Goal: Submit feedback/report problem: Submit feedback/report problem

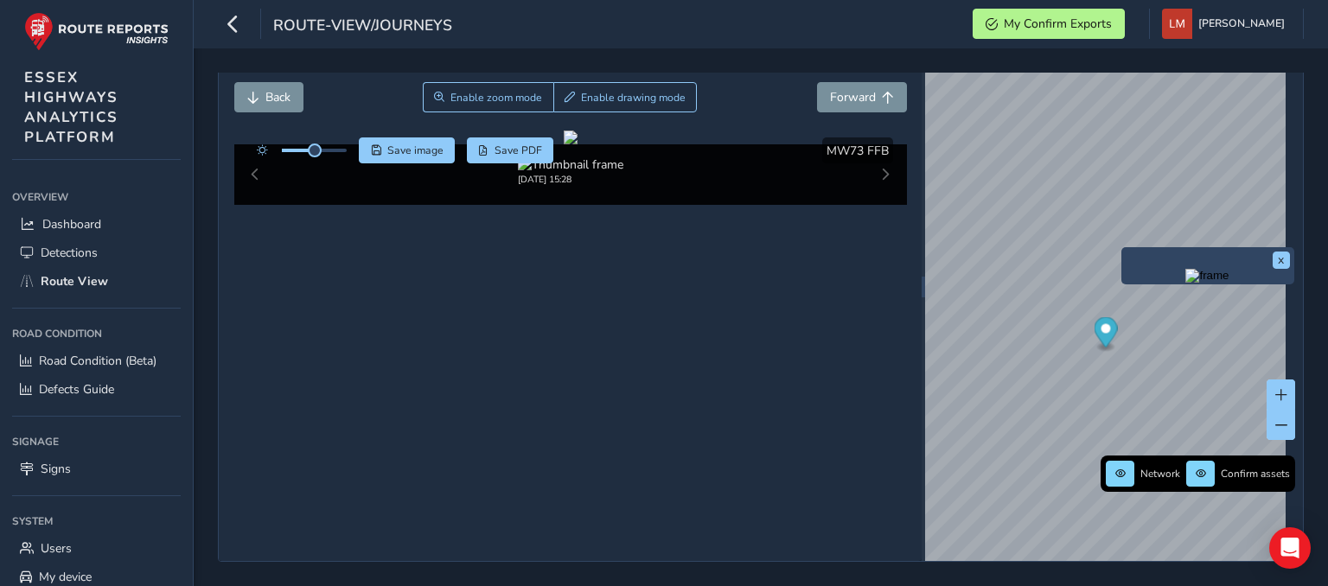
scroll to position [111, 0]
click at [890, 106] on div "Close journey Back Enable zoom mode Enable drawing mode Forward Click and Drag …" at bounding box center [761, 286] width 1086 height 551
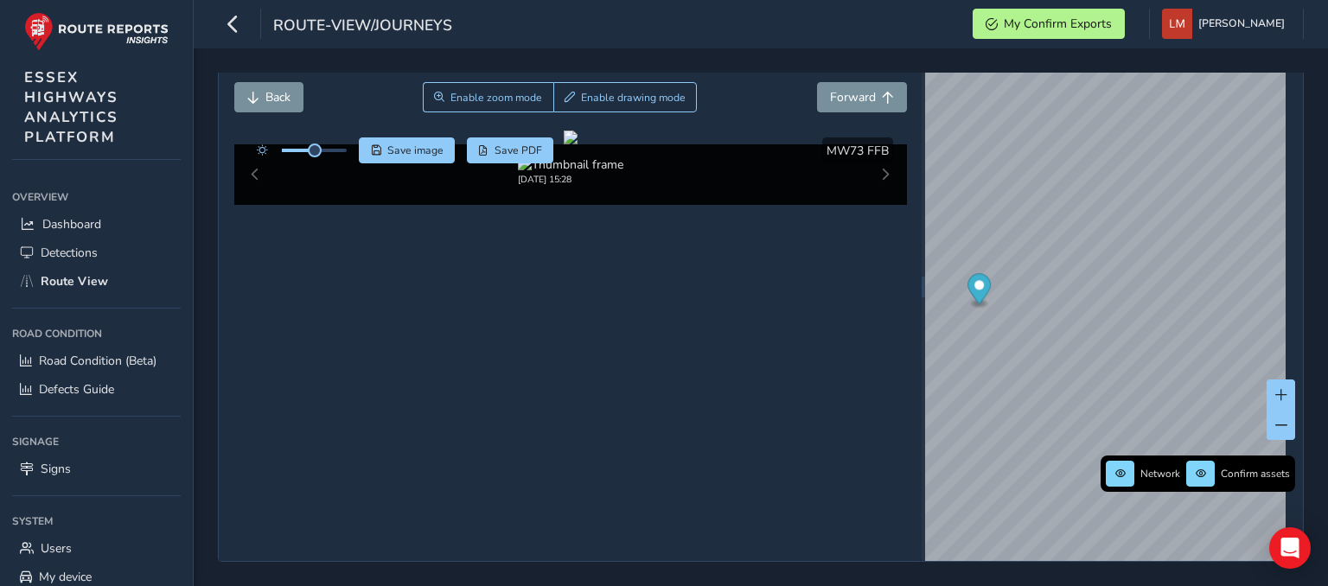
click at [1277, 483] on div "Network Confirm assets [DATE] ASSET NO. 32200322 | MW73 FFB | [GEOGRAPHIC_DATA]" at bounding box center [1114, 286] width 378 height 549
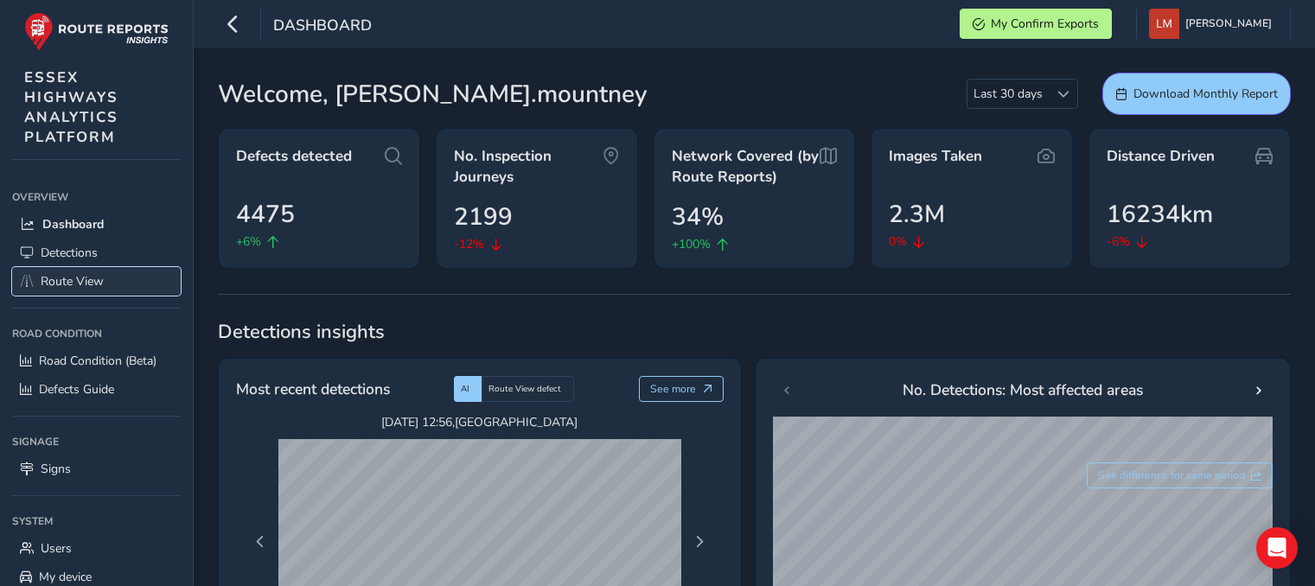
drag, startPoint x: 0, startPoint y: 0, endPoint x: 83, endPoint y: 274, distance: 286.4
click at [83, 277] on span "Route View" at bounding box center [72, 281] width 63 height 16
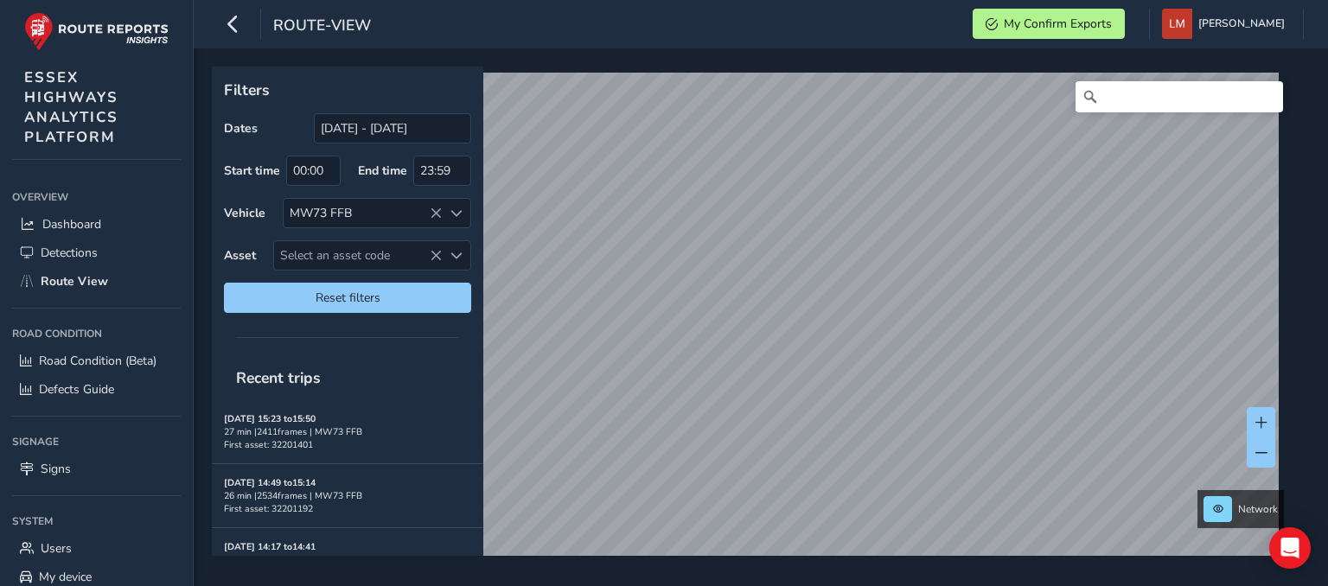
click at [417, 281] on div "Filters Dates 13/08/2025 - 12/09/2025 Start time 00:00 End time 23:59 Vehicle M…" at bounding box center [755, 311] width 1086 height 489
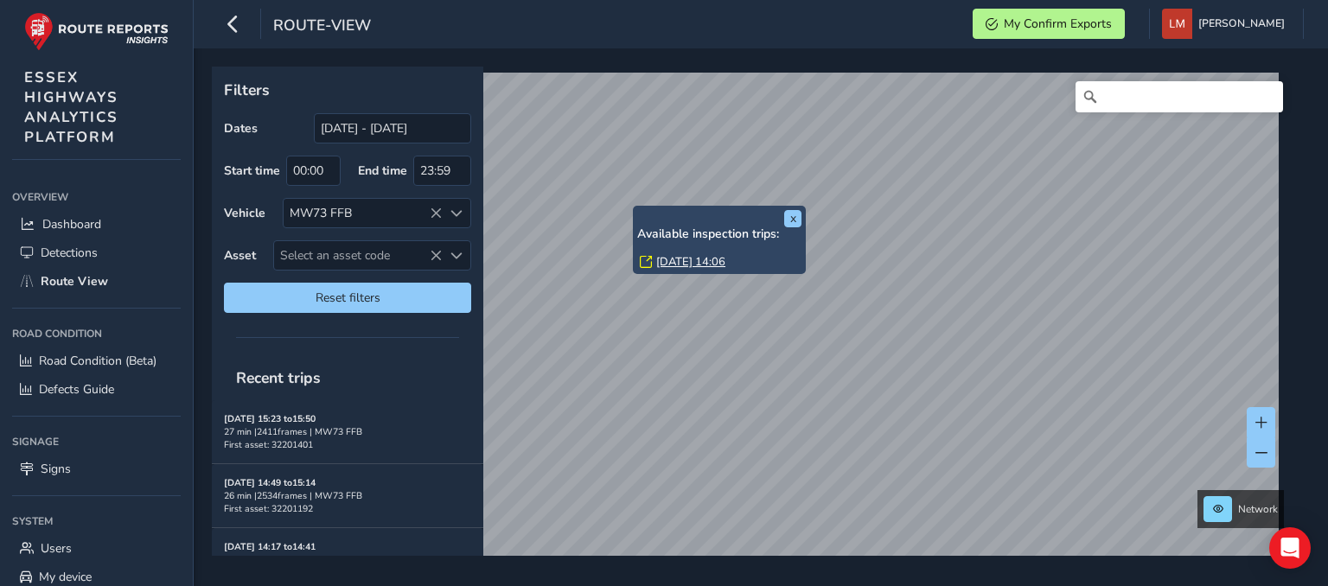
click at [719, 260] on link "Wed, 10 Sep, 14:06" at bounding box center [690, 262] width 69 height 16
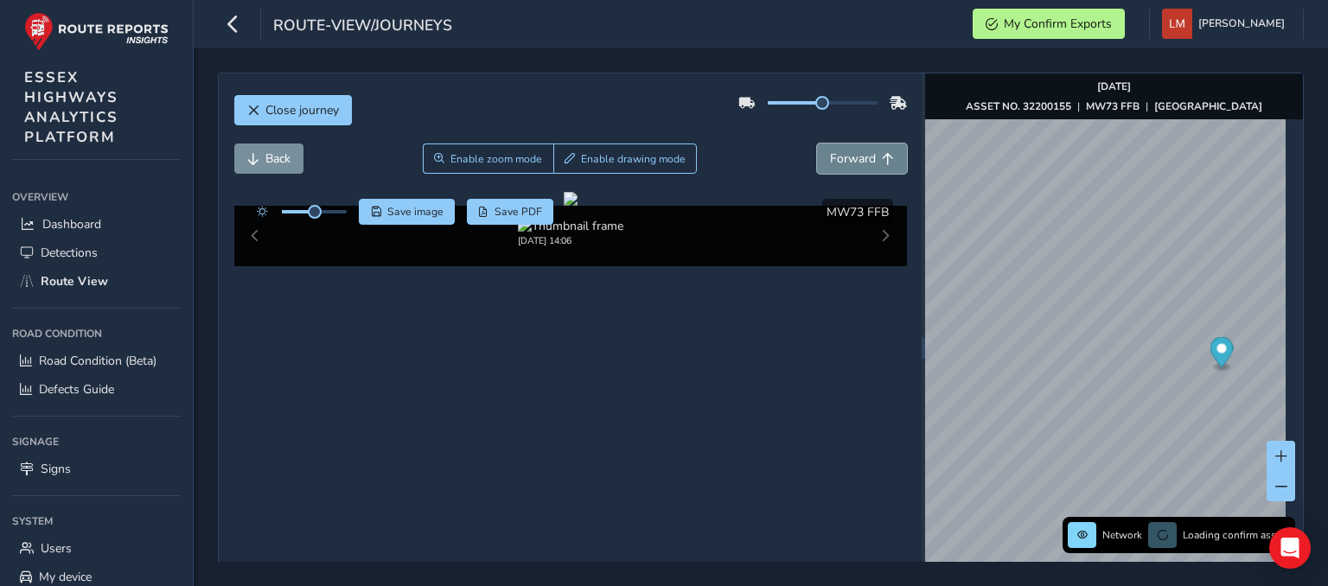
click at [840, 163] on span "Forward" at bounding box center [853, 158] width 46 height 16
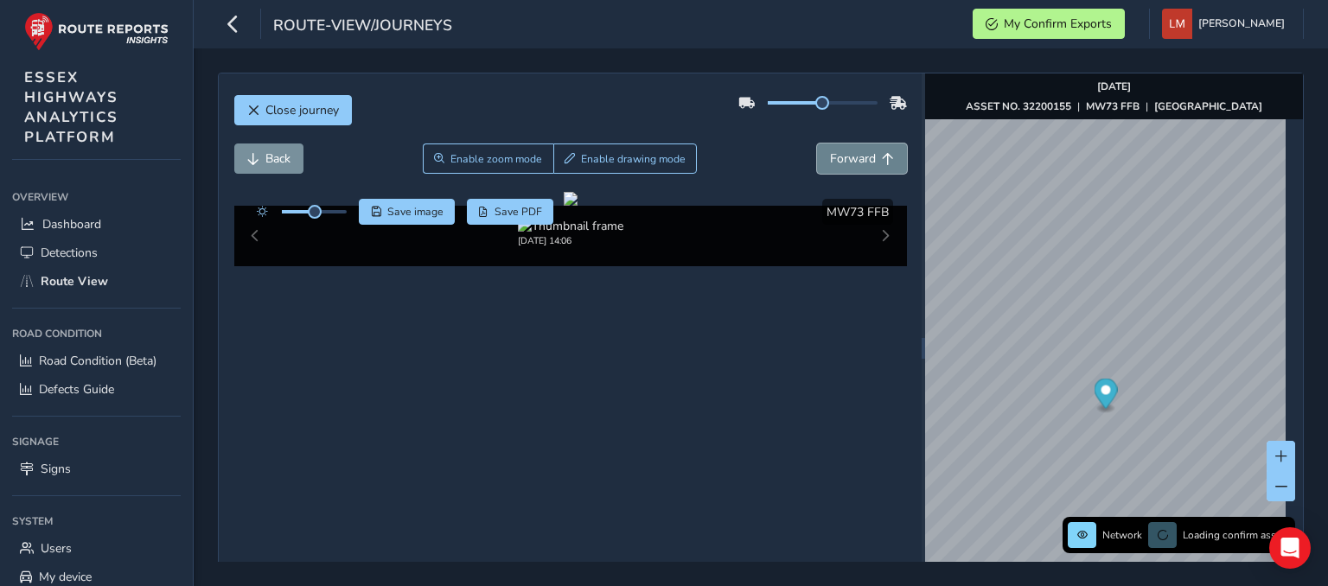
click at [840, 163] on span "Forward" at bounding box center [853, 158] width 46 height 16
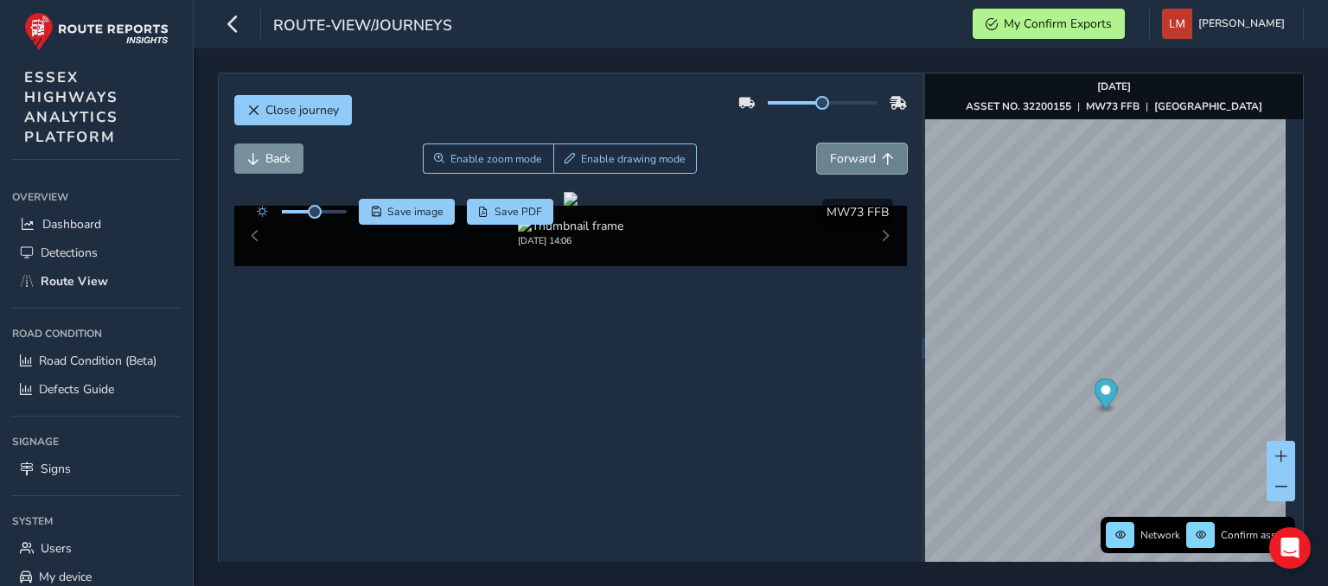
click at [840, 163] on span "Forward" at bounding box center [853, 158] width 46 height 16
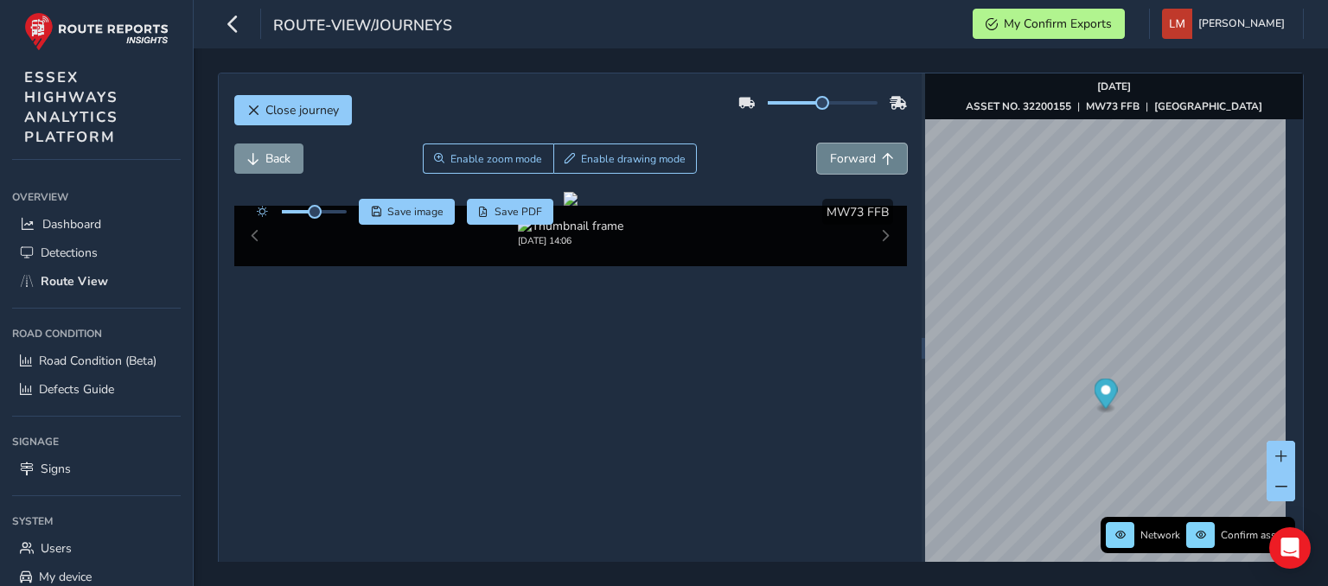
click at [840, 163] on span "Forward" at bounding box center [853, 158] width 46 height 16
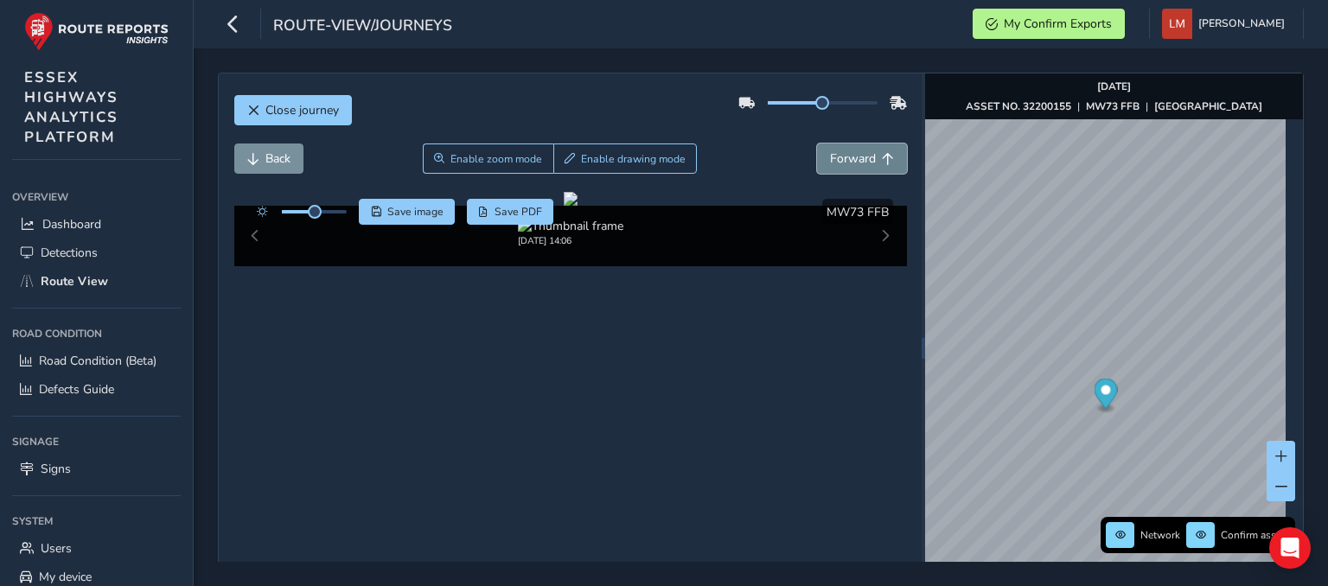
click at [840, 163] on span "Forward" at bounding box center [853, 158] width 46 height 16
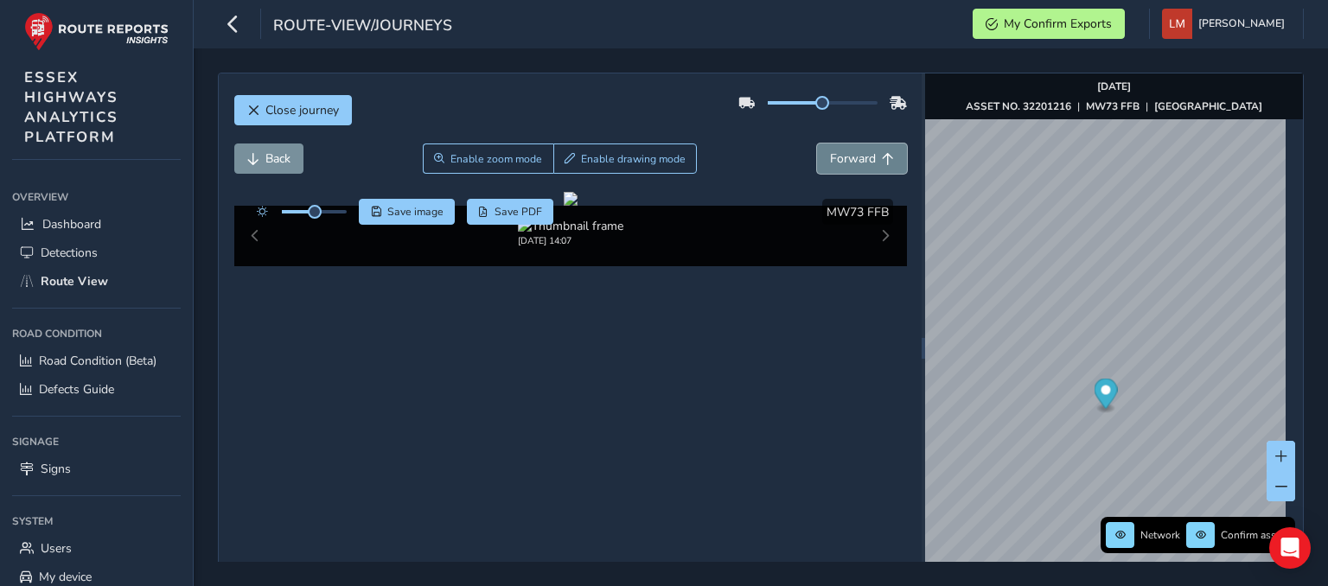
click at [840, 163] on span "Forward" at bounding box center [853, 158] width 46 height 16
click at [272, 160] on span "Back" at bounding box center [277, 158] width 25 height 16
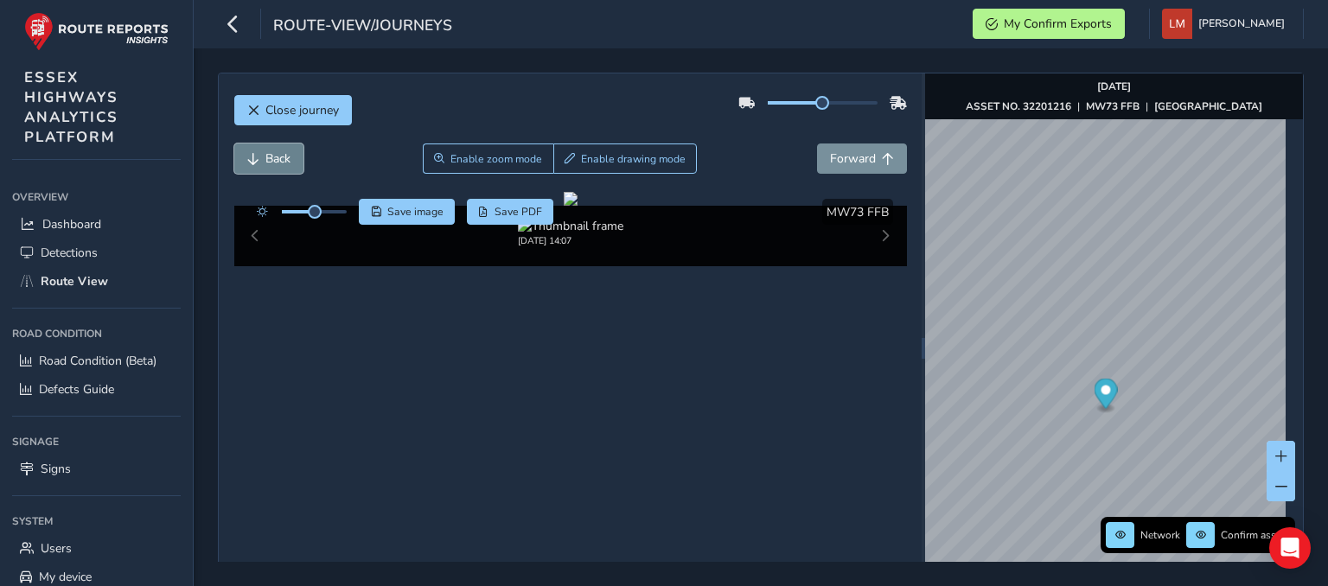
click at [271, 160] on span "Back" at bounding box center [277, 158] width 25 height 16
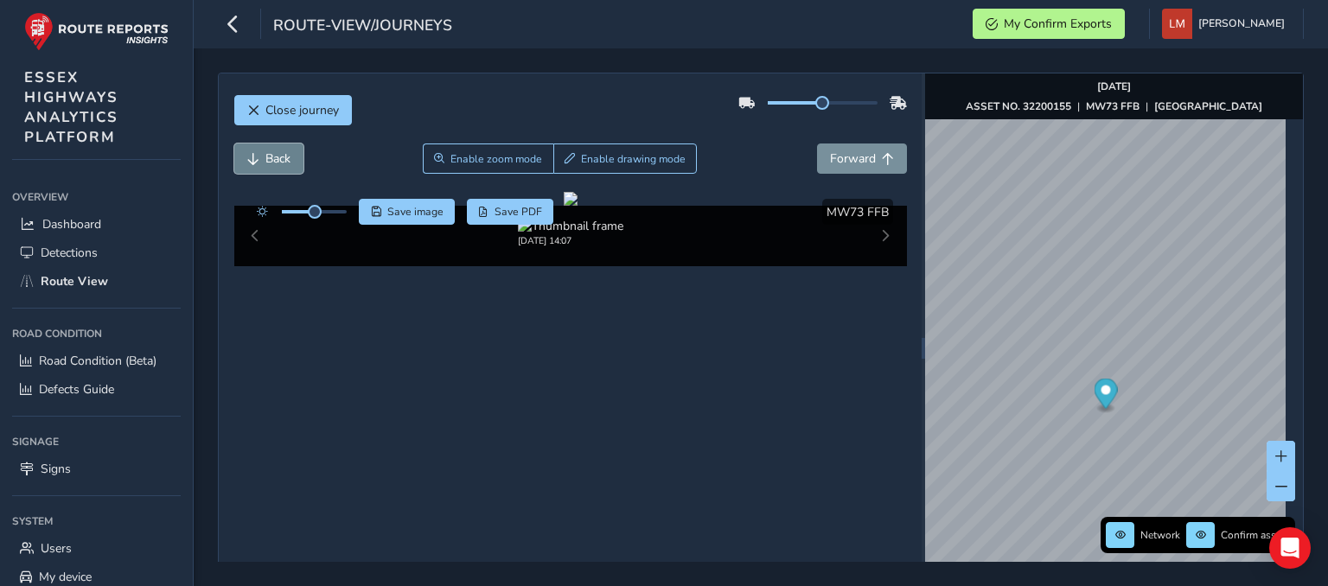
click at [271, 160] on span "Back" at bounding box center [277, 158] width 25 height 16
click at [856, 165] on span "Forward" at bounding box center [853, 158] width 46 height 16
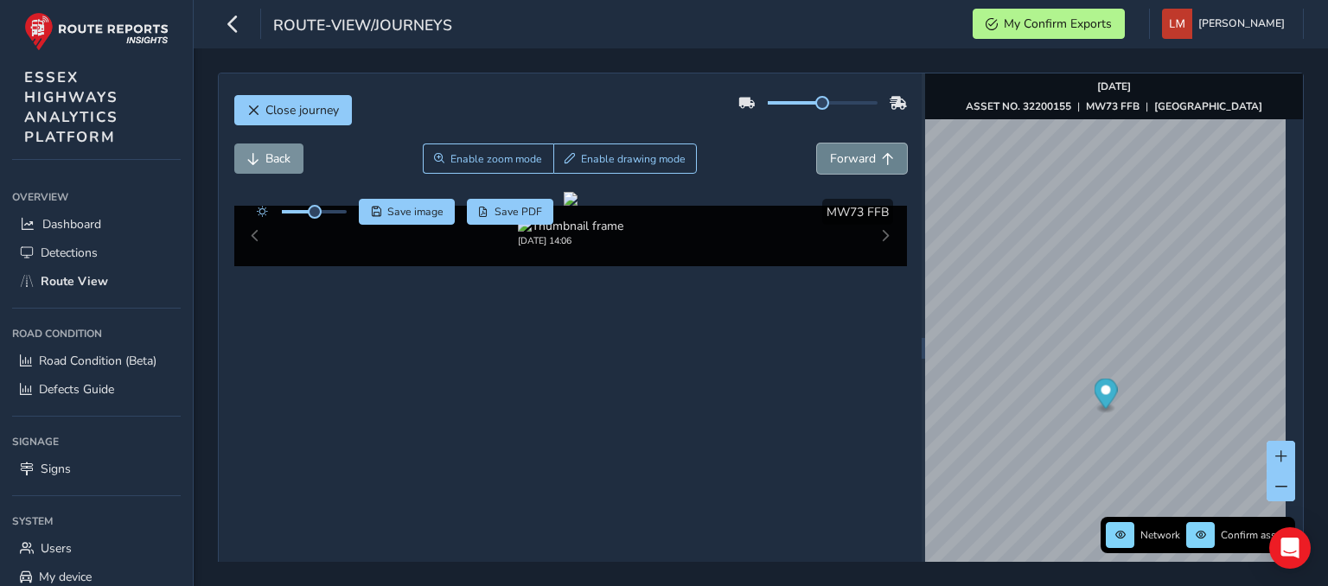
click at [856, 165] on span "Forward" at bounding box center [853, 158] width 46 height 16
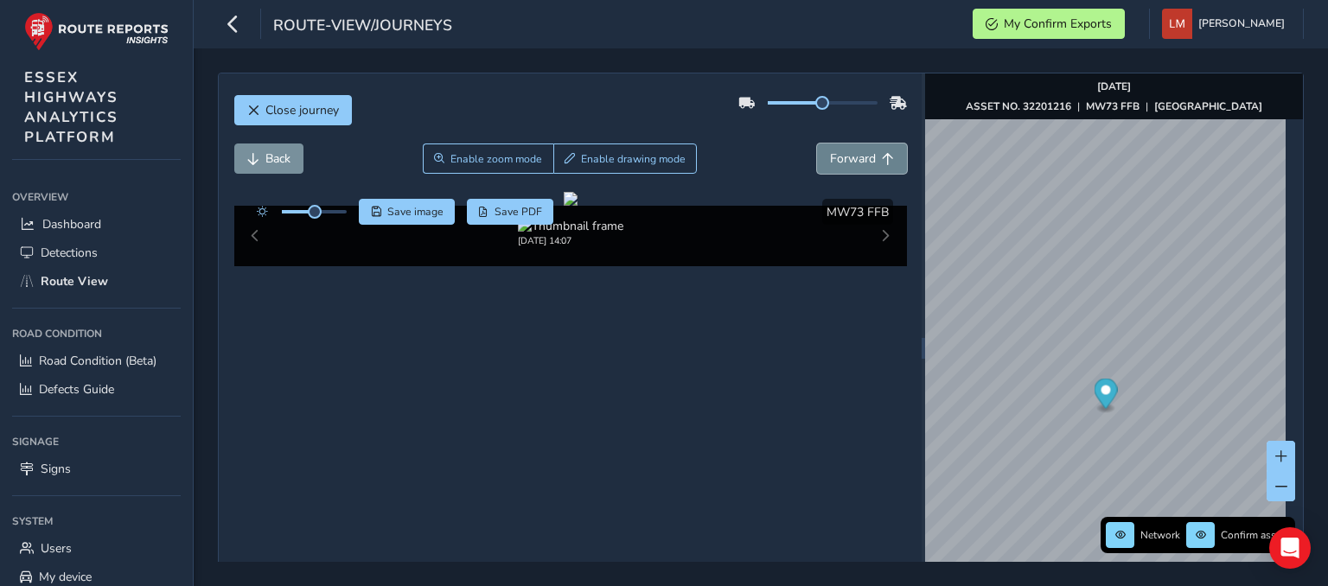
click at [856, 165] on span "Forward" at bounding box center [853, 158] width 46 height 16
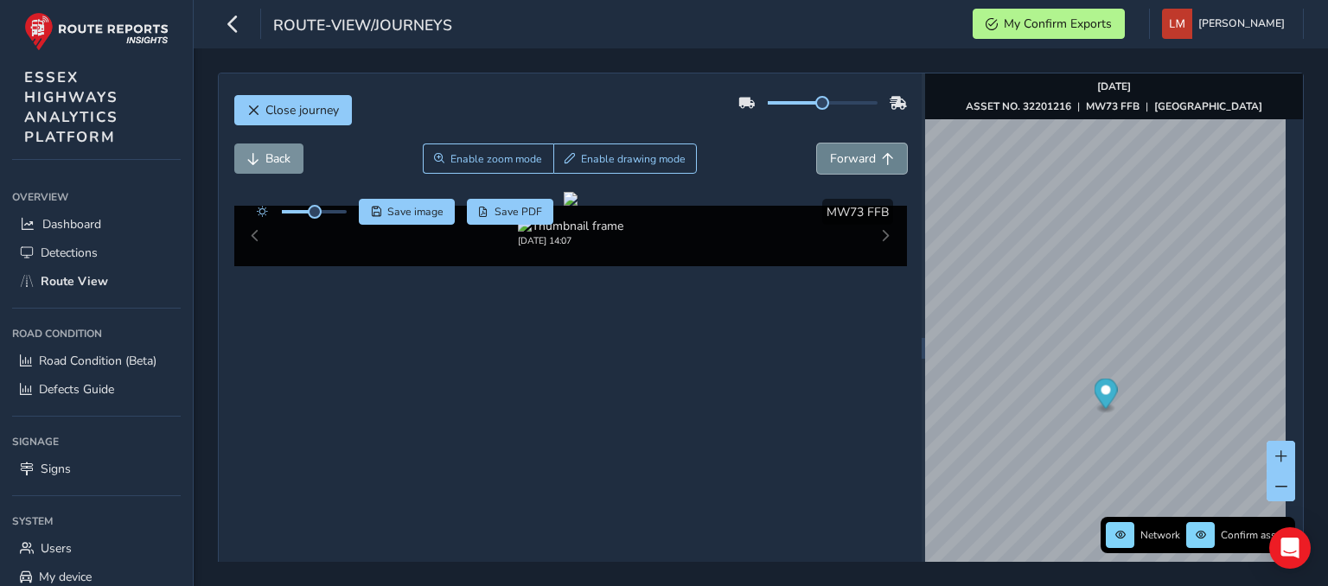
click at [856, 165] on span "Forward" at bounding box center [853, 158] width 46 height 16
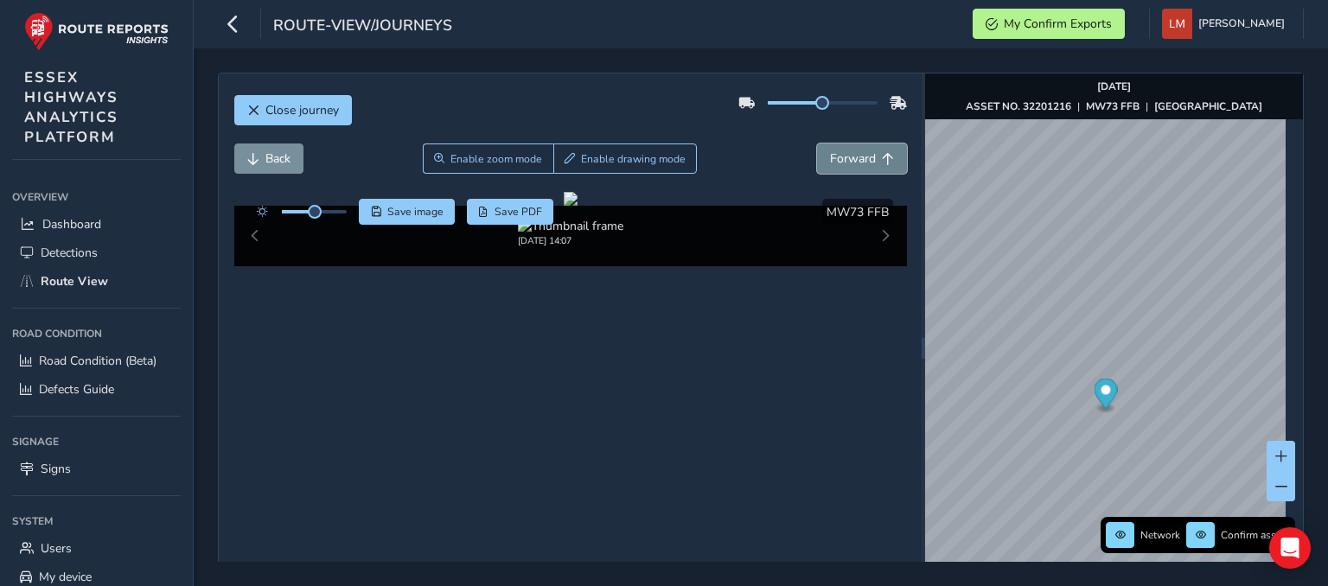
click at [856, 165] on span "Forward" at bounding box center [853, 158] width 46 height 16
click at [904, 362] on div "Close journey Back Enable zoom mode Enable drawing mode Forward Click and Drag …" at bounding box center [761, 348] width 1086 height 551
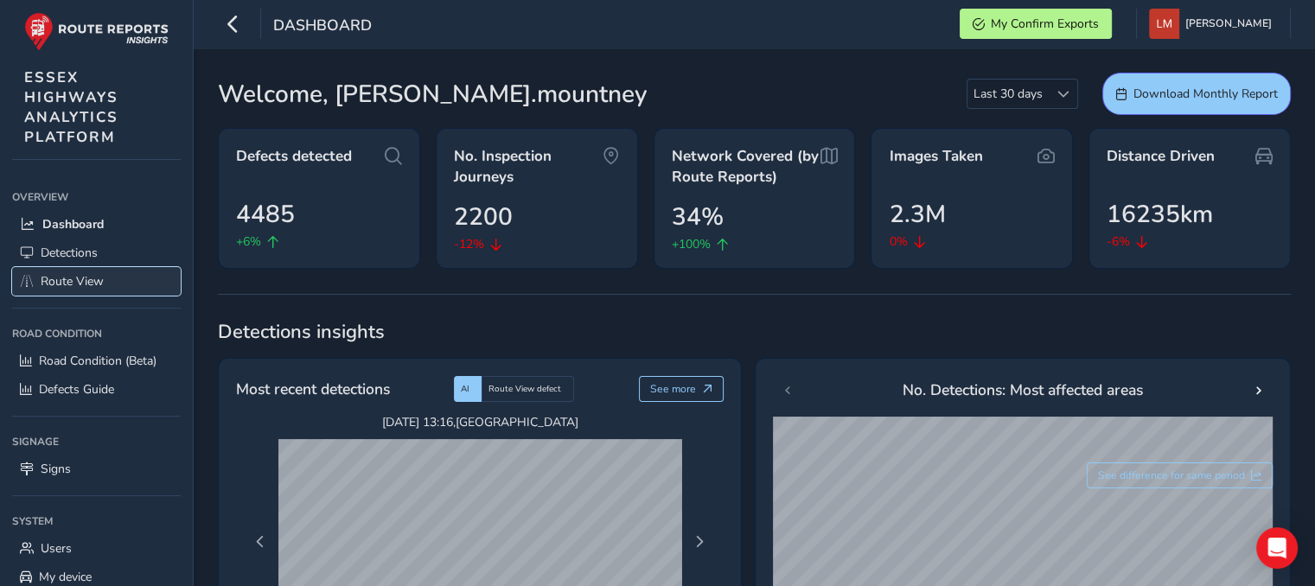
click at [85, 281] on span "Route View" at bounding box center [72, 281] width 63 height 16
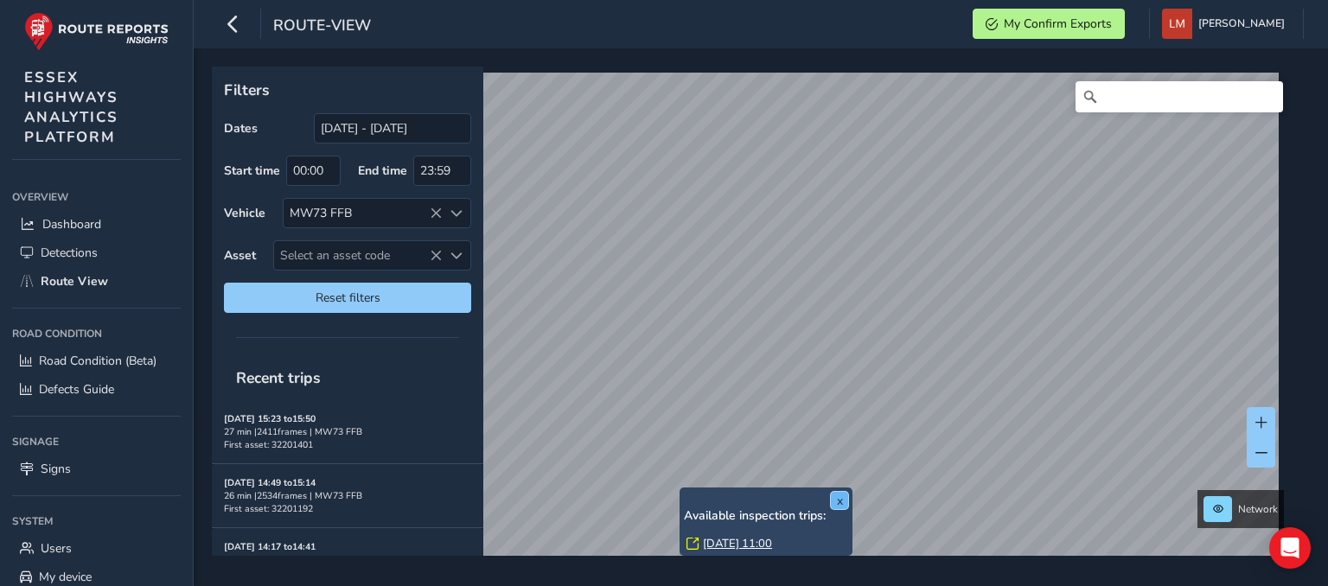
click at [839, 503] on button "x" at bounding box center [839, 500] width 17 height 17
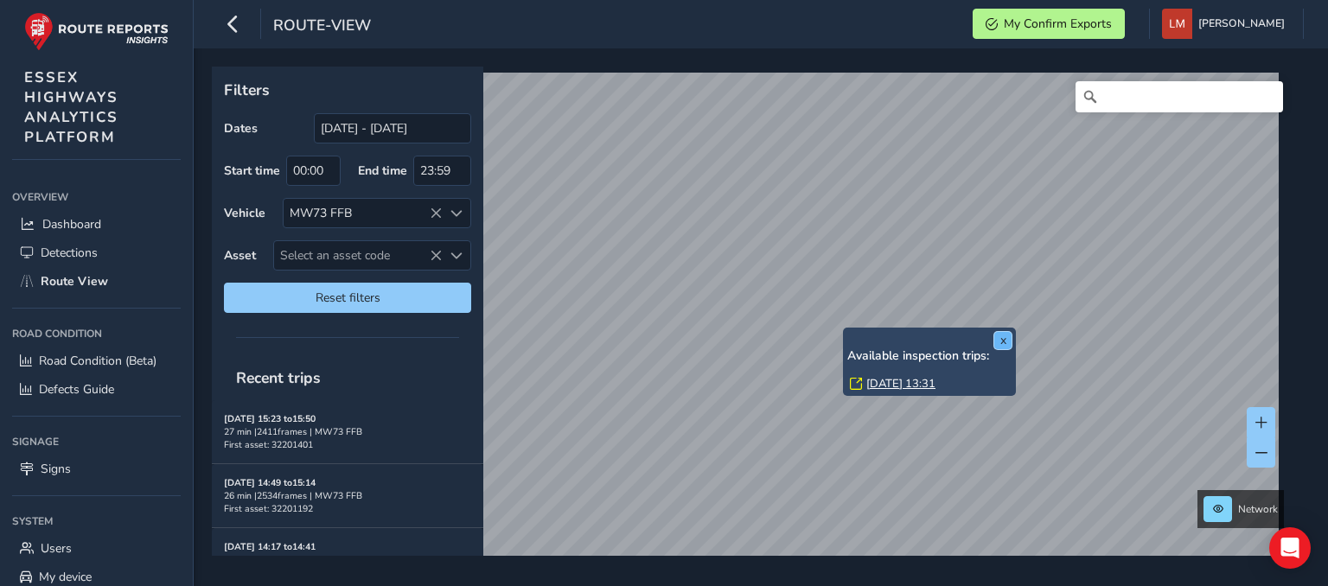
click at [1004, 342] on button "x" at bounding box center [1002, 340] width 17 height 17
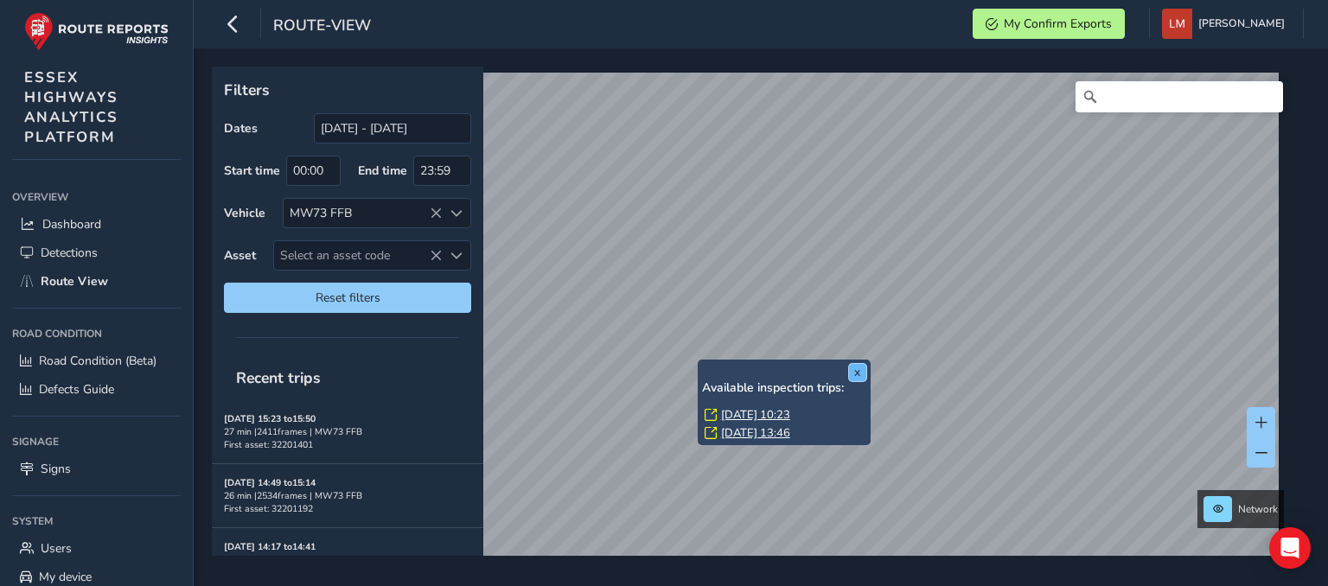
click at [859, 374] on button "x" at bounding box center [857, 372] width 17 height 17
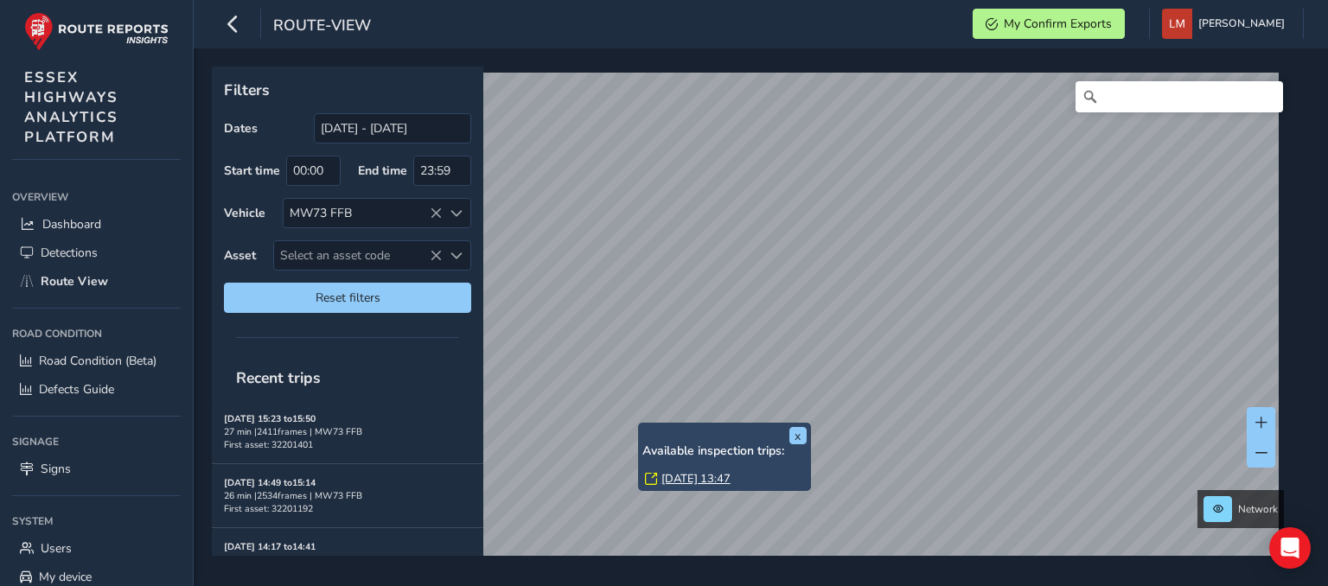
click at [706, 478] on link "Wed, 27 Aug, 13:47" at bounding box center [695, 479] width 69 height 16
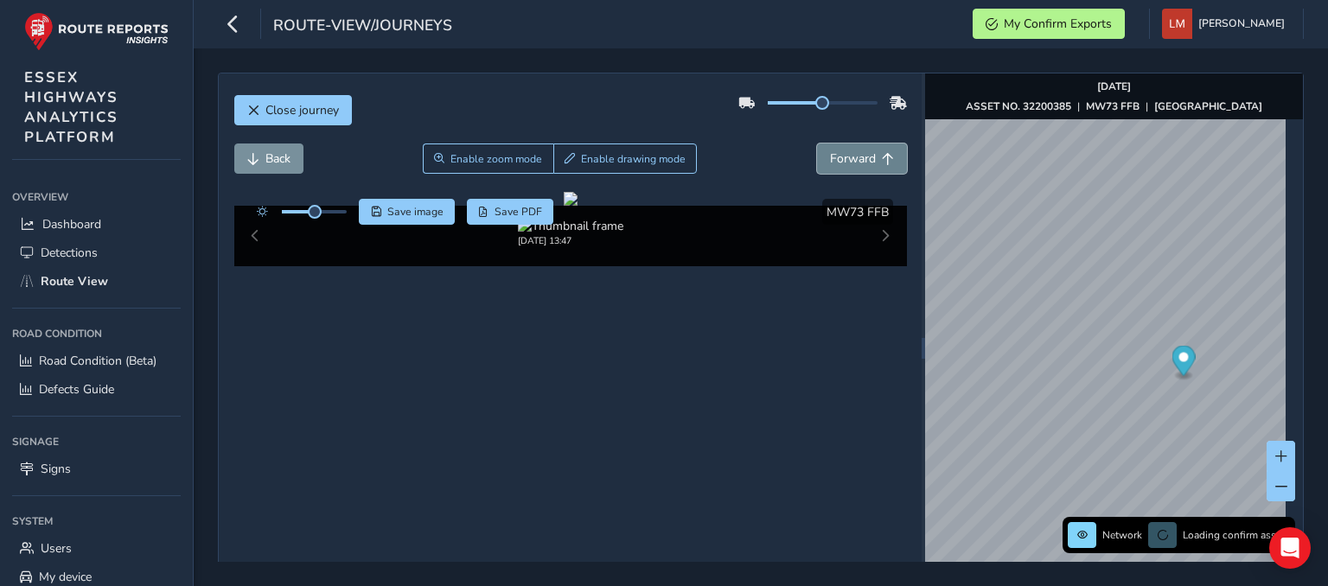
click at [859, 167] on button "Forward" at bounding box center [862, 159] width 90 height 30
click at [860, 166] on span "Forward" at bounding box center [853, 158] width 46 height 16
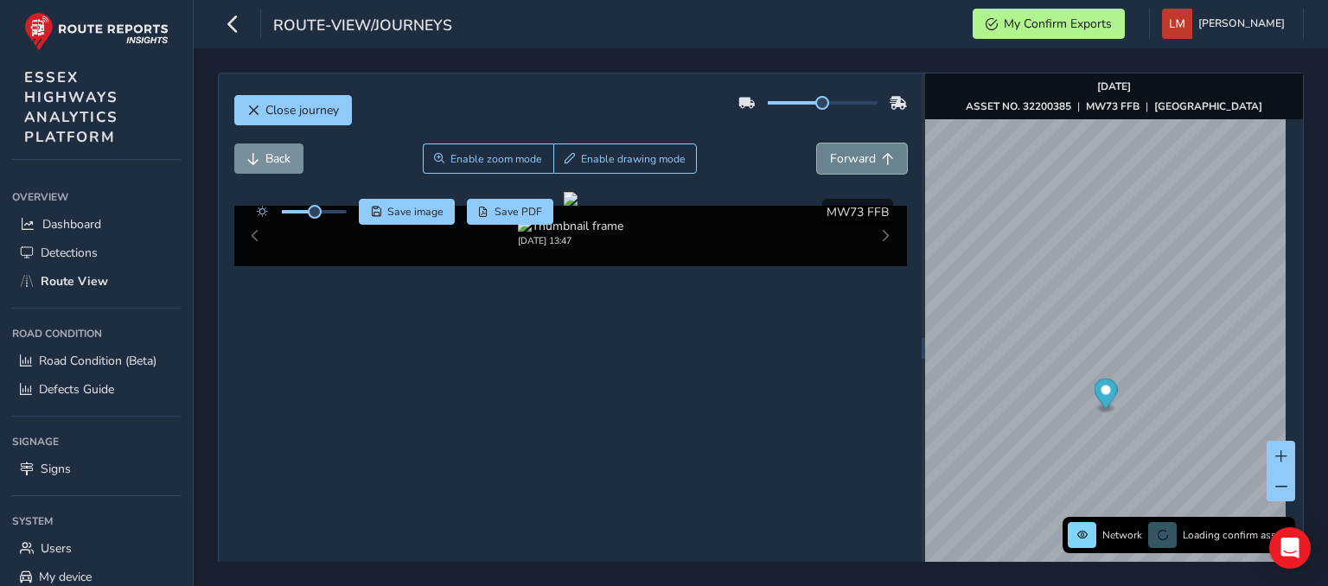
click at [860, 166] on span "Forward" at bounding box center [853, 158] width 46 height 16
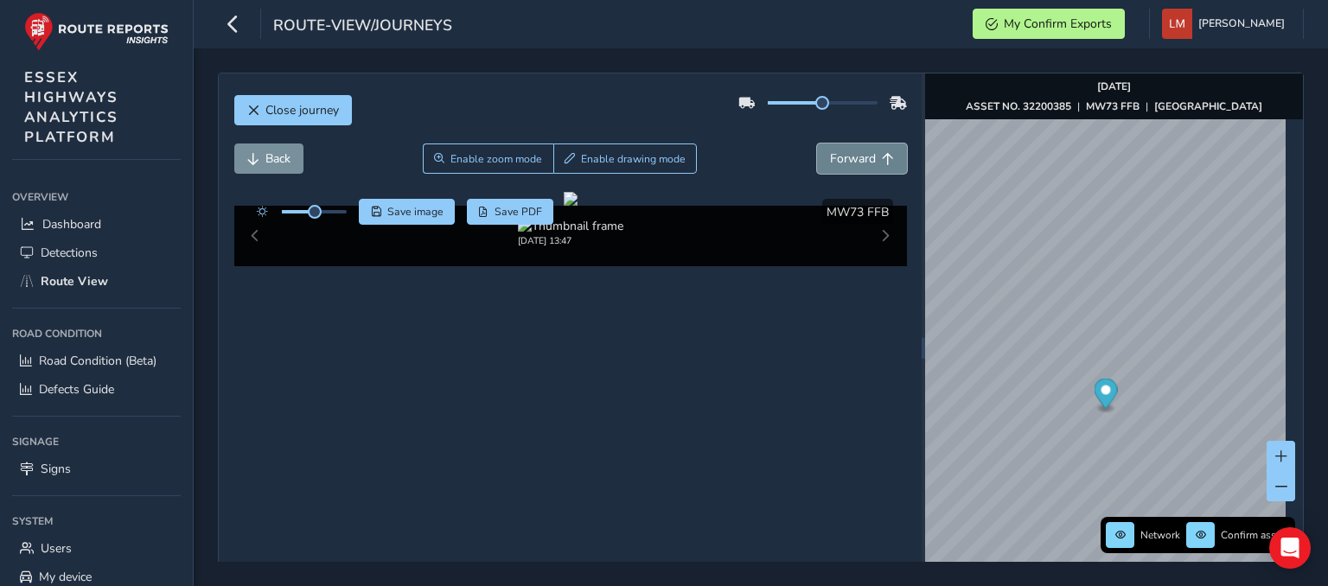
click at [860, 166] on span "Forward" at bounding box center [853, 158] width 46 height 16
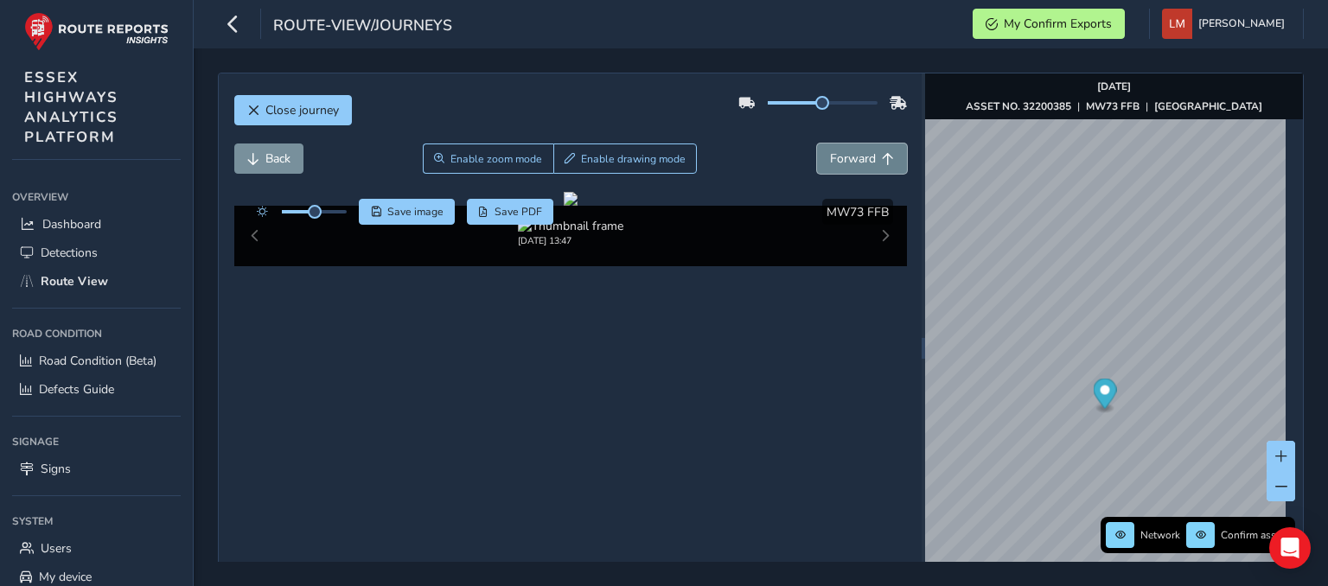
click at [860, 166] on span "Forward" at bounding box center [853, 158] width 46 height 16
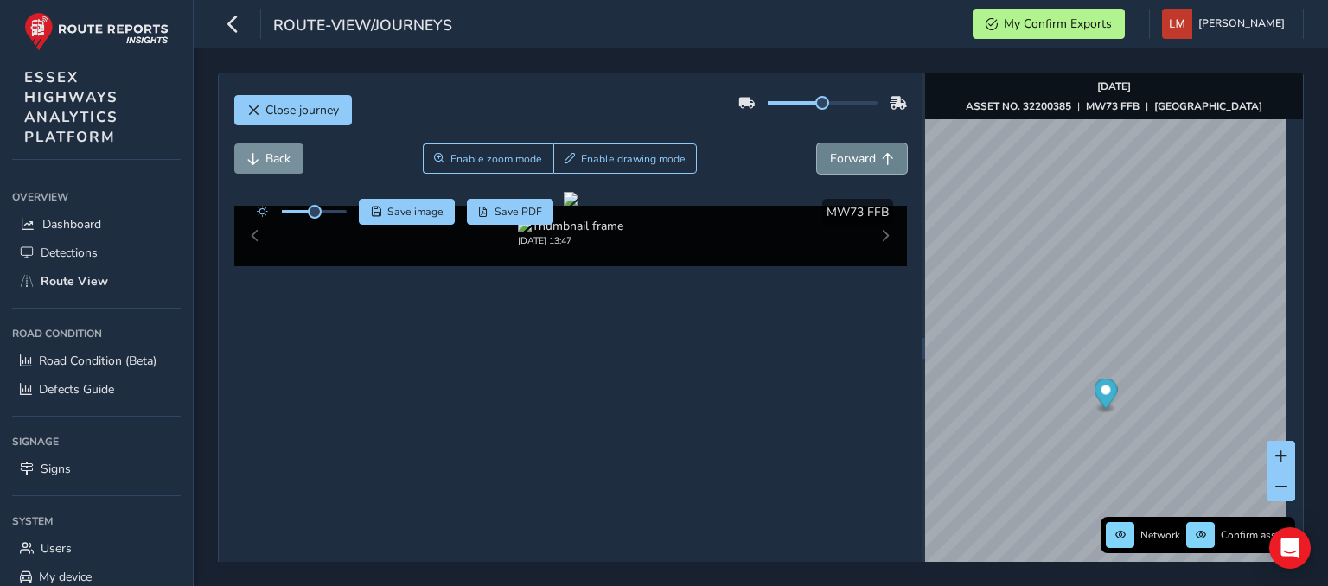
click at [860, 166] on span "Forward" at bounding box center [853, 158] width 46 height 16
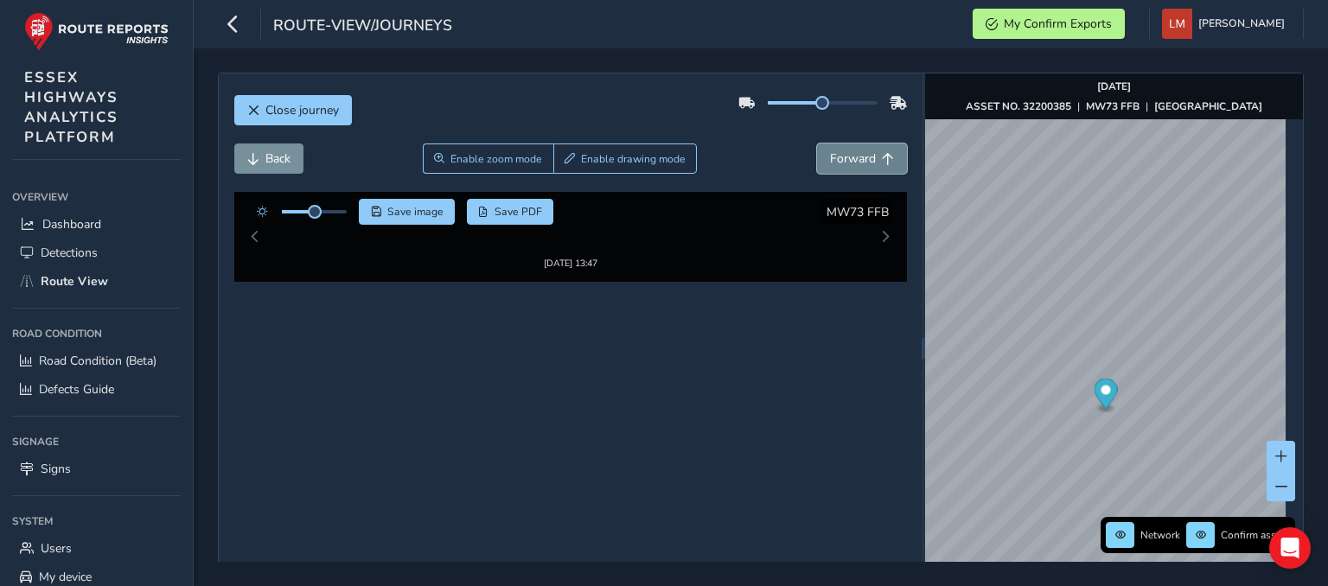
click at [860, 166] on span "Forward" at bounding box center [853, 158] width 46 height 16
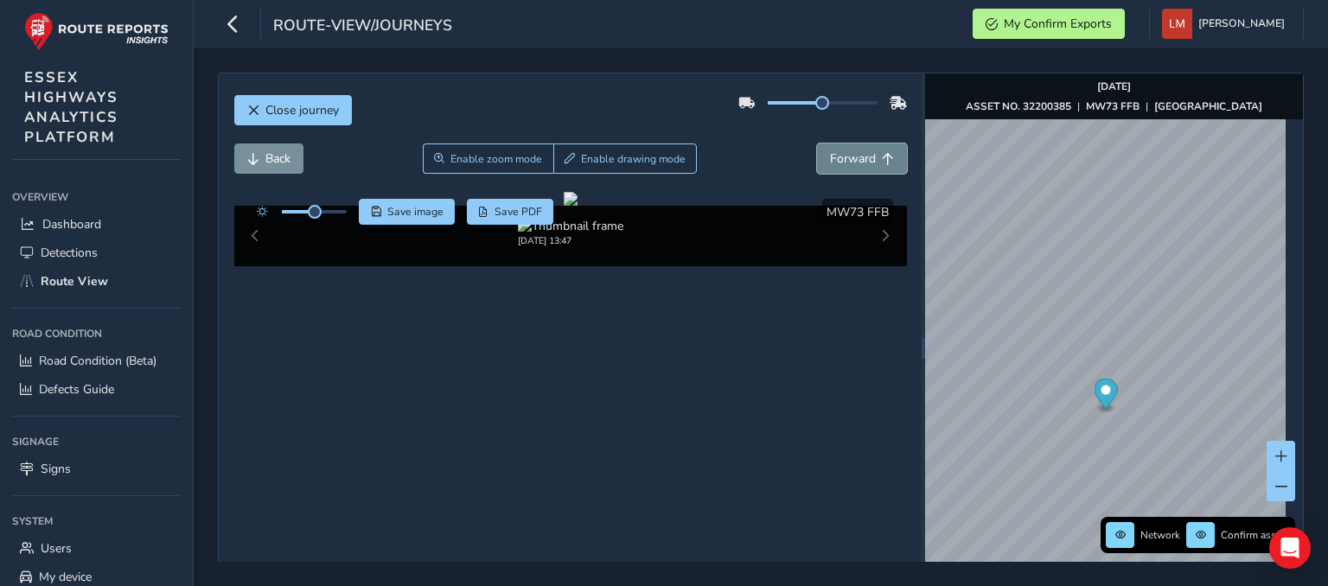
click at [860, 166] on span "Forward" at bounding box center [853, 158] width 46 height 16
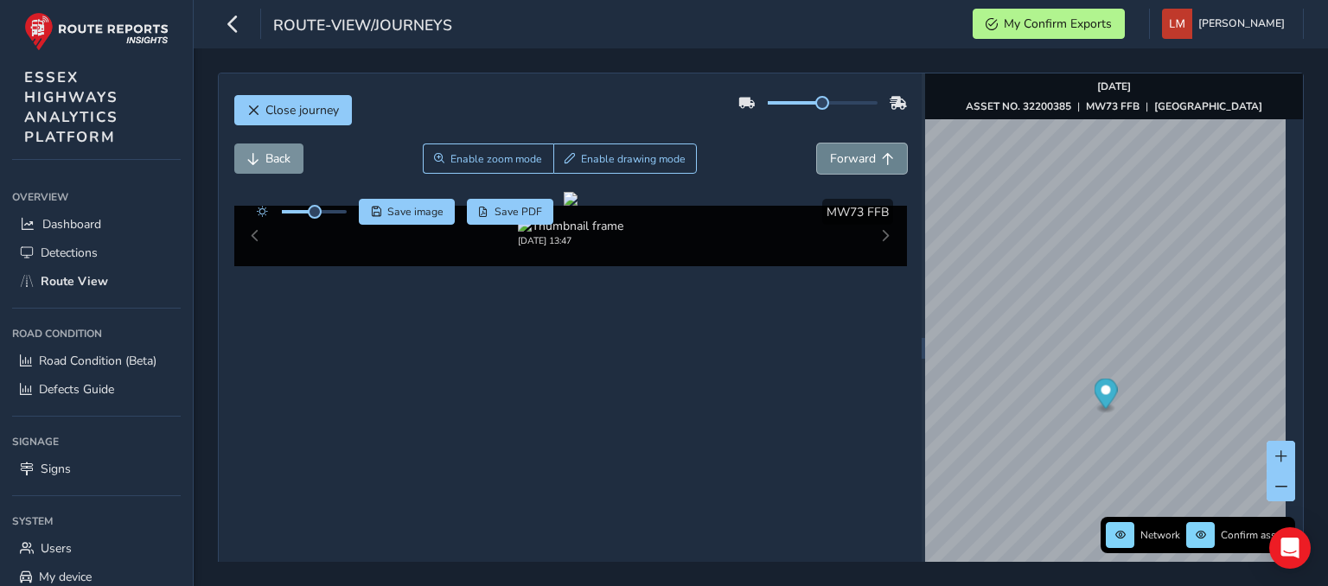
click at [860, 166] on span "Forward" at bounding box center [853, 158] width 46 height 16
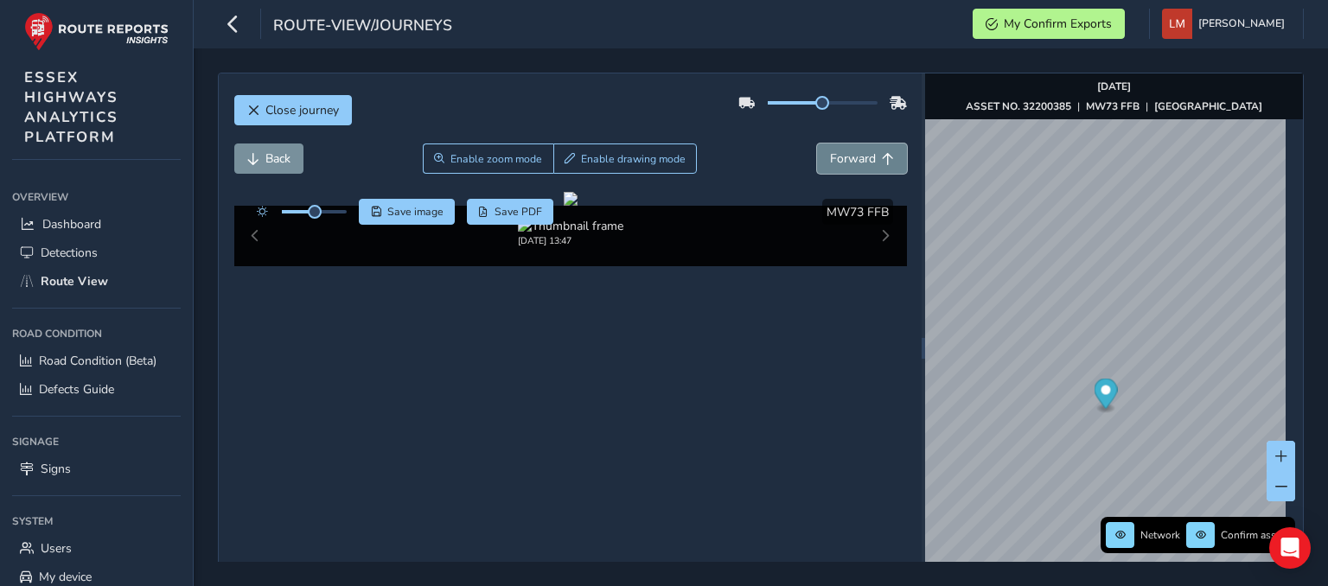
click at [860, 166] on span "Forward" at bounding box center [853, 158] width 46 height 16
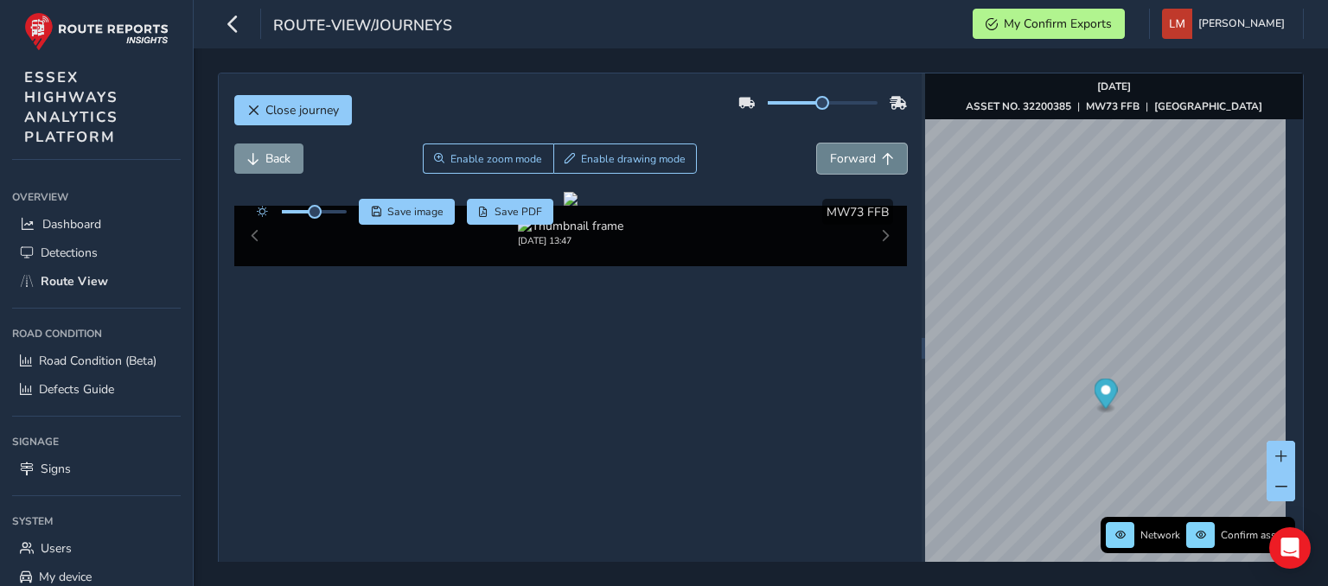
click at [860, 166] on span "Forward" at bounding box center [853, 158] width 46 height 16
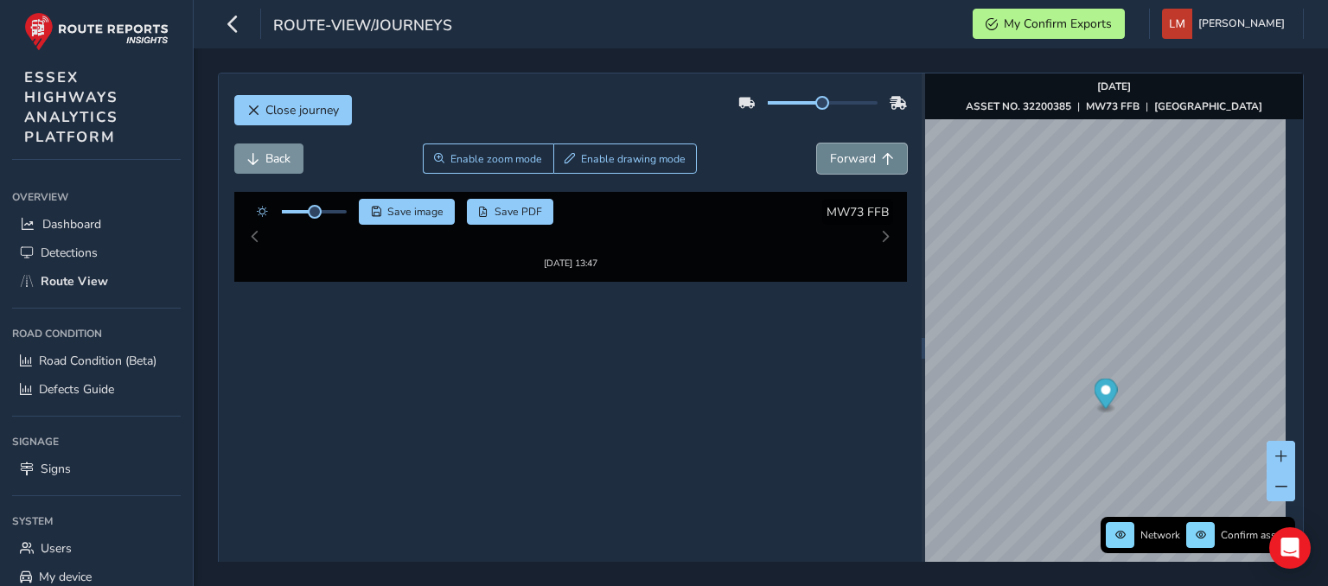
click at [860, 166] on span "Forward" at bounding box center [853, 158] width 46 height 16
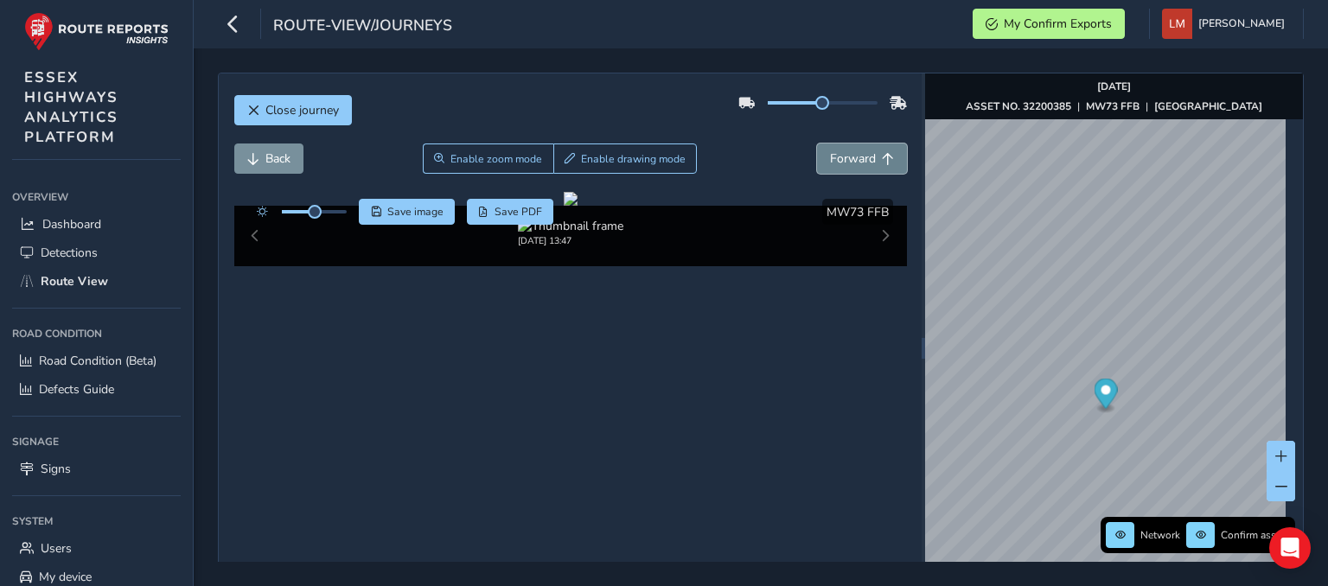
click at [860, 166] on span "Forward" at bounding box center [853, 158] width 46 height 16
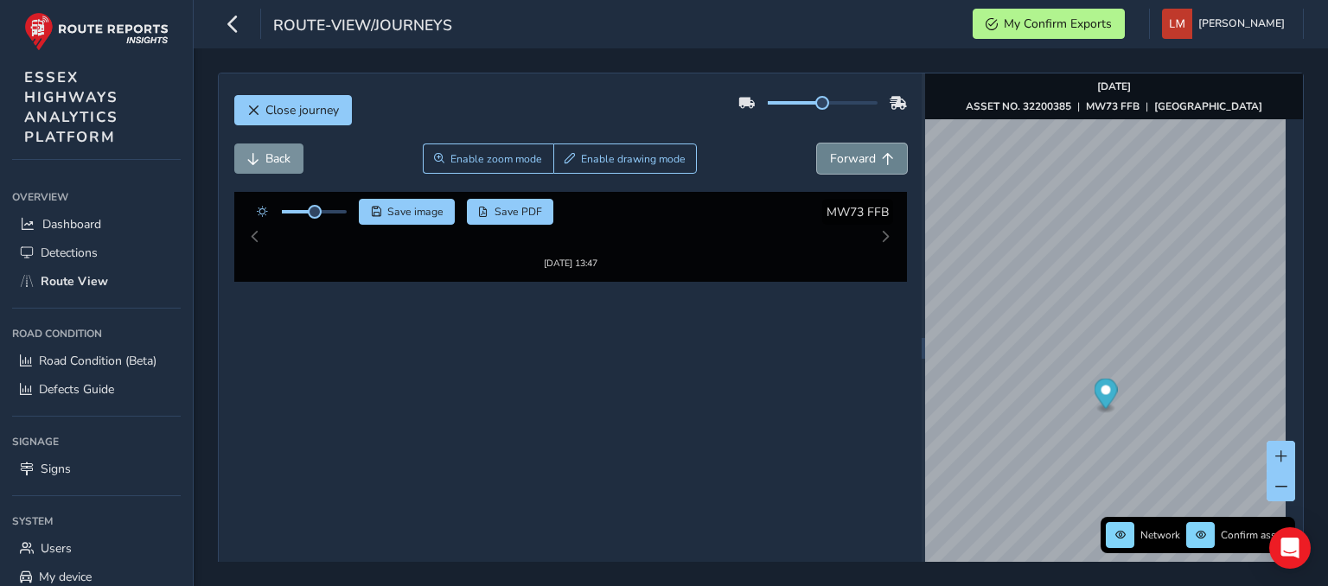
click at [860, 166] on span "Forward" at bounding box center [853, 158] width 46 height 16
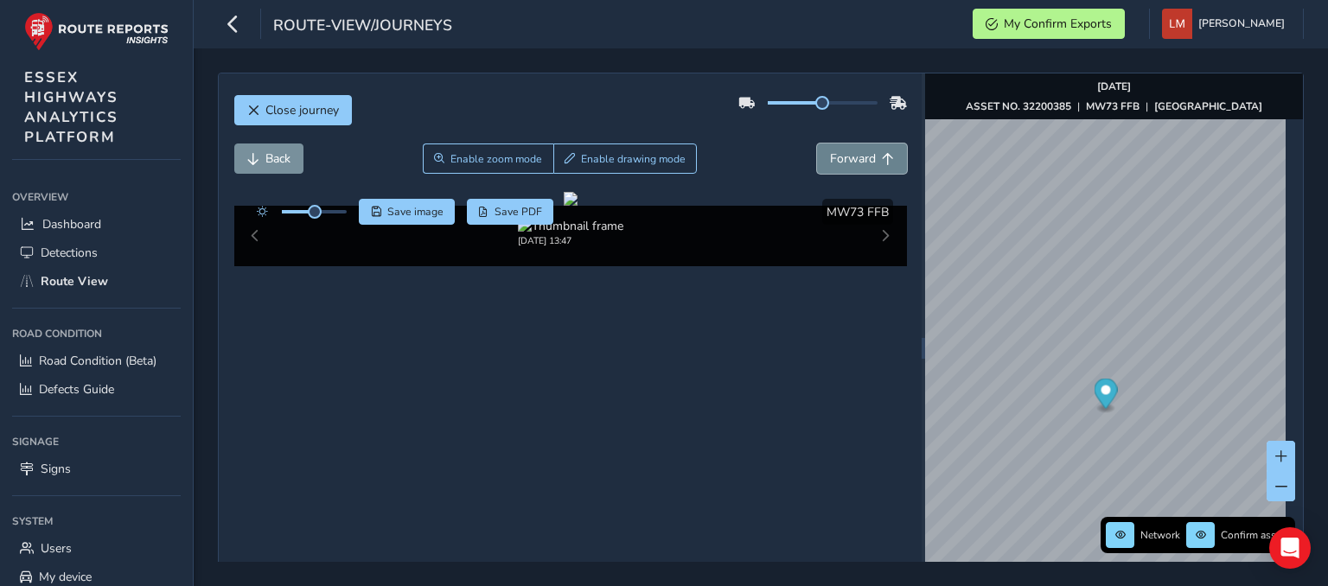
click at [860, 166] on span "Forward" at bounding box center [853, 158] width 46 height 16
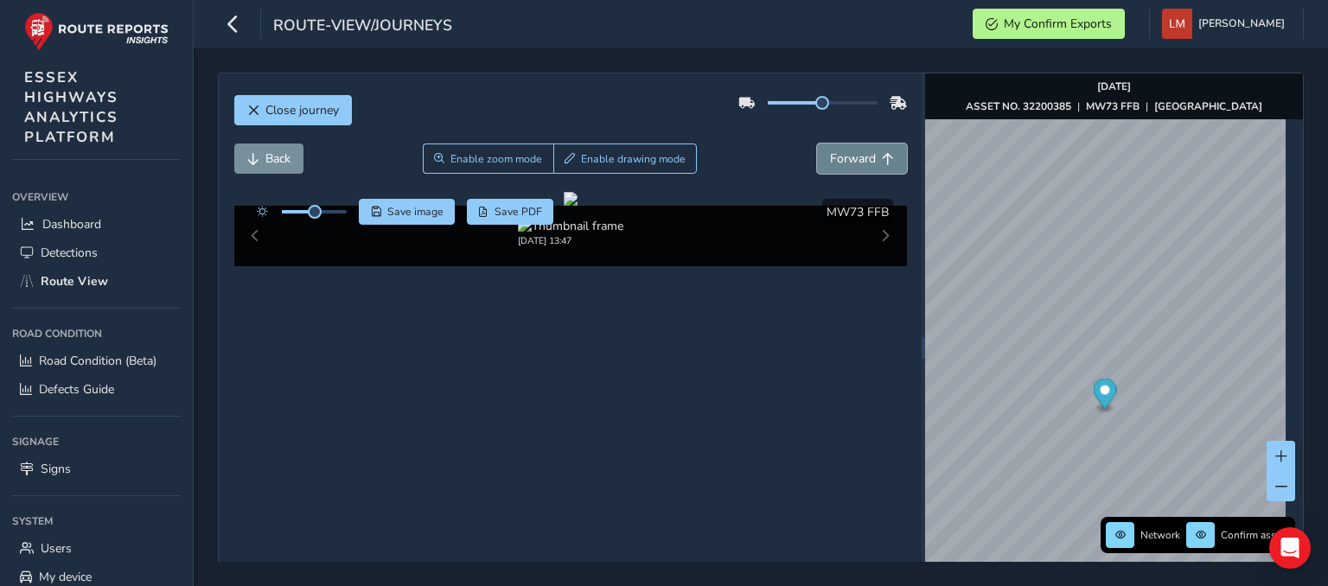
click at [860, 166] on span "Forward" at bounding box center [853, 158] width 46 height 16
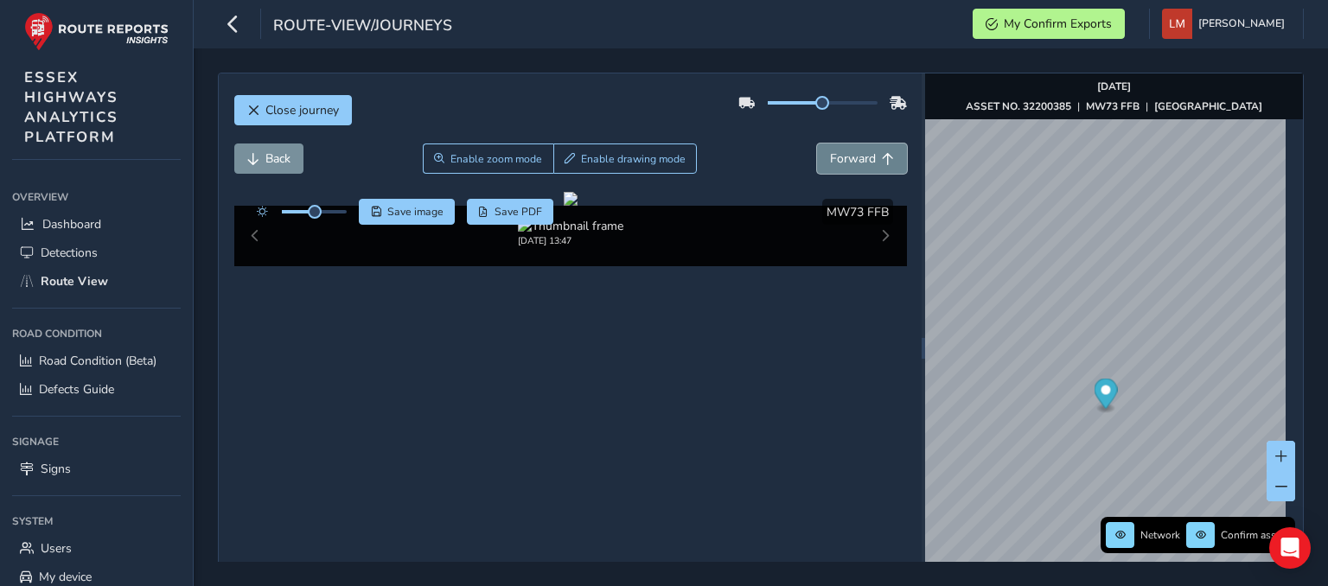
click at [860, 166] on span "Forward" at bounding box center [853, 158] width 46 height 16
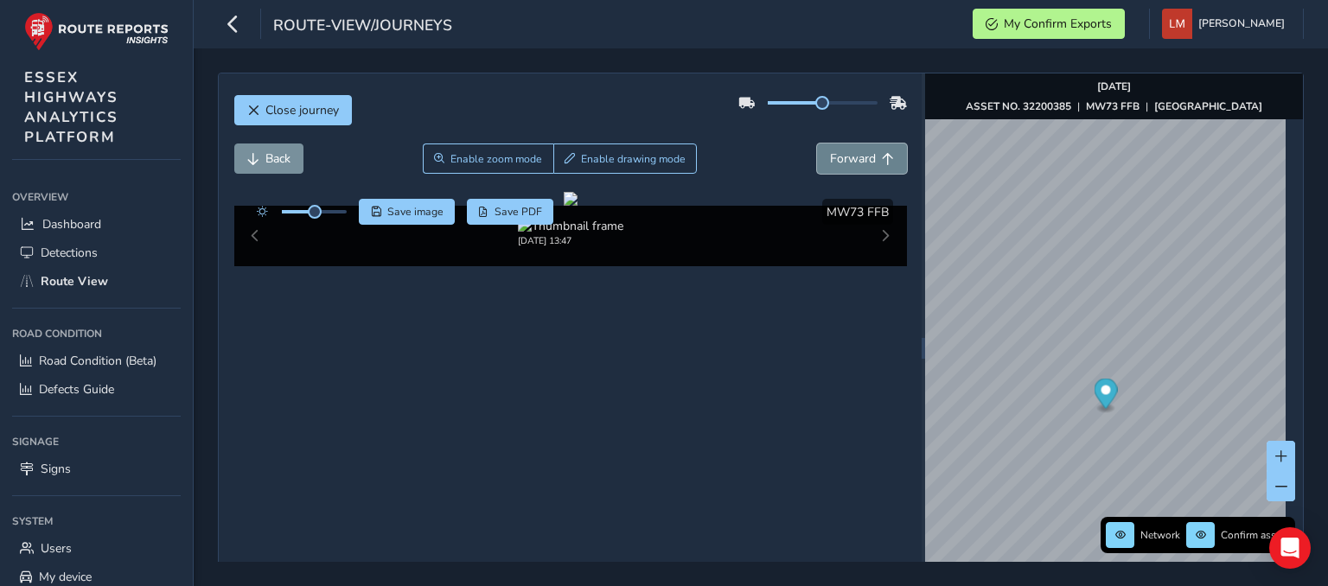
click at [860, 166] on span "Forward" at bounding box center [853, 158] width 46 height 16
click at [280, 163] on span "Back" at bounding box center [277, 158] width 25 height 16
click at [844, 149] on button "Forward" at bounding box center [862, 159] width 90 height 30
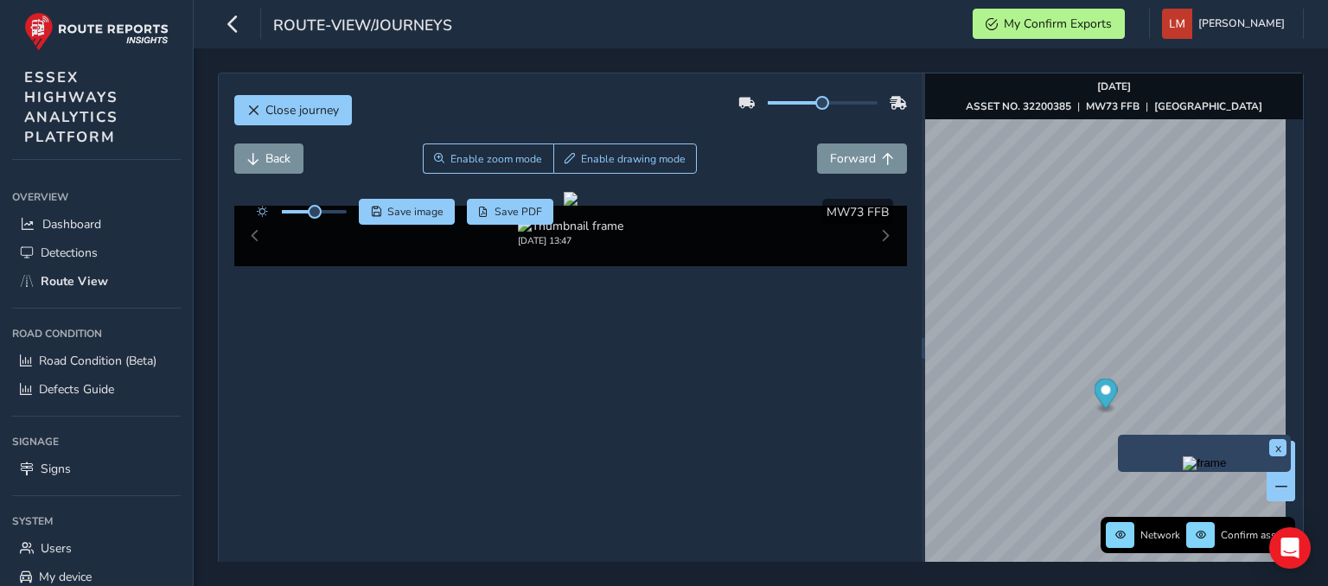
click at [1202, 470] on img "Preview frame" at bounding box center [1204, 464] width 43 height 14
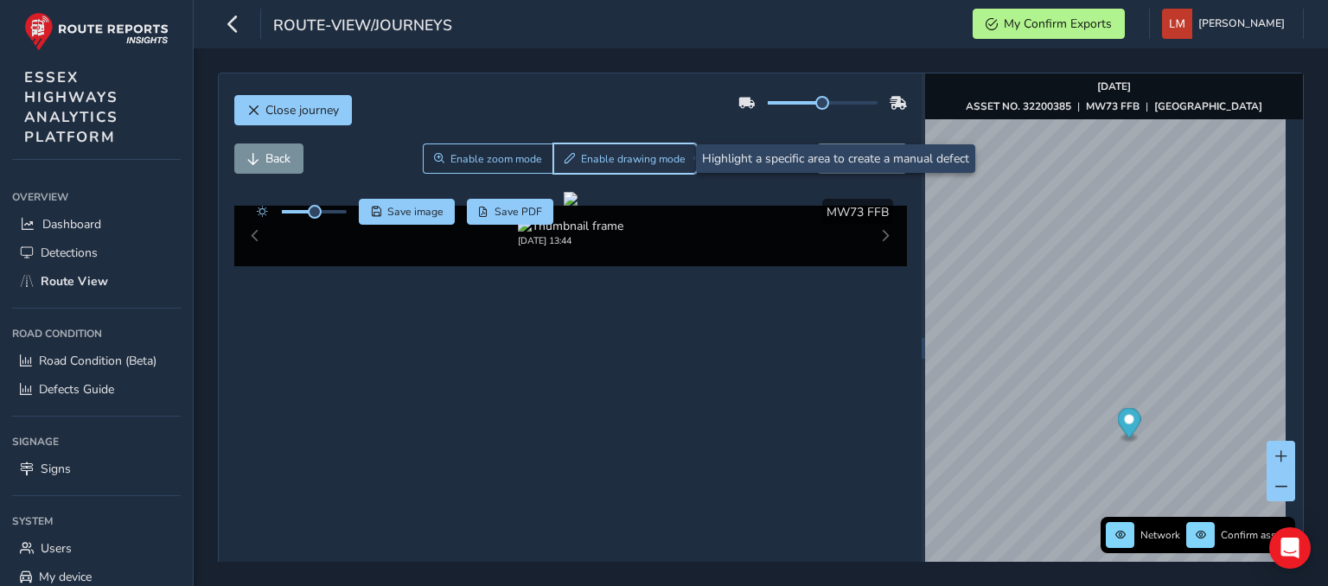
click at [638, 160] on span "Enable drawing mode" at bounding box center [633, 159] width 105 height 14
click at [611, 156] on span "Enable drawing mode" at bounding box center [633, 159] width 105 height 14
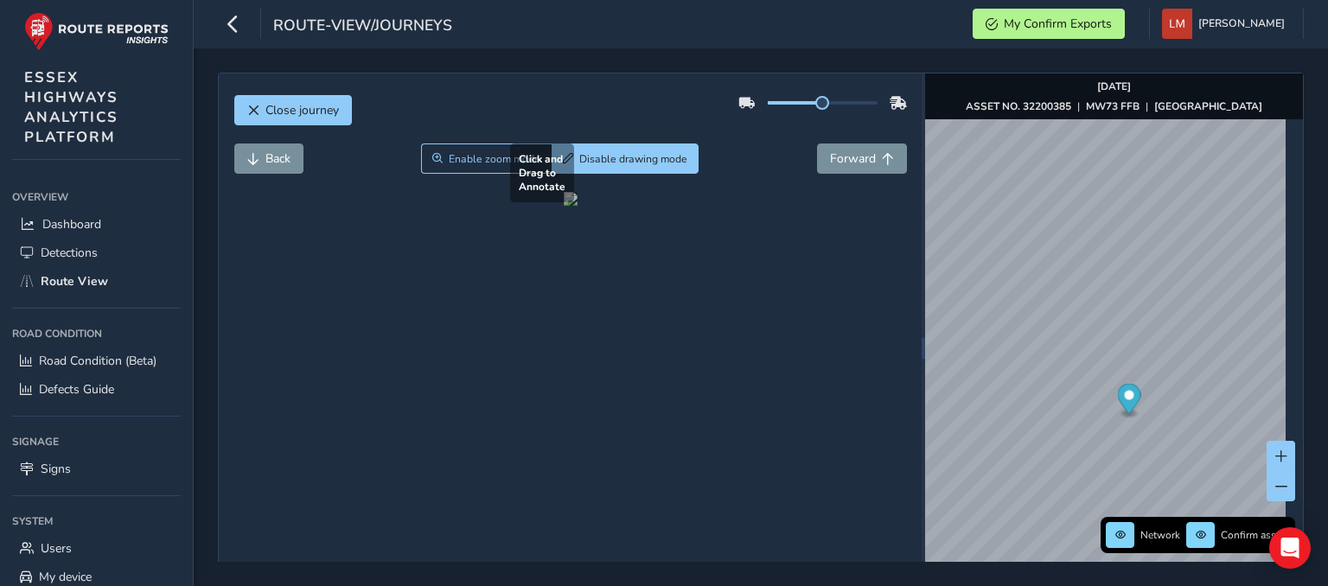
drag, startPoint x: 383, startPoint y: 423, endPoint x: 462, endPoint y: 533, distance: 135.1
click at [564, 206] on div at bounding box center [571, 199] width 14 height 14
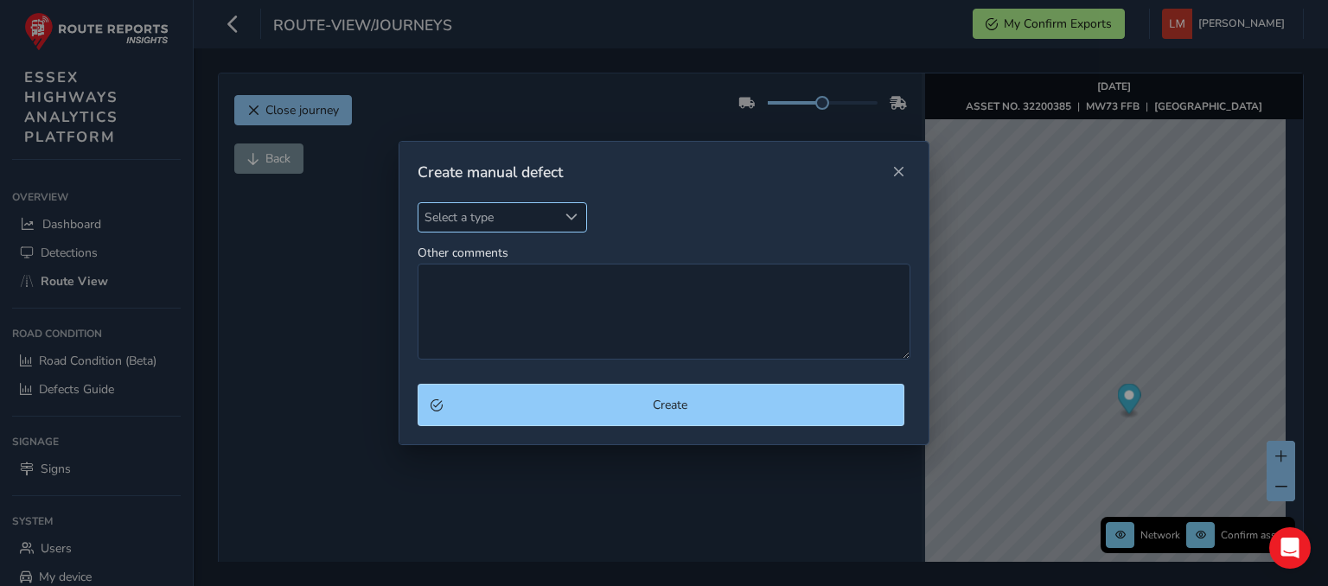
click at [495, 220] on span "Select a type" at bounding box center [487, 217] width 139 height 29
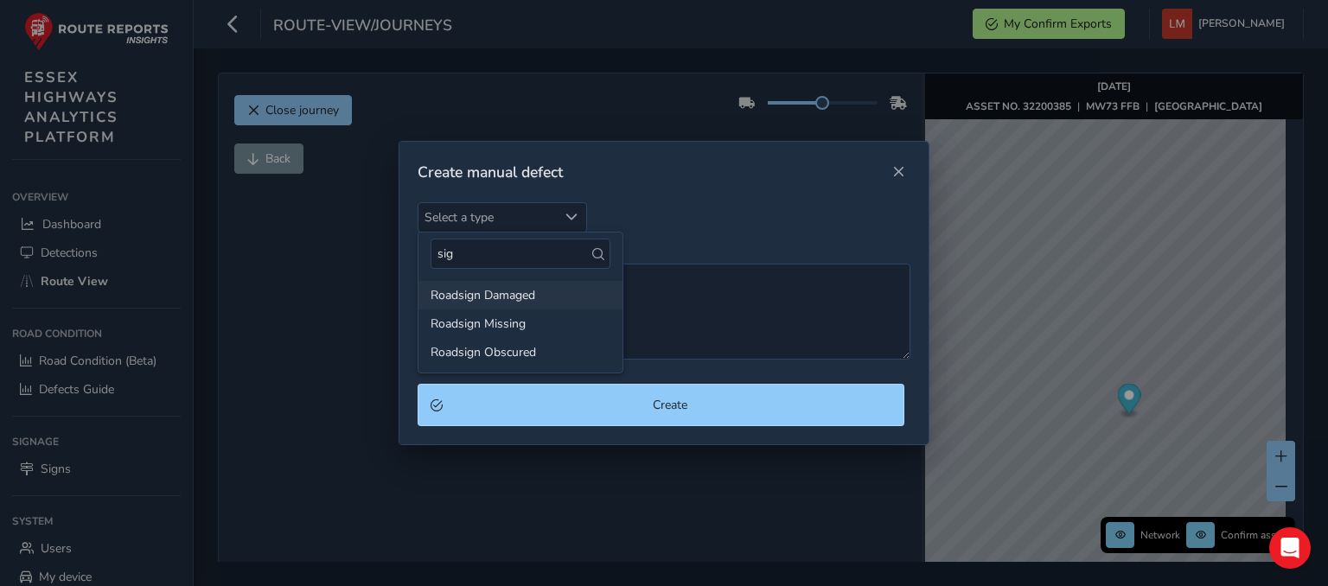
type input "sig"
click at [495, 301] on li "Roadsign Damaged" at bounding box center [520, 295] width 204 height 29
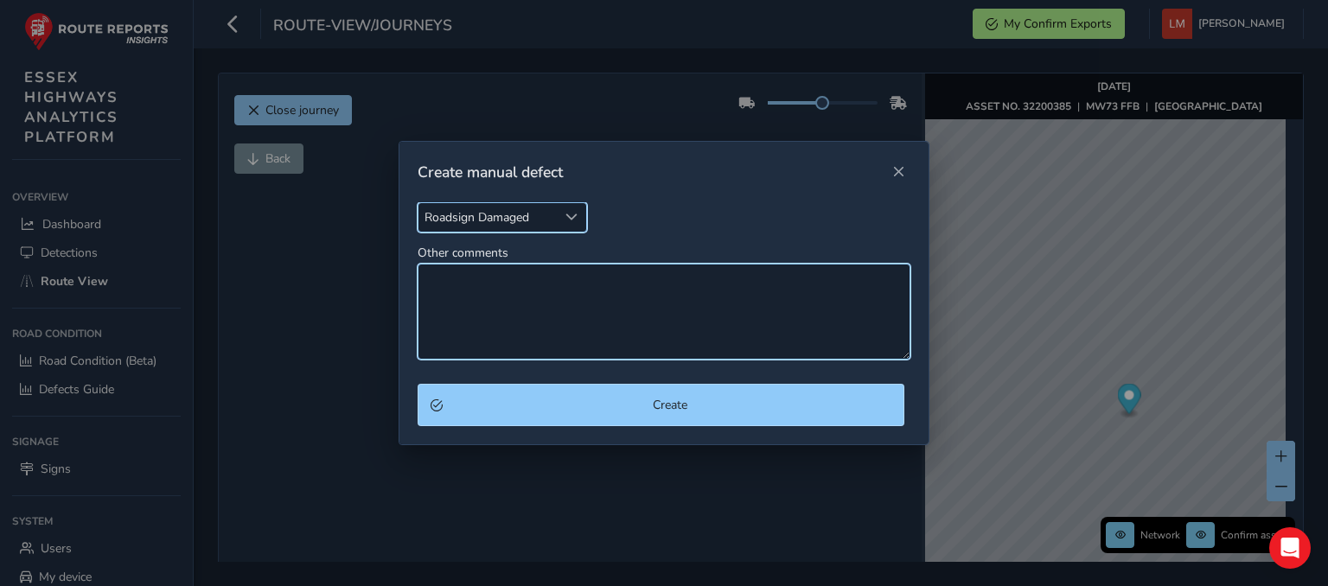
click at [491, 303] on textarea "Other comments" at bounding box center [664, 312] width 493 height 96
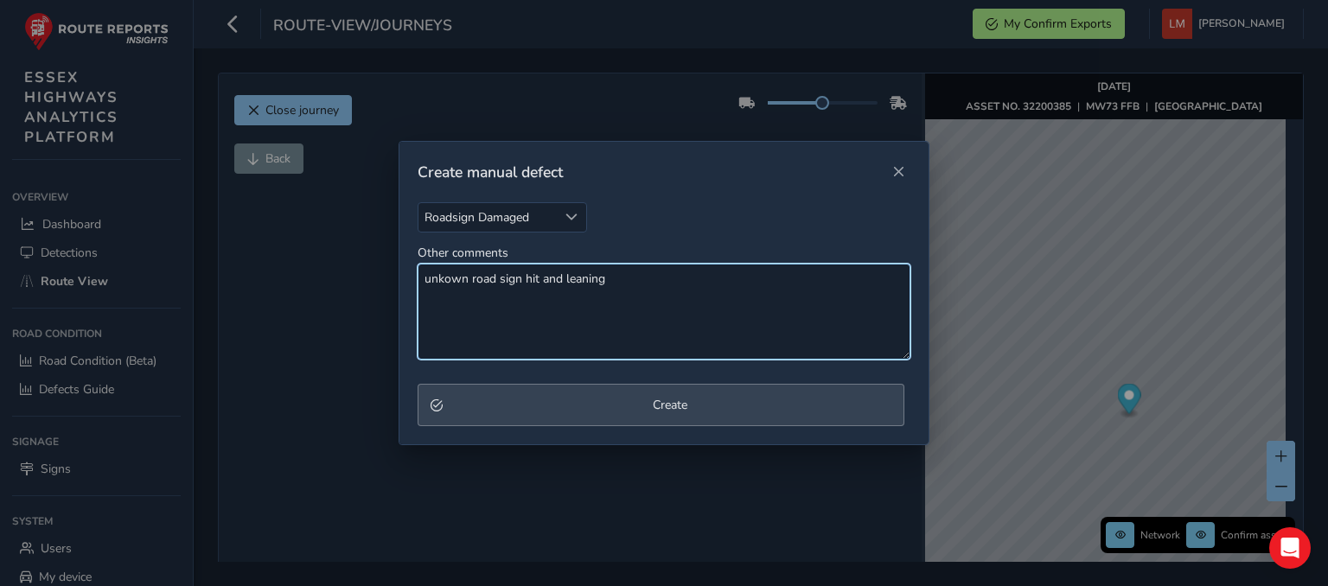
type textarea "unkown road sign hit and leaning"
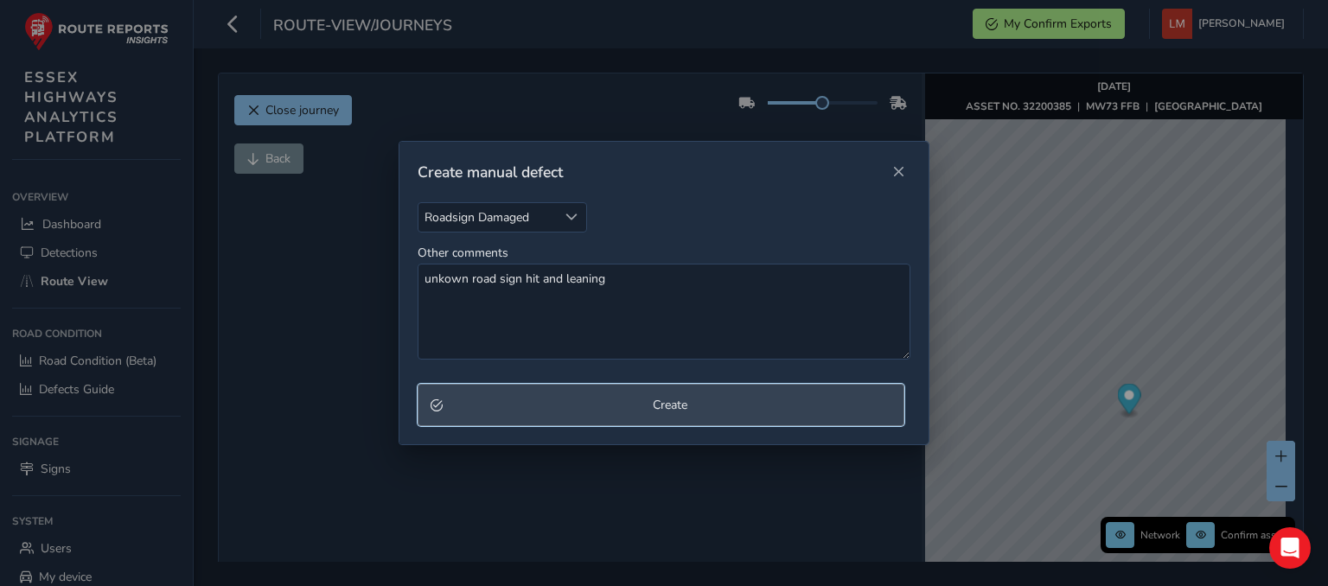
click at [719, 412] on span "Create" at bounding box center [670, 405] width 443 height 16
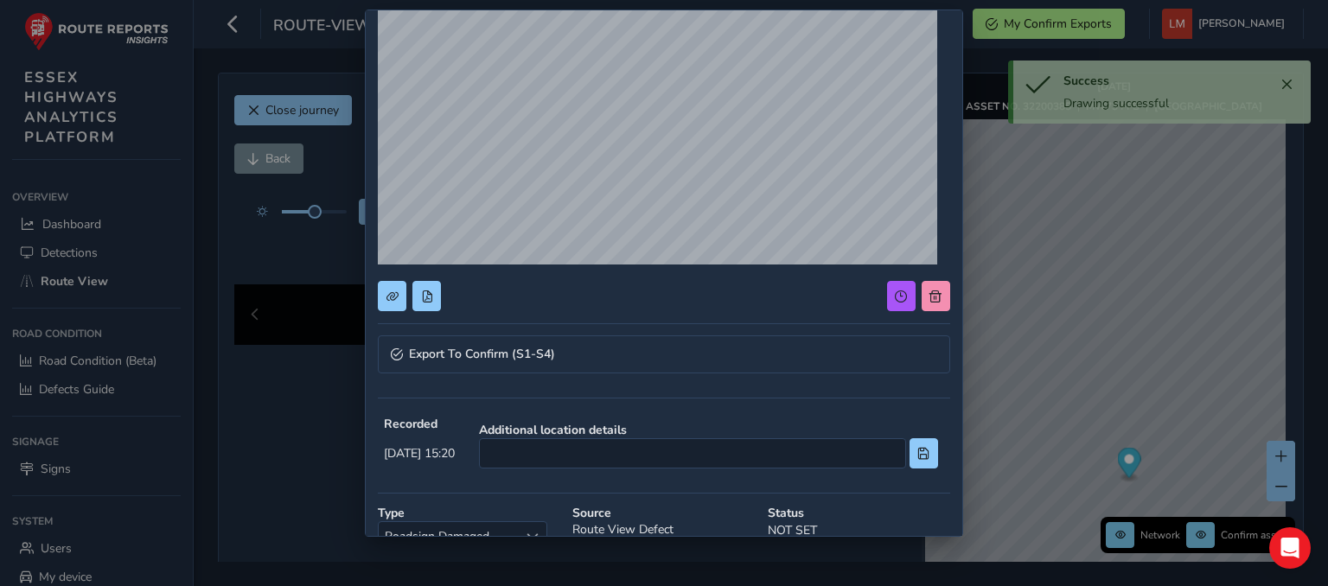
scroll to position [259, 0]
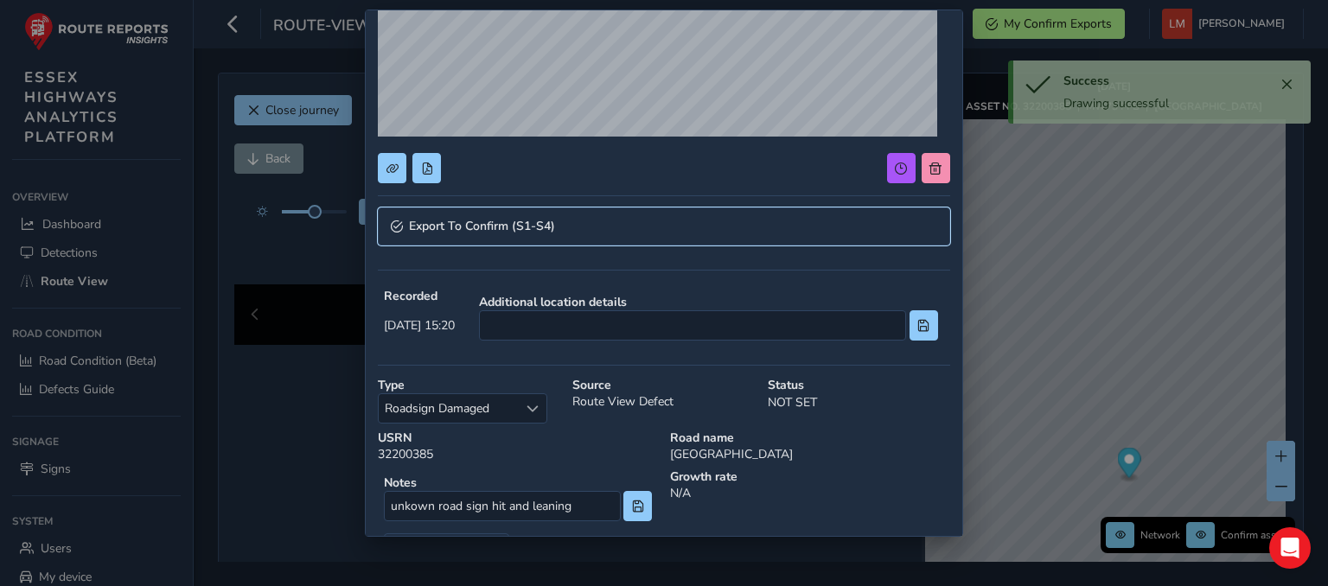
click at [514, 213] on link "Export To Confirm (S1-S4)" at bounding box center [664, 227] width 572 height 38
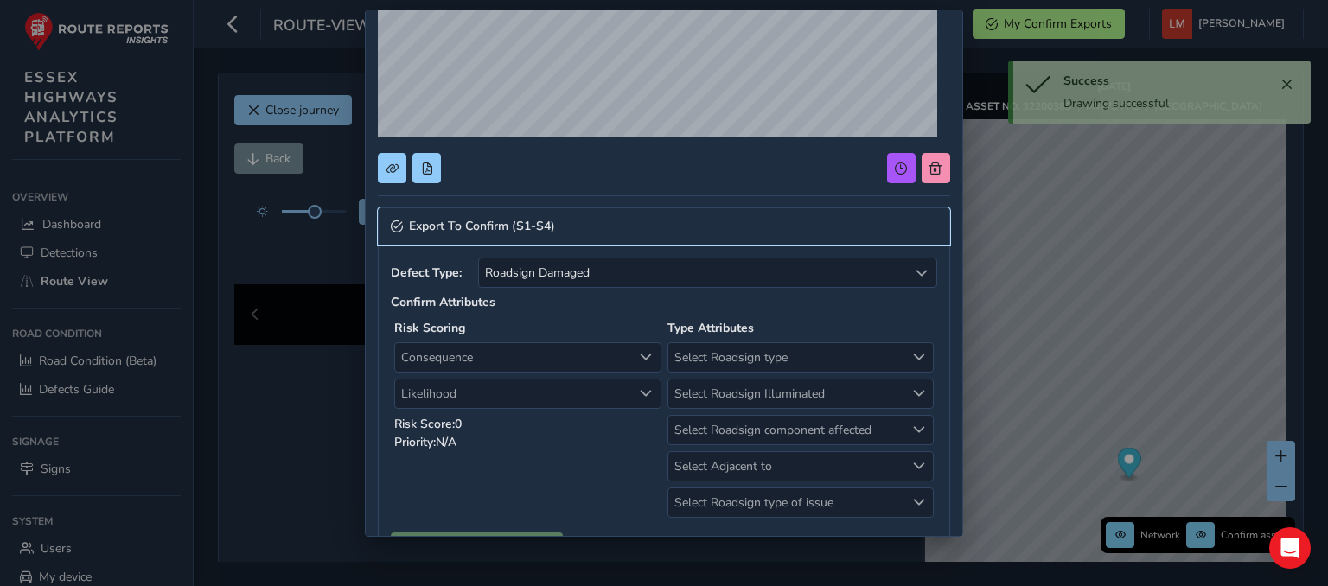
scroll to position [346, 0]
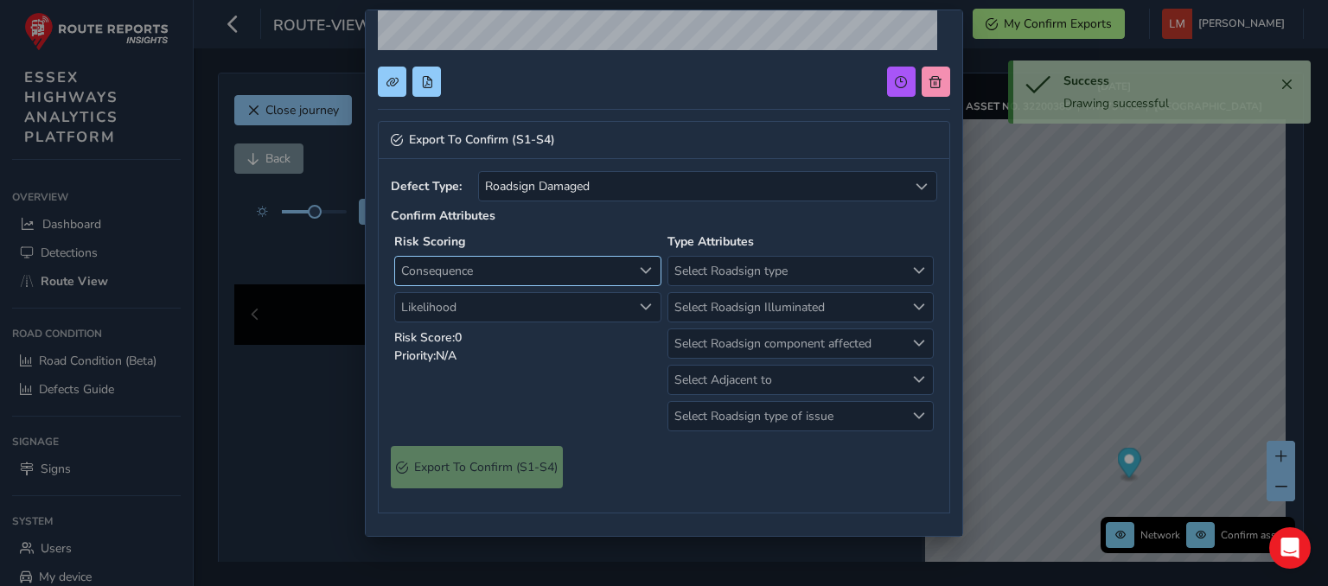
click at [508, 270] on span "Consequence" at bounding box center [513, 271] width 237 height 29
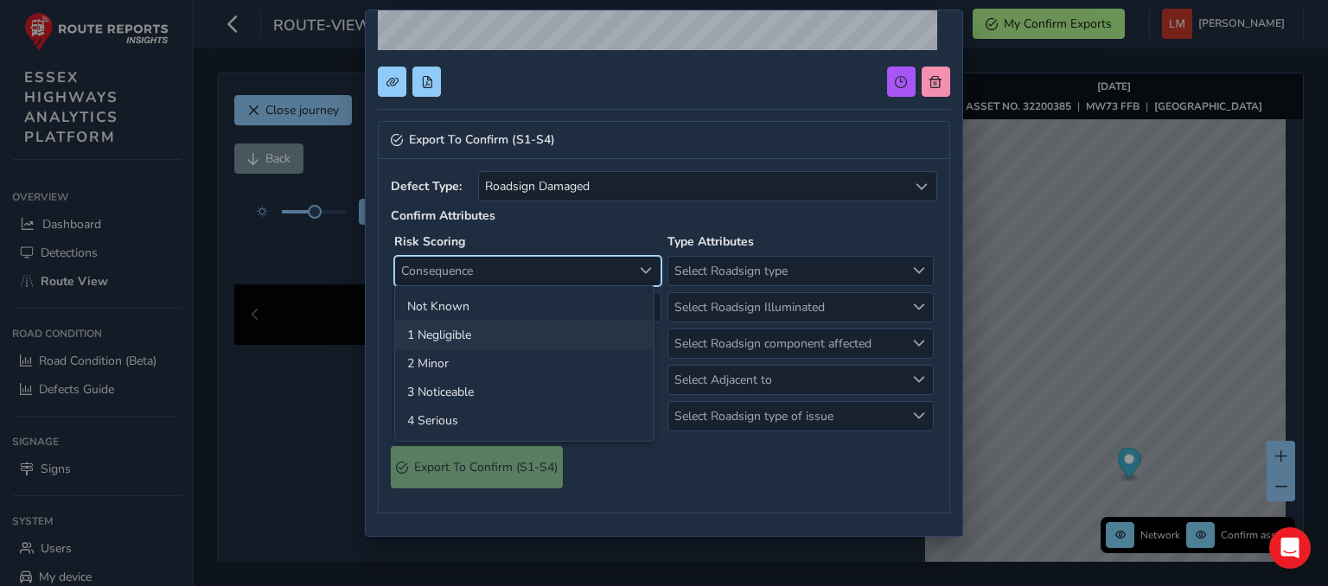
click at [413, 331] on li "1 Negligible" at bounding box center [524, 335] width 259 height 29
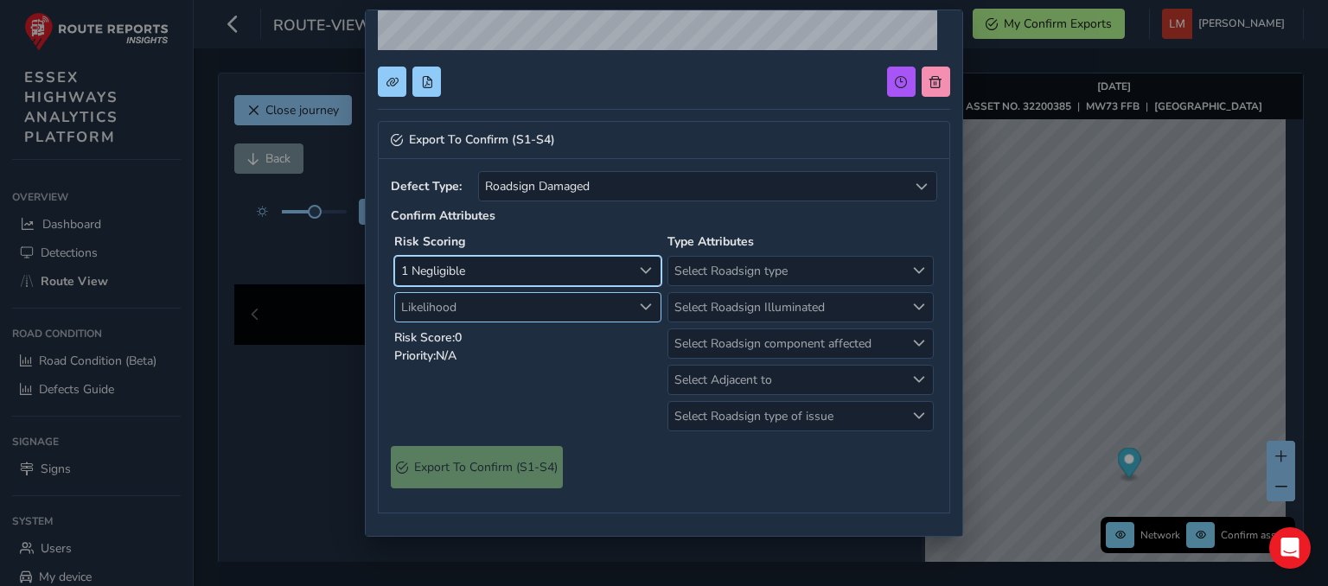
click at [448, 305] on span "Likelihood" at bounding box center [513, 307] width 237 height 29
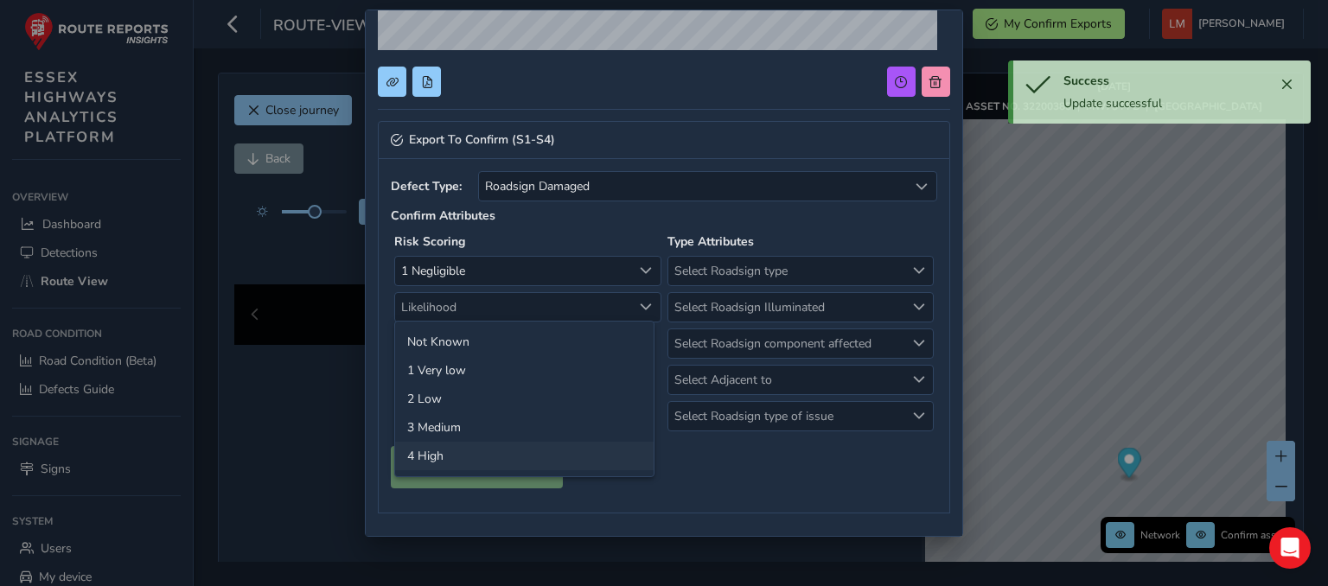
click at [450, 448] on li "4 High" at bounding box center [524, 456] width 259 height 29
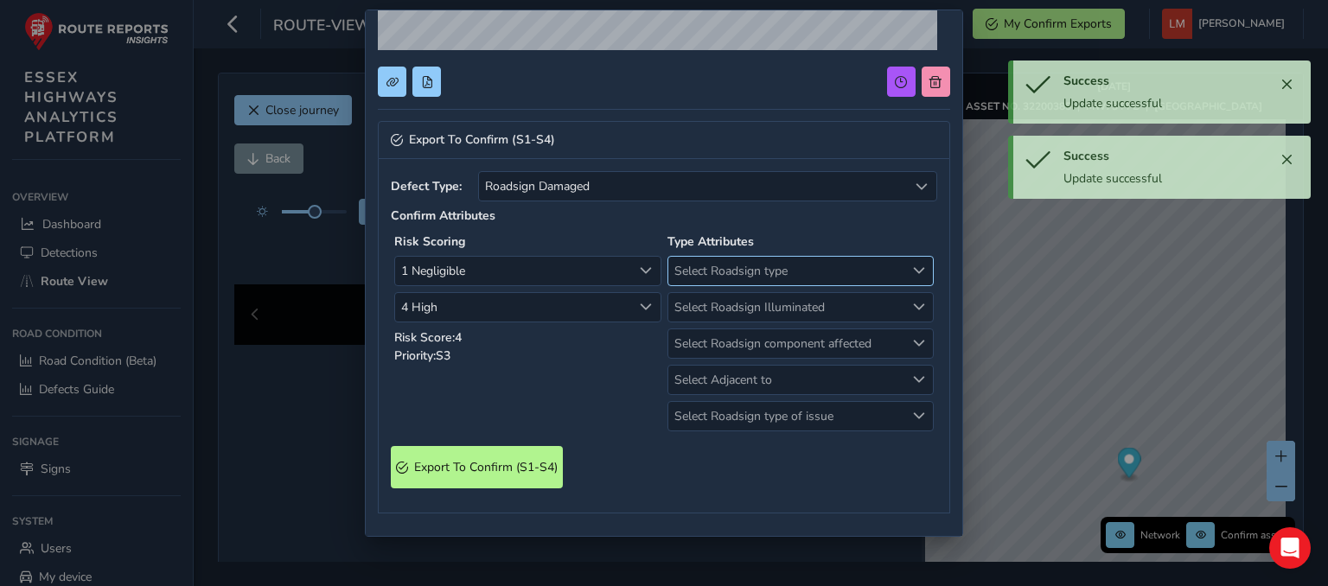
click at [693, 275] on span "Select Roadsign type" at bounding box center [786, 271] width 237 height 29
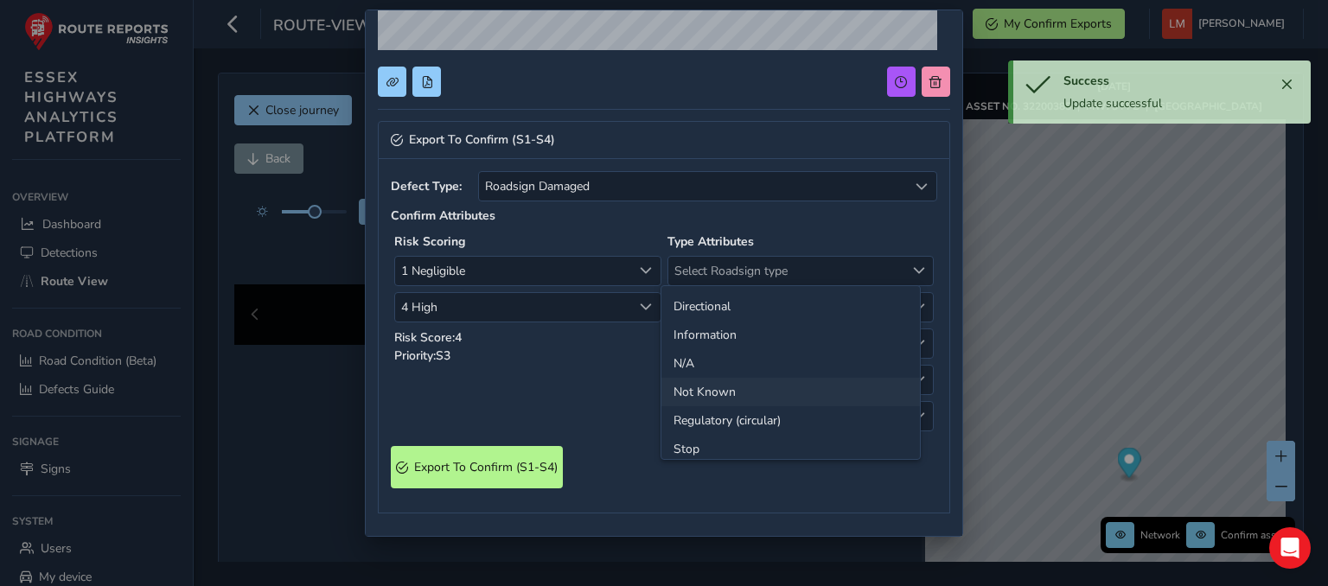
click at [716, 397] on li "Not Known" at bounding box center [790, 392] width 259 height 29
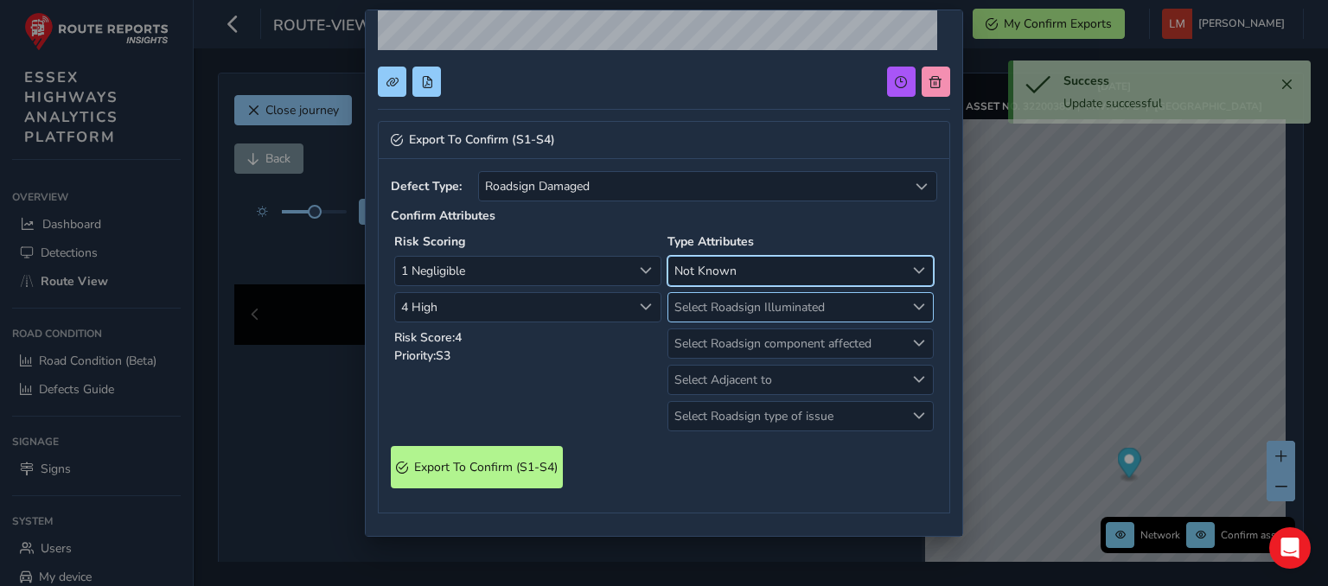
click at [733, 315] on span "Select Roadsign Illuminated" at bounding box center [786, 307] width 237 height 29
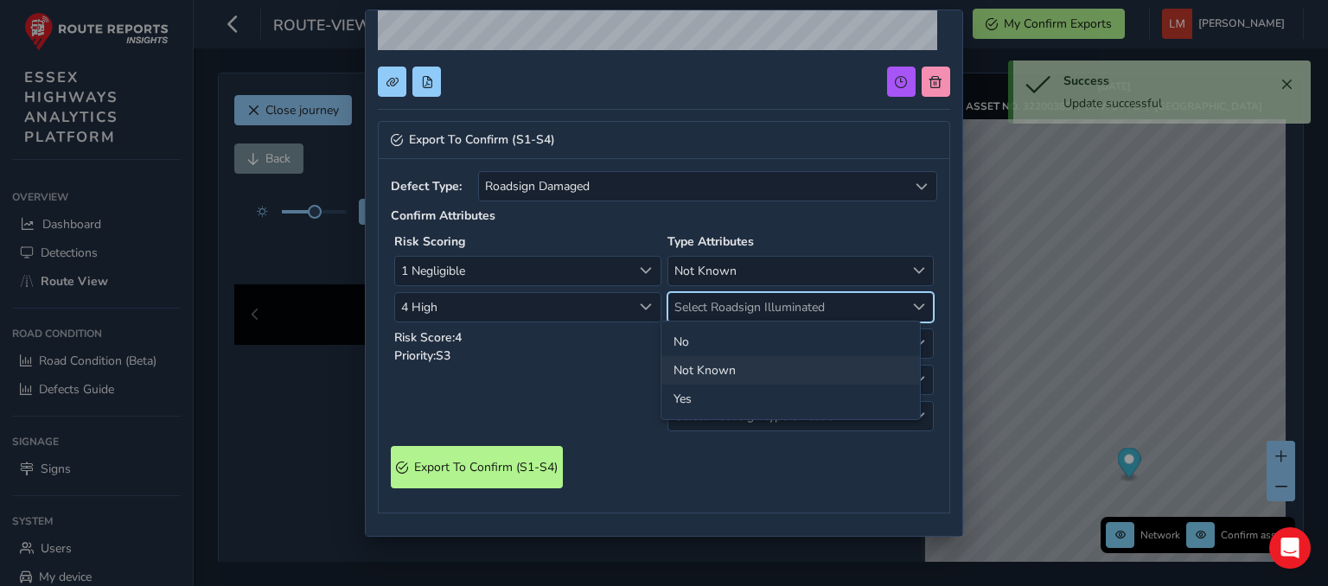
click at [706, 371] on li "Not Known" at bounding box center [790, 370] width 259 height 29
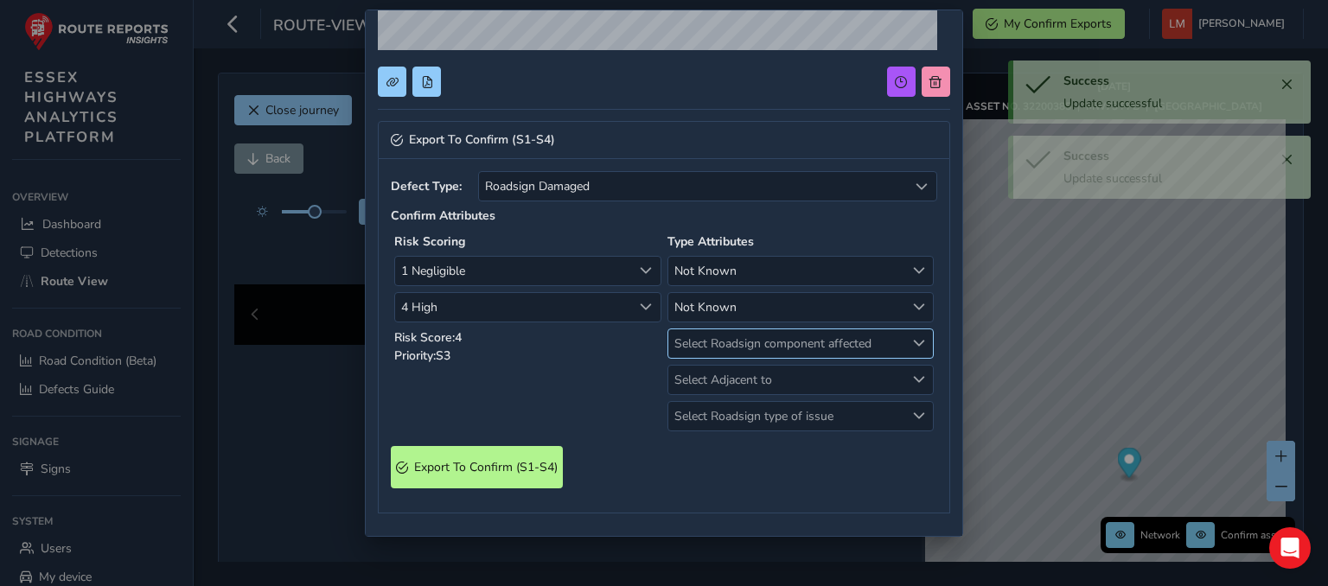
click at [715, 354] on span "Select Roadsign component affected" at bounding box center [786, 343] width 237 height 29
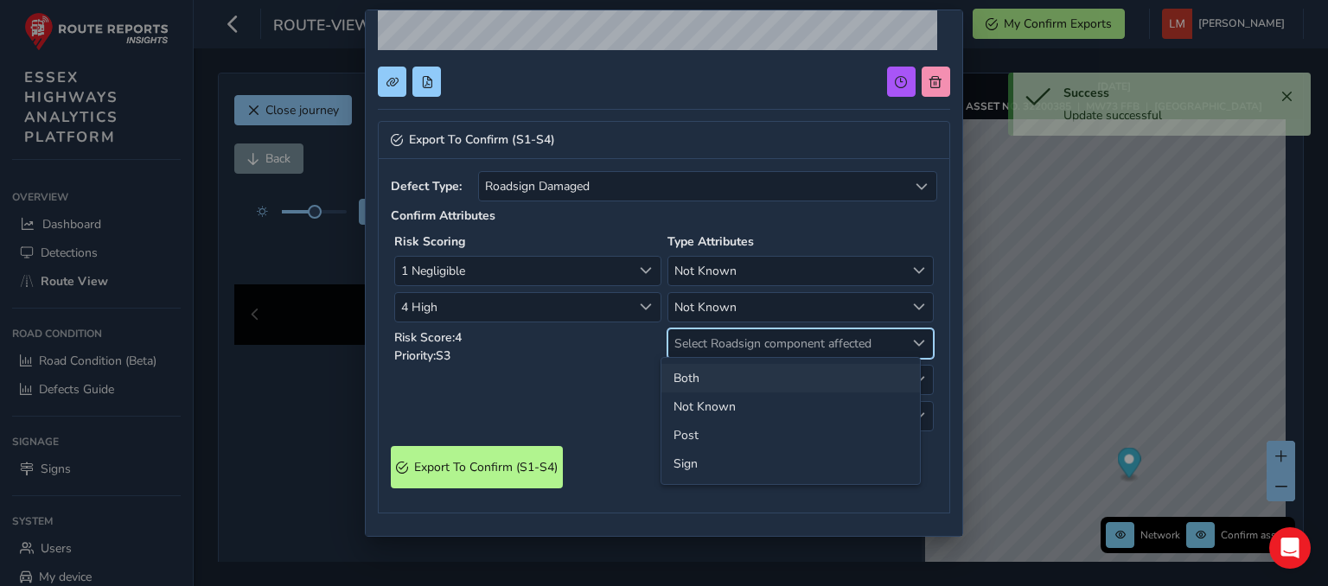
click at [703, 380] on li "Both" at bounding box center [790, 378] width 259 height 29
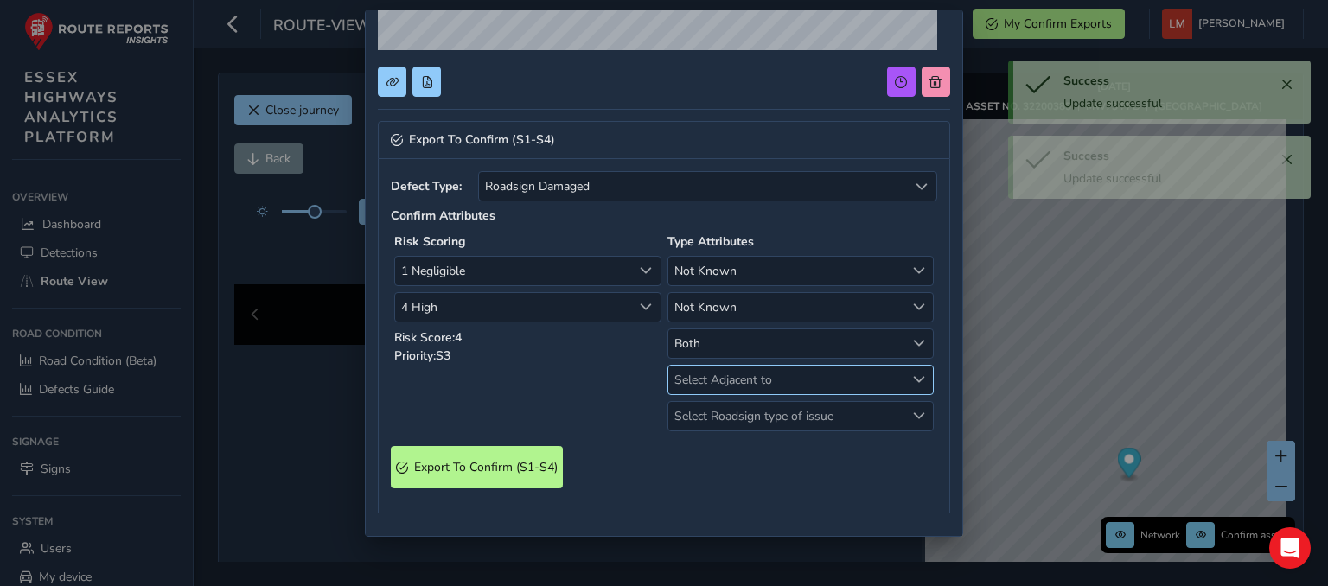
click at [708, 380] on span "Select Adjacent to" at bounding box center [786, 380] width 237 height 29
click at [710, 420] on li "Carriageway" at bounding box center [790, 414] width 259 height 29
click at [710, 420] on span "Select Roadsign type of issue" at bounding box center [786, 416] width 237 height 29
click at [709, 450] on li "Not Known" at bounding box center [790, 451] width 259 height 29
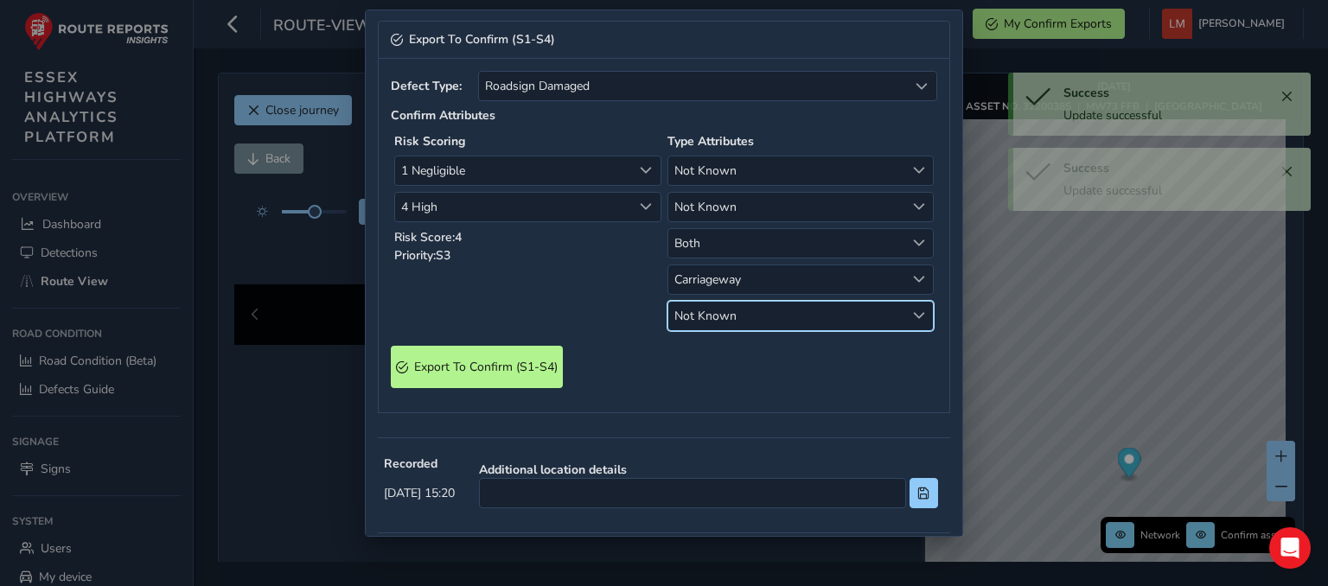
scroll to position [605, 0]
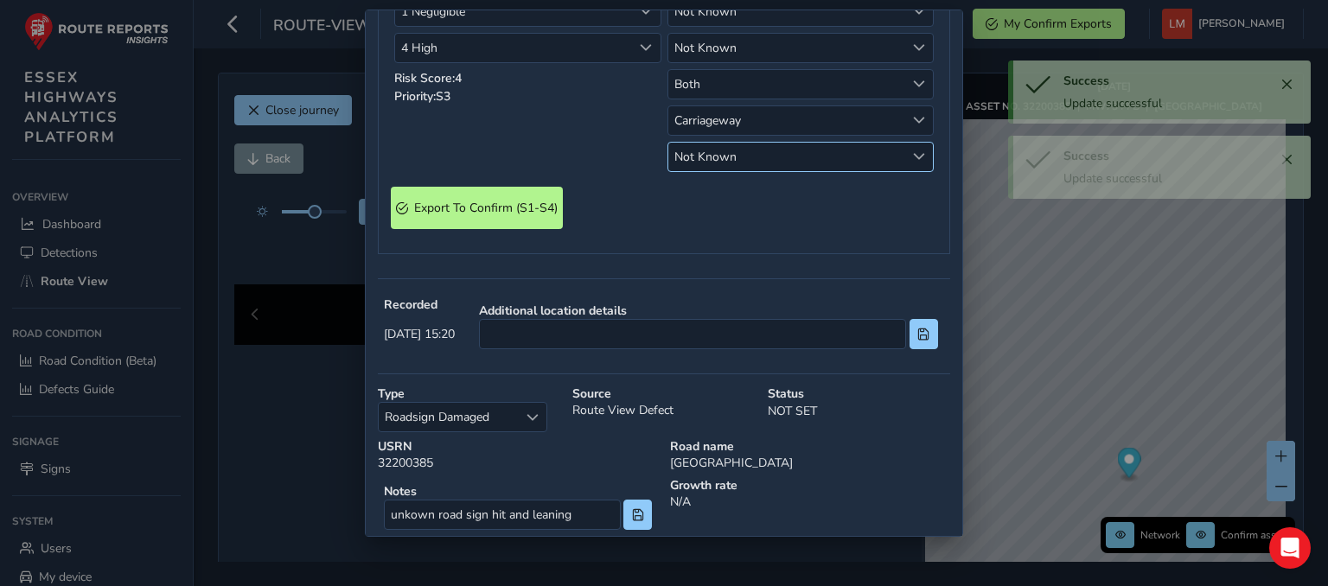
click at [768, 151] on span "Not Known" at bounding box center [786, 157] width 237 height 29
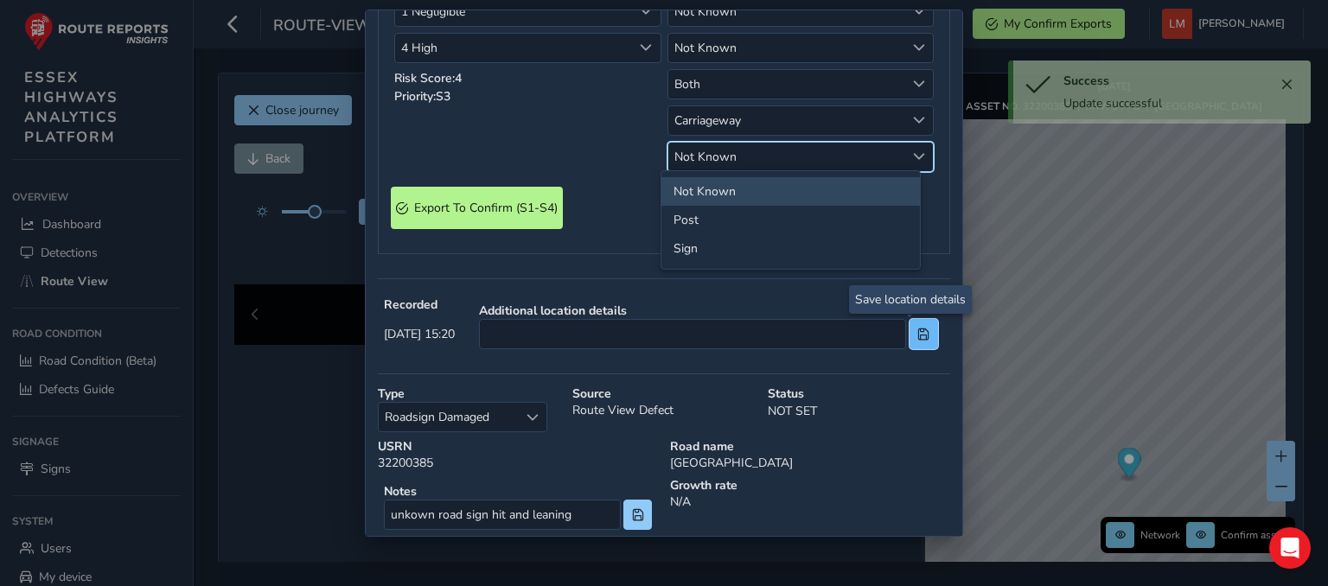
click at [917, 331] on span at bounding box center [923, 335] width 12 height 12
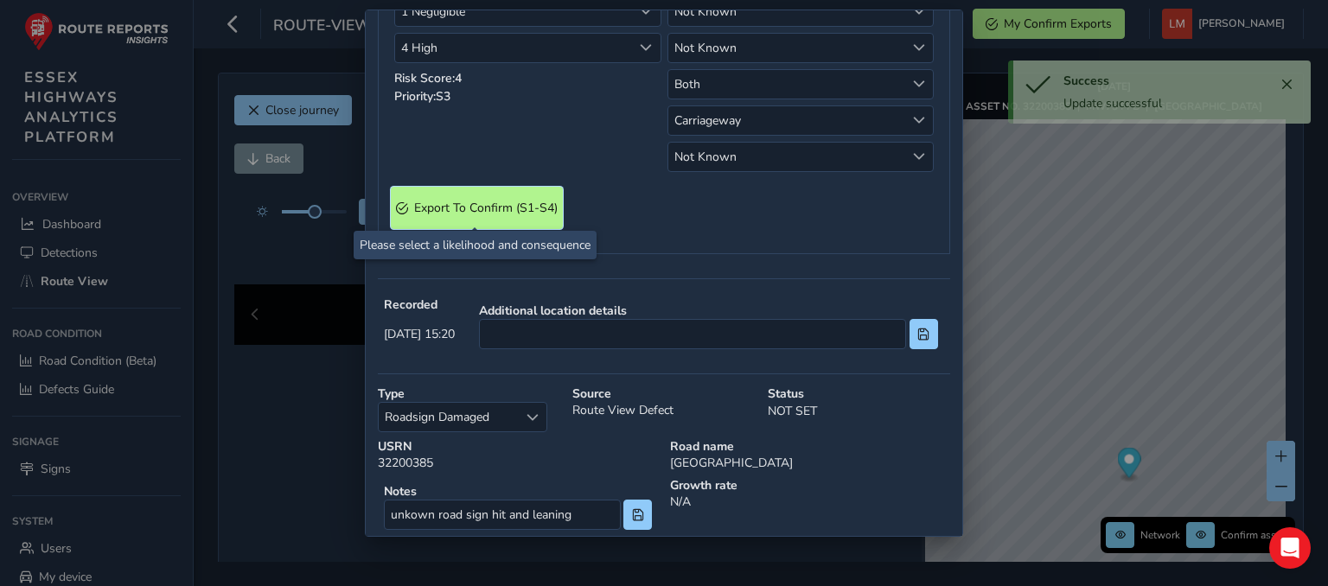
click at [509, 195] on S4\) "Export To Confirm (S1-S4)" at bounding box center [477, 208] width 172 height 42
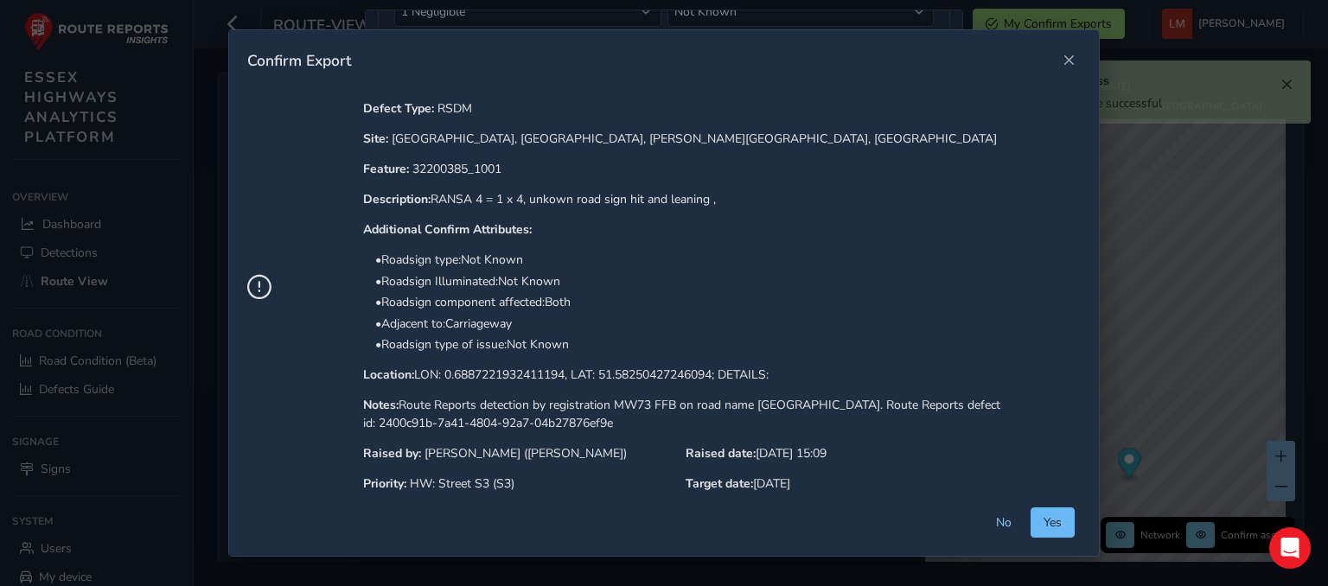
click at [1059, 520] on span "Yes" at bounding box center [1053, 522] width 18 height 16
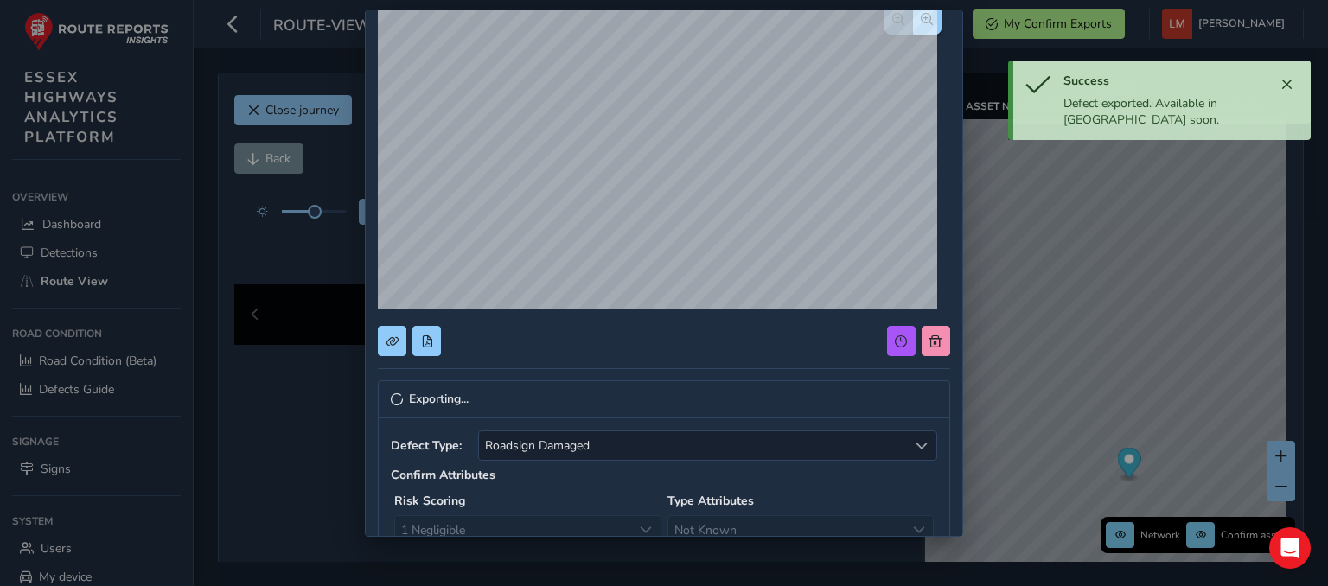
scroll to position [0, 0]
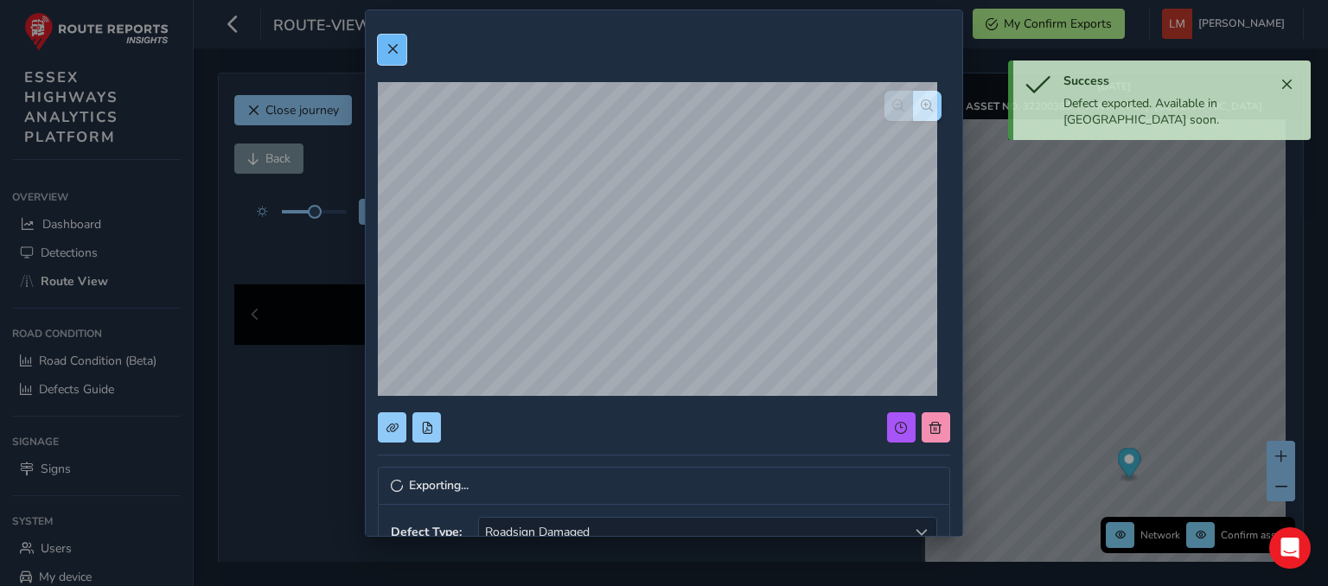
click at [392, 57] on button at bounding box center [392, 50] width 29 height 30
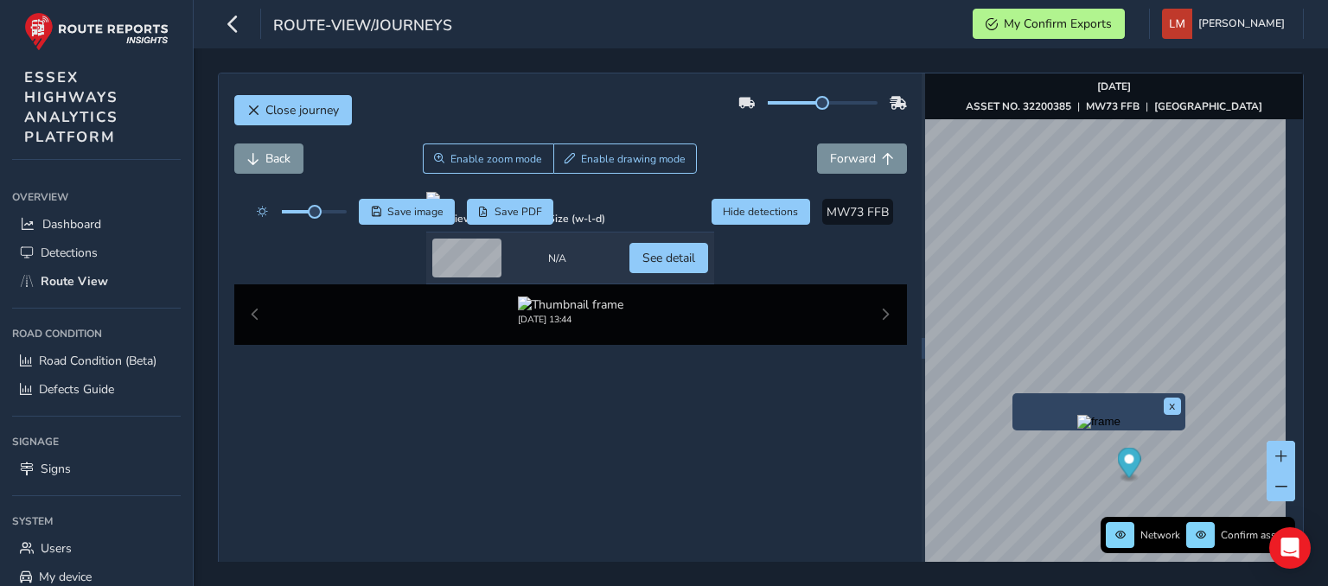
click at [1077, 429] on img "Preview frame" at bounding box center [1098, 422] width 43 height 14
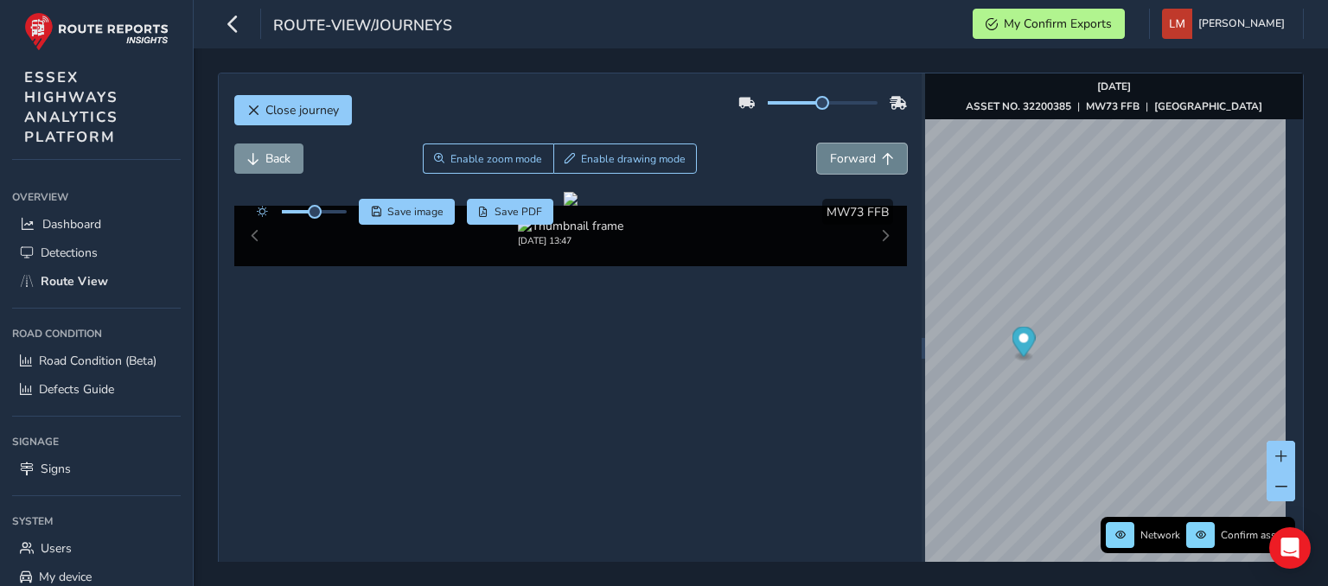
click at [833, 156] on span "Forward" at bounding box center [853, 158] width 46 height 16
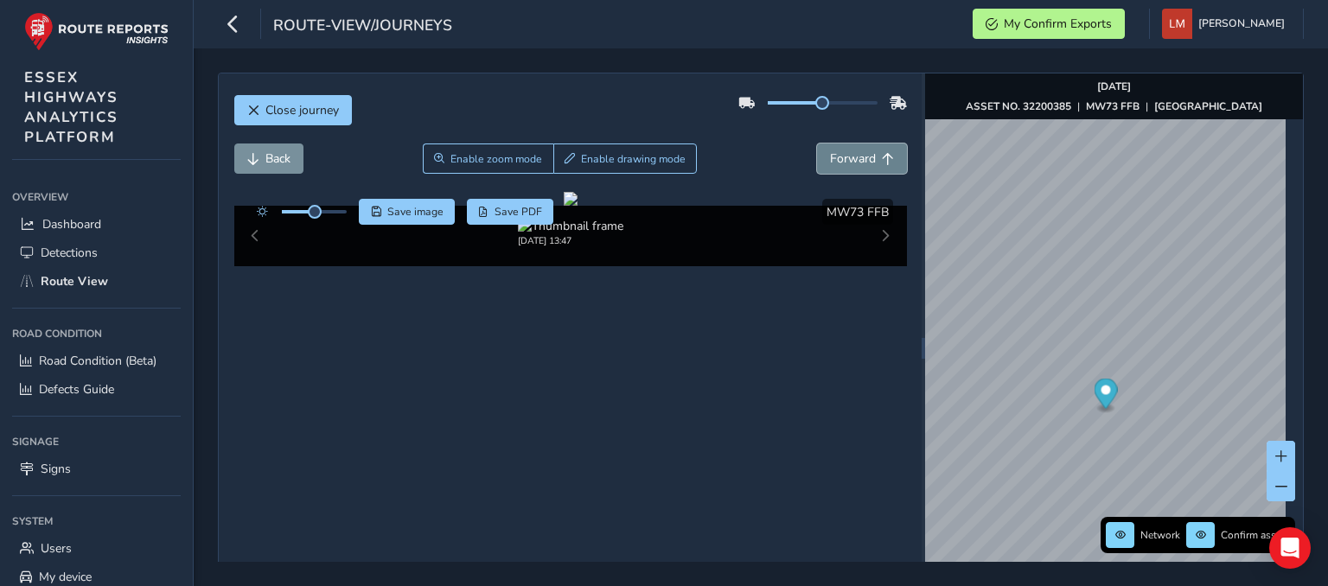
click at [833, 156] on span "Forward" at bounding box center [853, 158] width 46 height 16
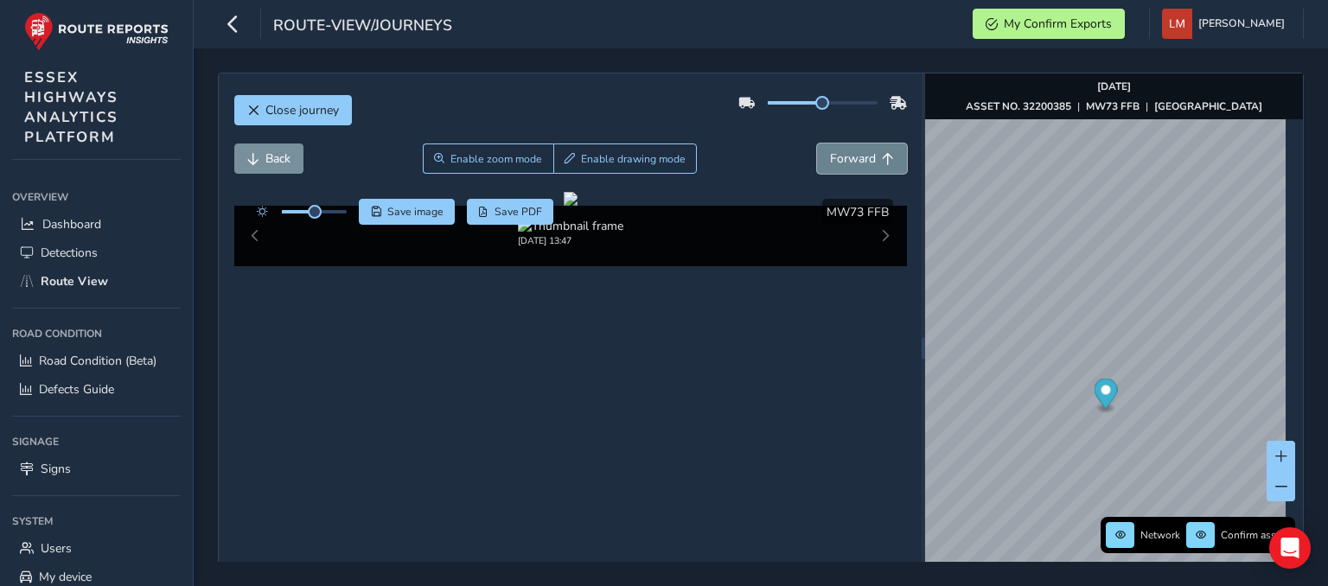
click at [833, 156] on span "Forward" at bounding box center [853, 158] width 46 height 16
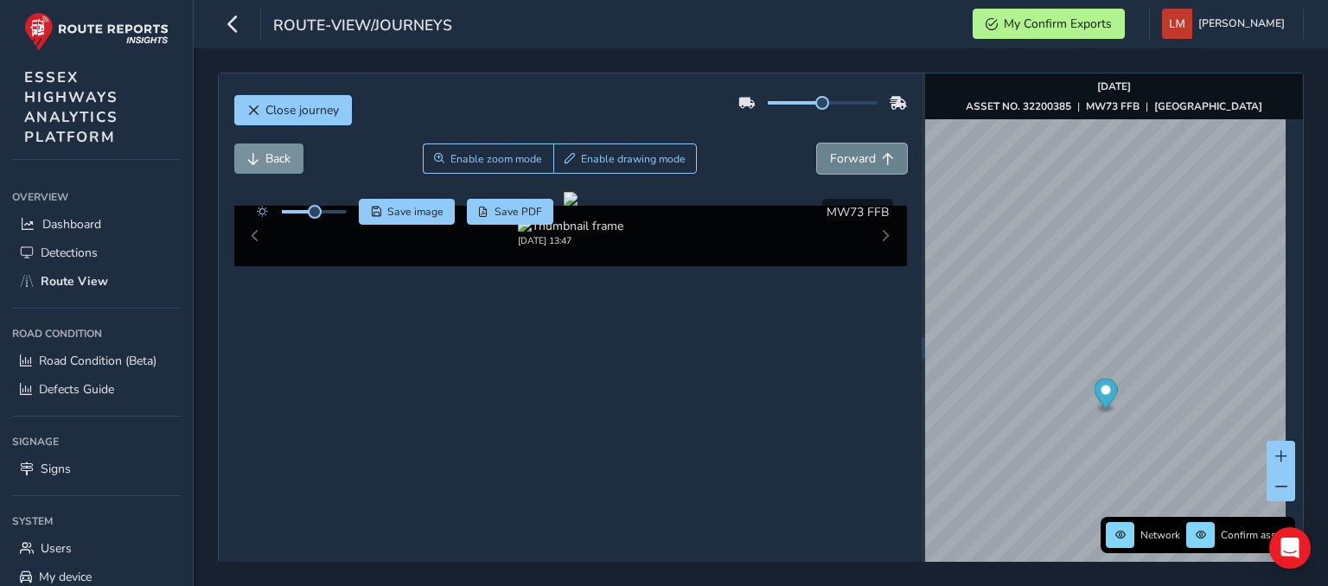
click at [833, 156] on span "Forward" at bounding box center [853, 158] width 46 height 16
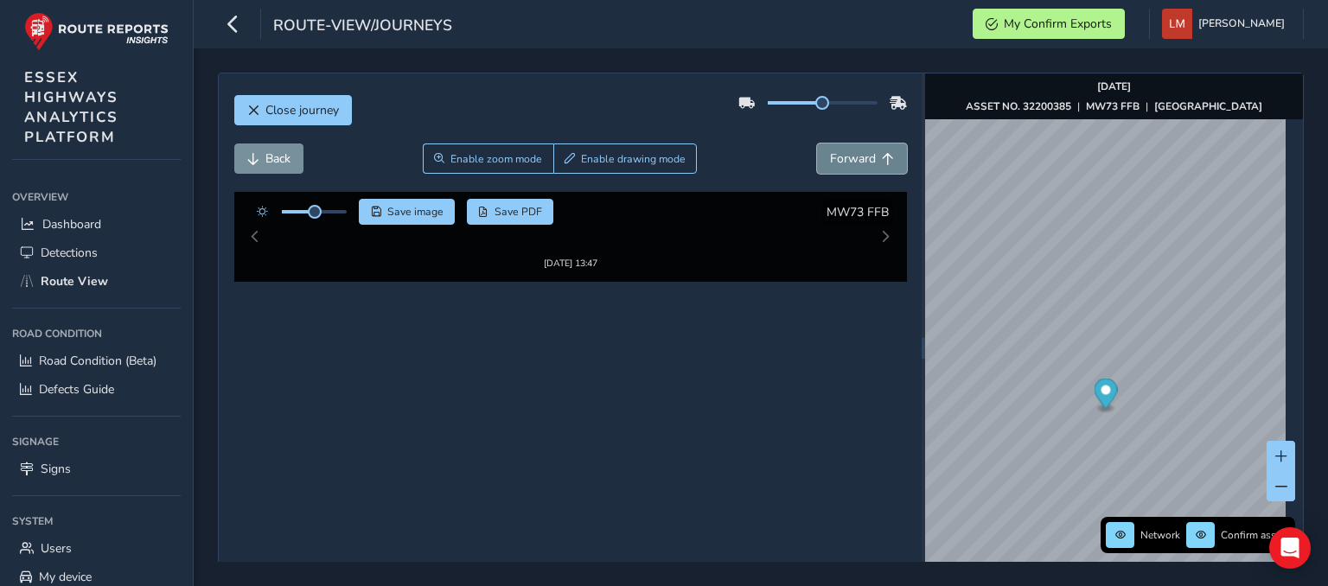
click at [833, 156] on span "Forward" at bounding box center [853, 158] width 46 height 16
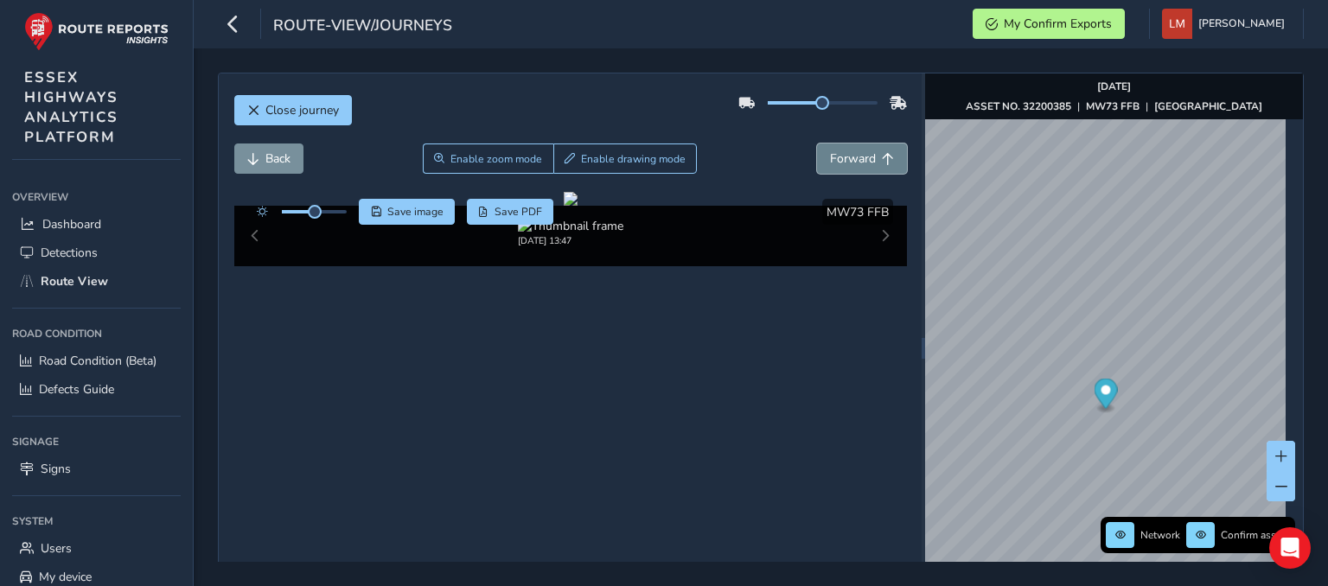
click at [833, 156] on span "Forward" at bounding box center [853, 158] width 46 height 16
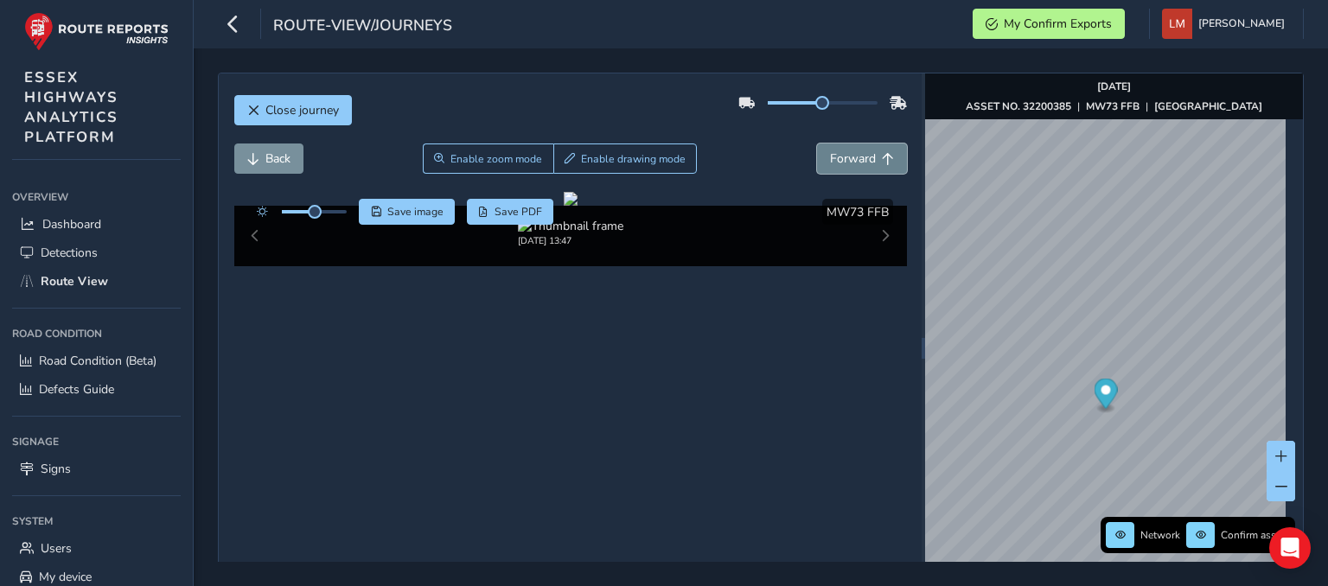
click at [833, 156] on span "Forward" at bounding box center [853, 158] width 46 height 16
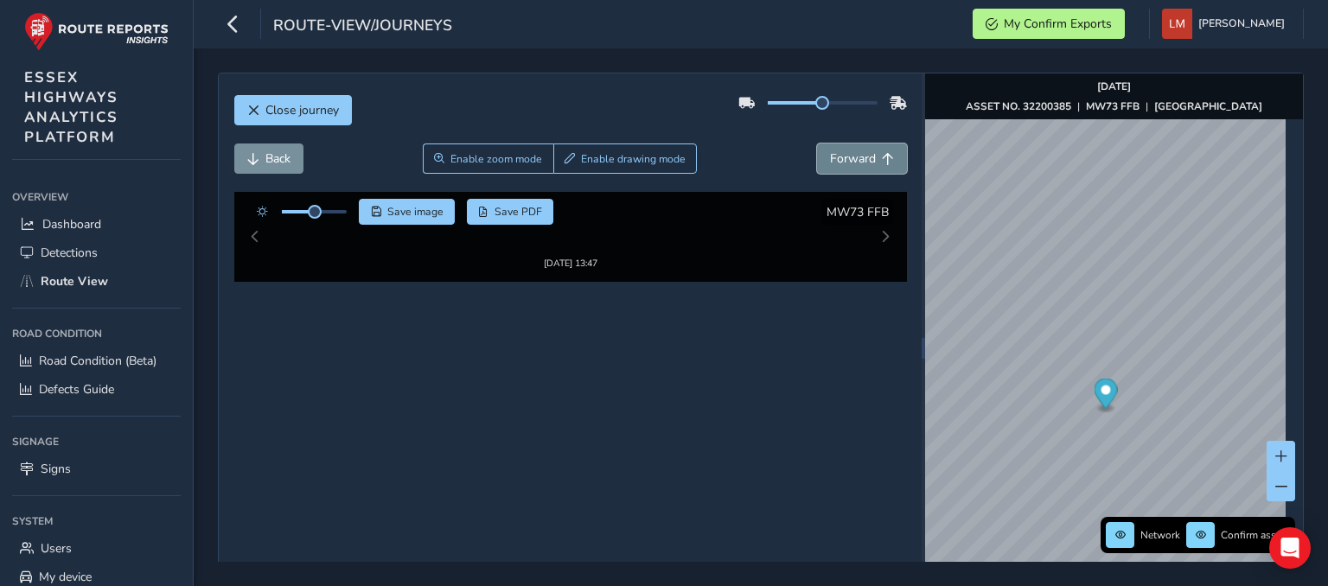
click at [833, 156] on span "Forward" at bounding box center [853, 158] width 46 height 16
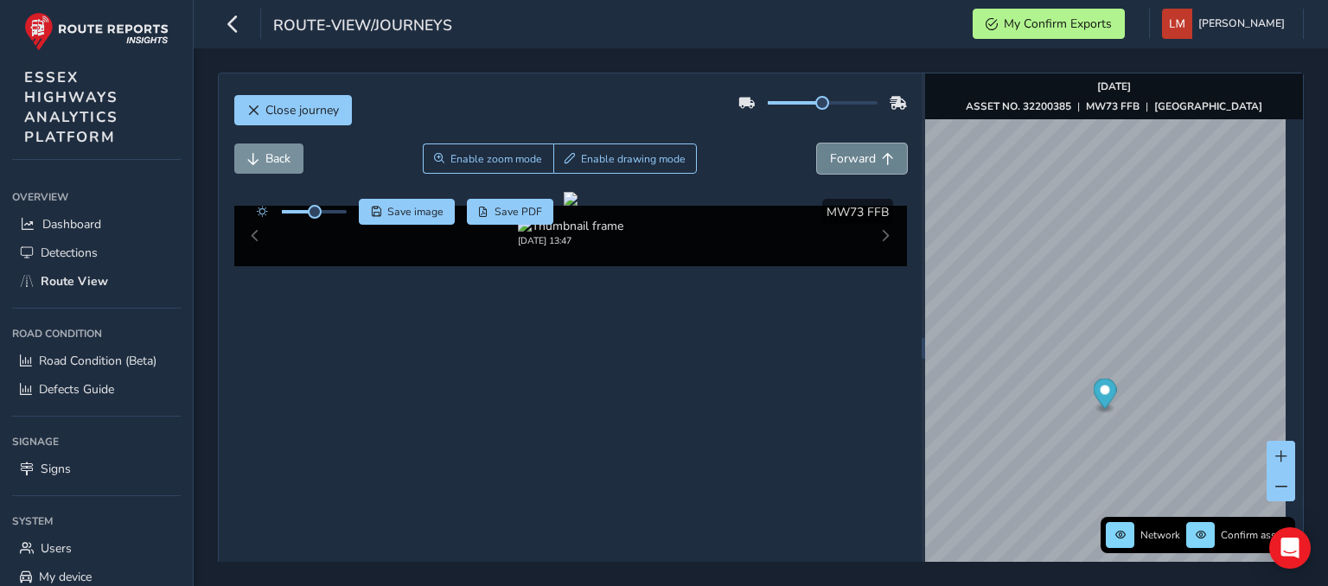
click at [833, 156] on span "Forward" at bounding box center [853, 158] width 46 height 16
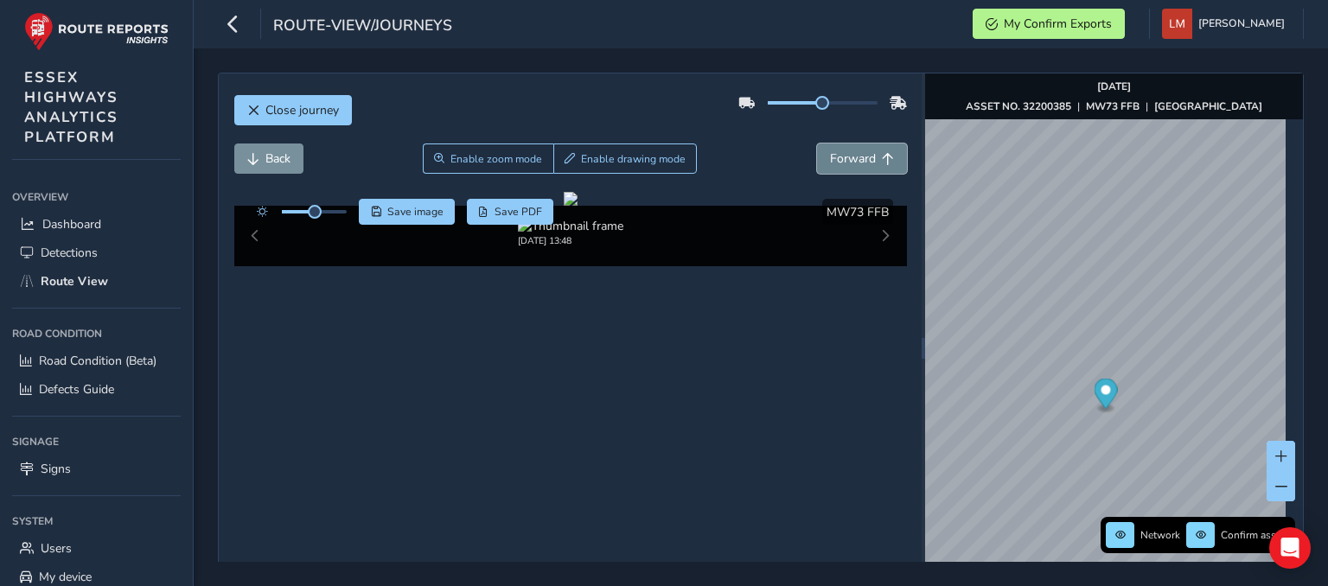
click at [833, 156] on span "Forward" at bounding box center [853, 158] width 46 height 16
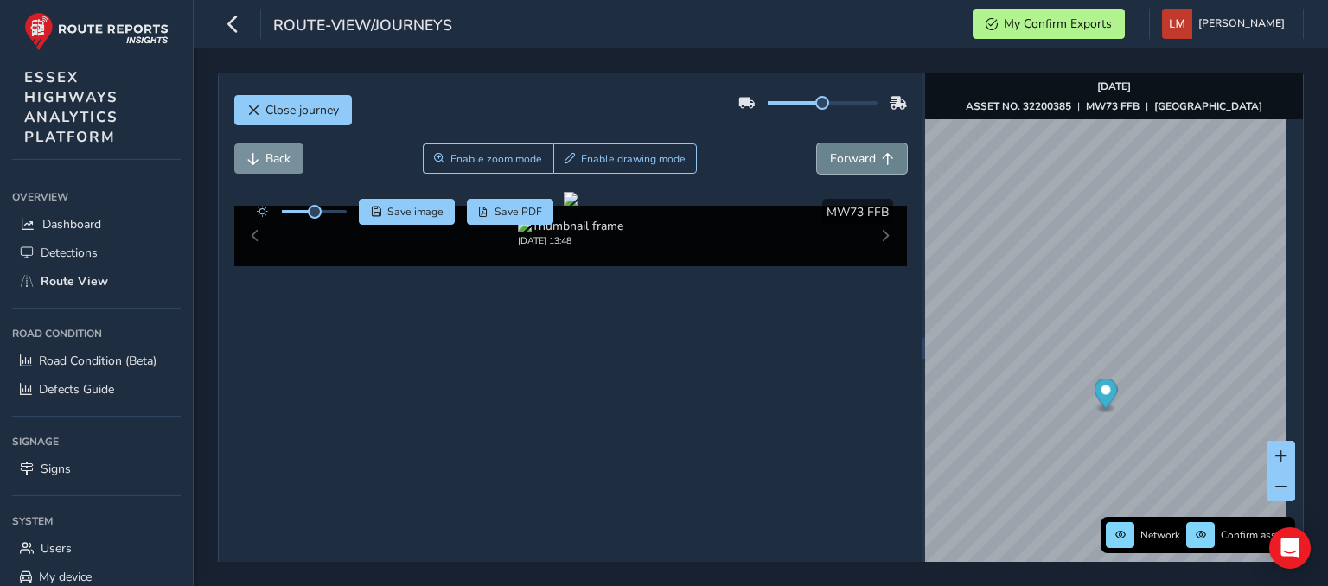
click at [833, 156] on span "Forward" at bounding box center [853, 158] width 46 height 16
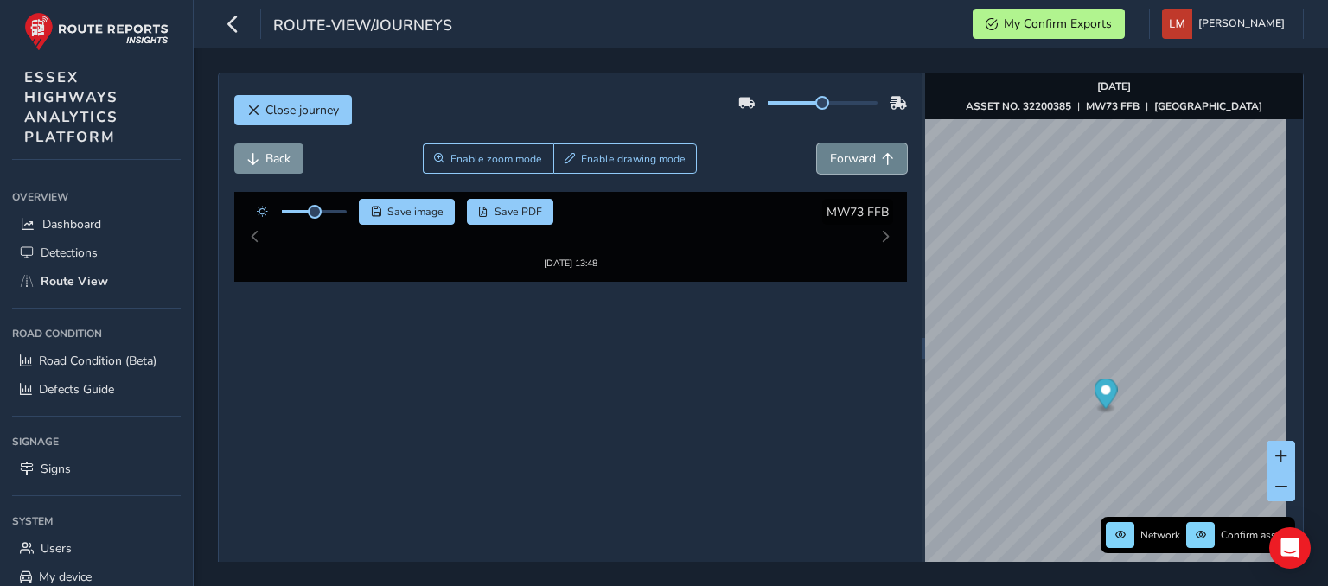
click at [833, 156] on span "Forward" at bounding box center [853, 158] width 46 height 16
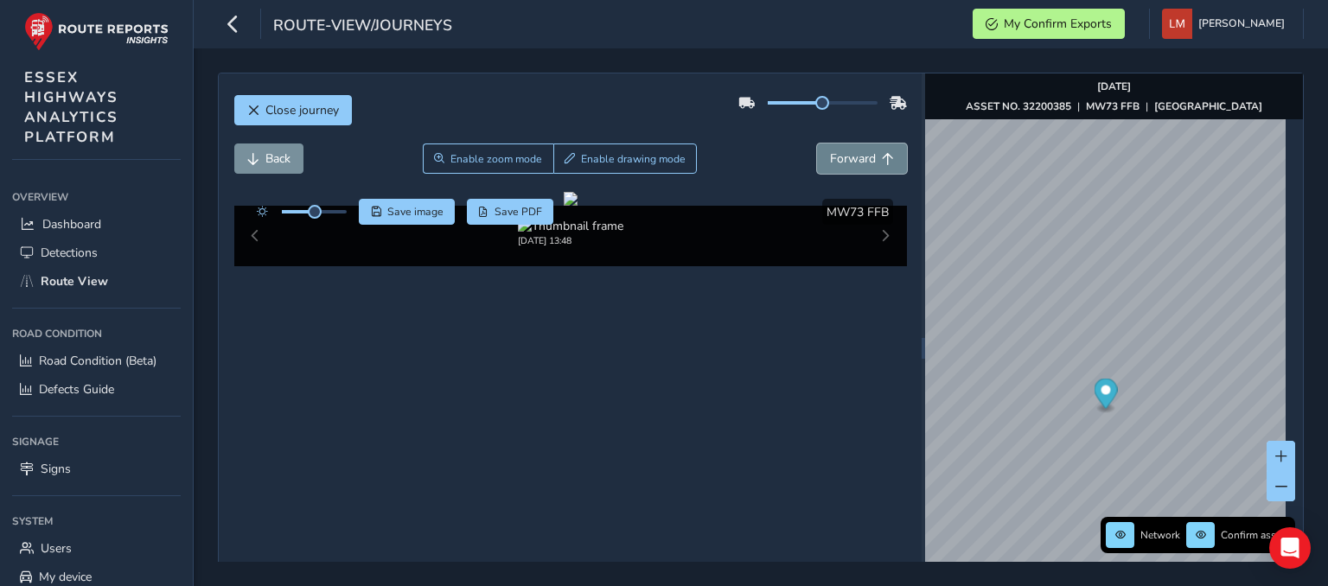
click at [833, 156] on span "Forward" at bounding box center [853, 158] width 46 height 16
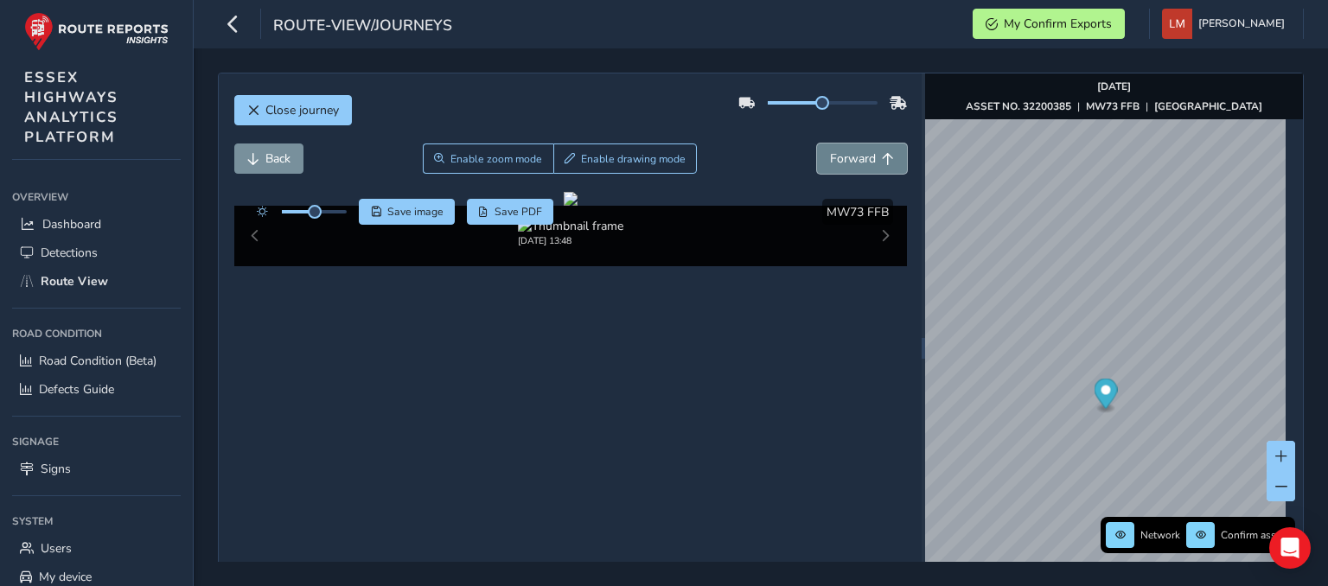
click at [833, 156] on span "Forward" at bounding box center [853, 158] width 46 height 16
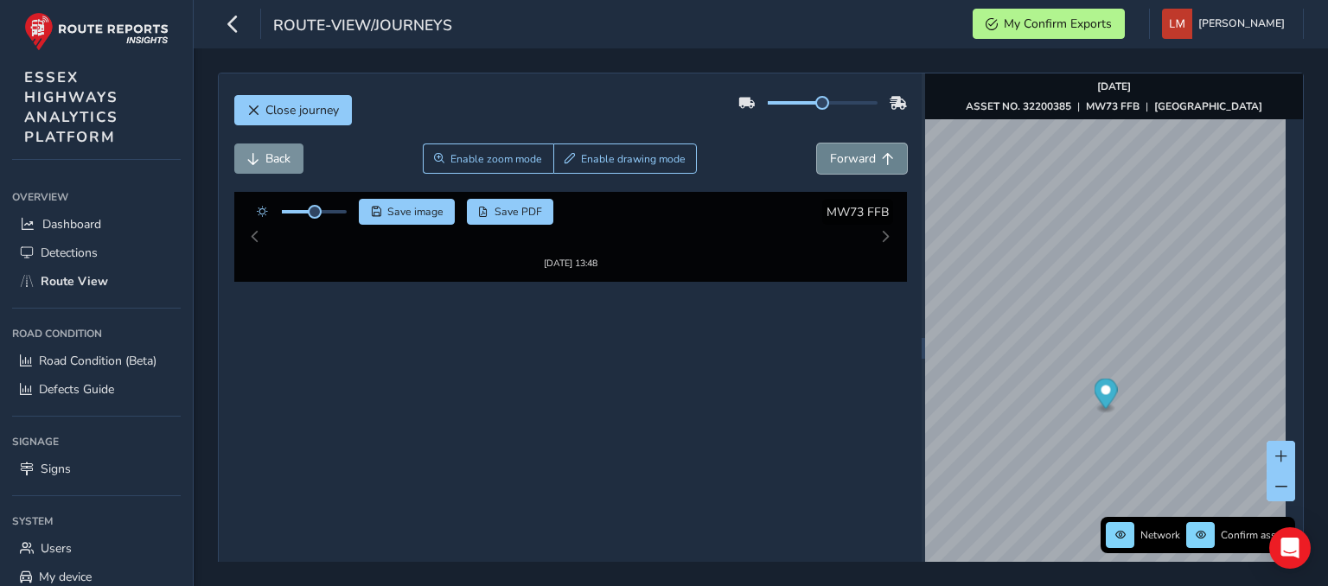
click at [833, 156] on span "Forward" at bounding box center [853, 158] width 46 height 16
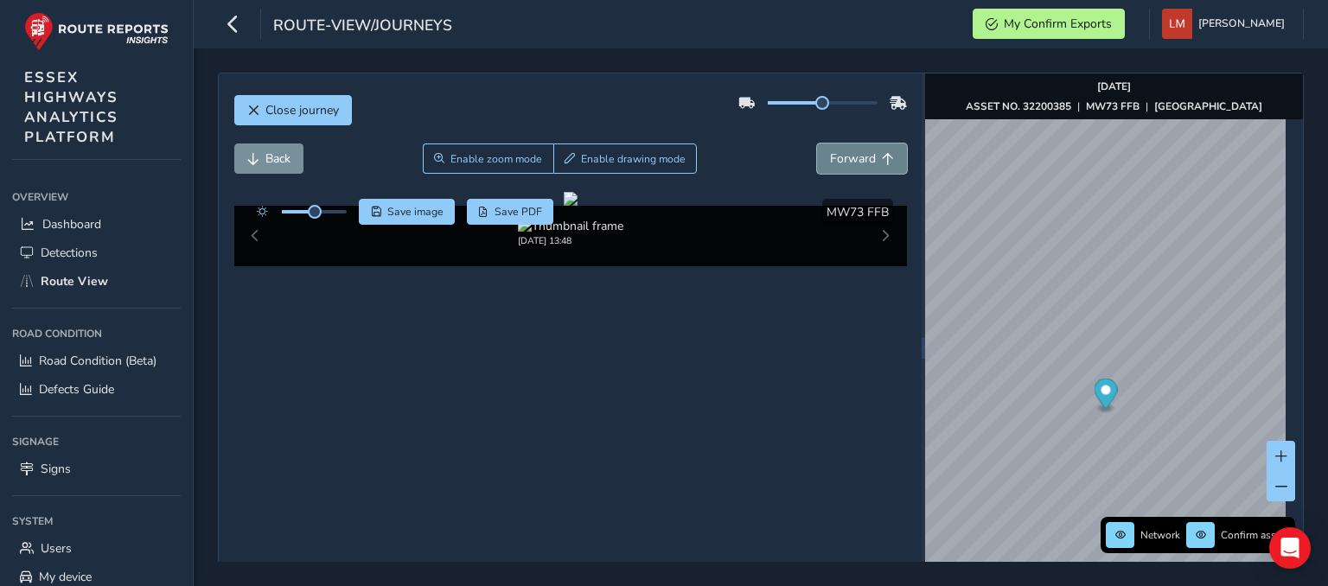
click at [833, 156] on span "Forward" at bounding box center [853, 158] width 46 height 16
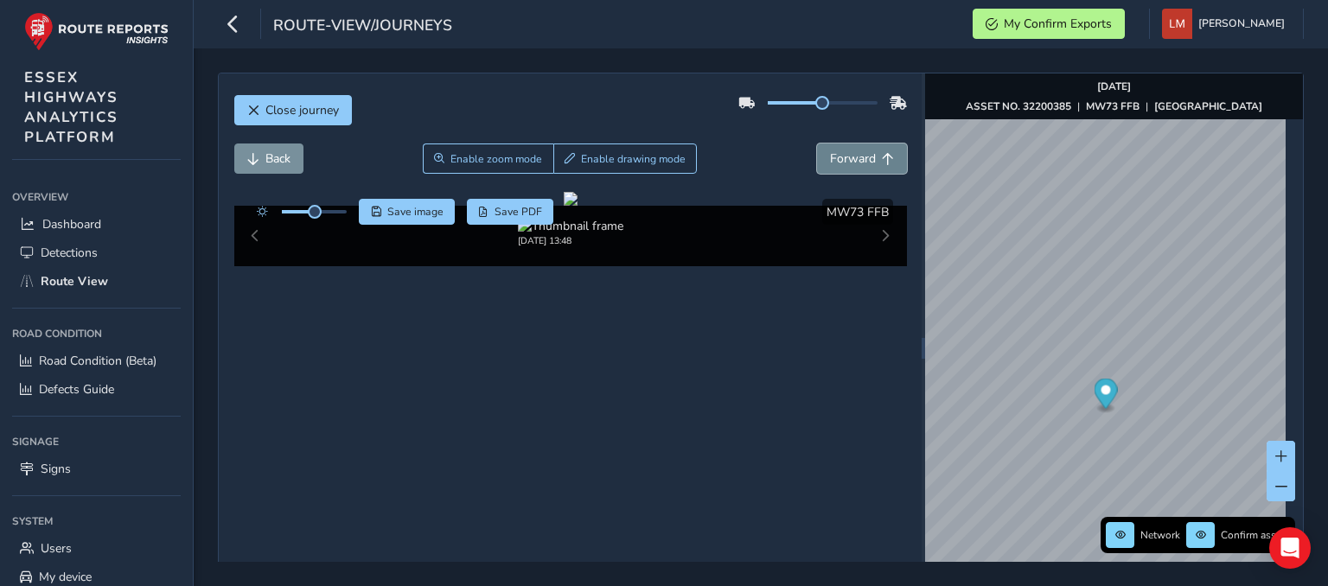
click at [833, 156] on span "Forward" at bounding box center [853, 158] width 46 height 16
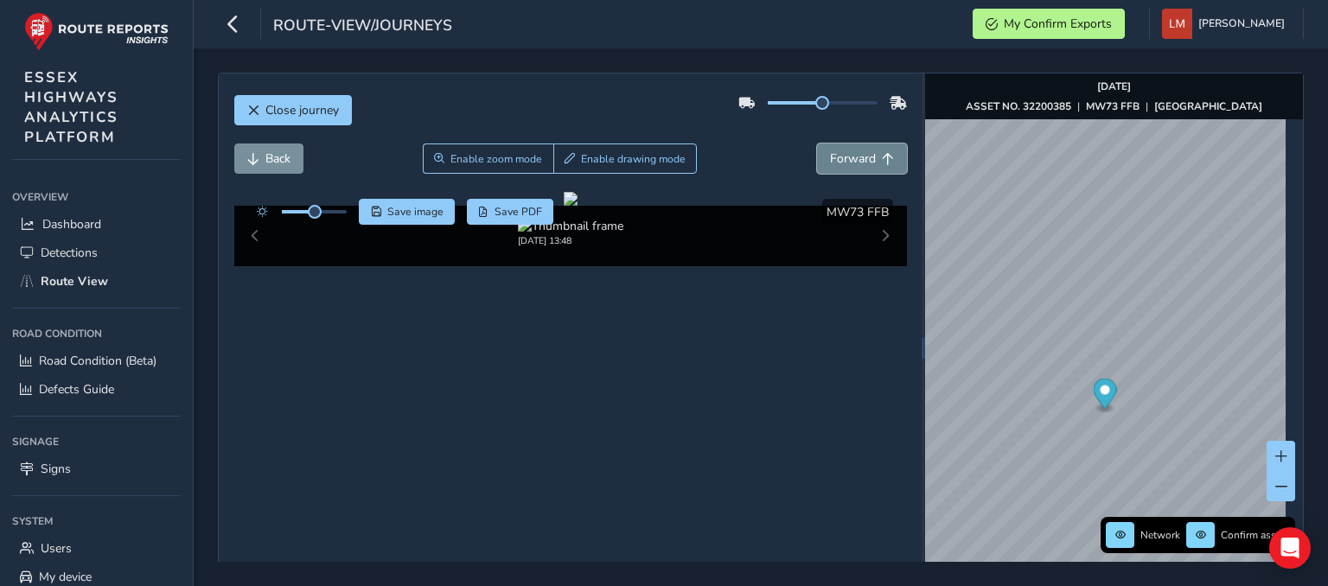
click at [833, 156] on span "Forward" at bounding box center [853, 158] width 46 height 16
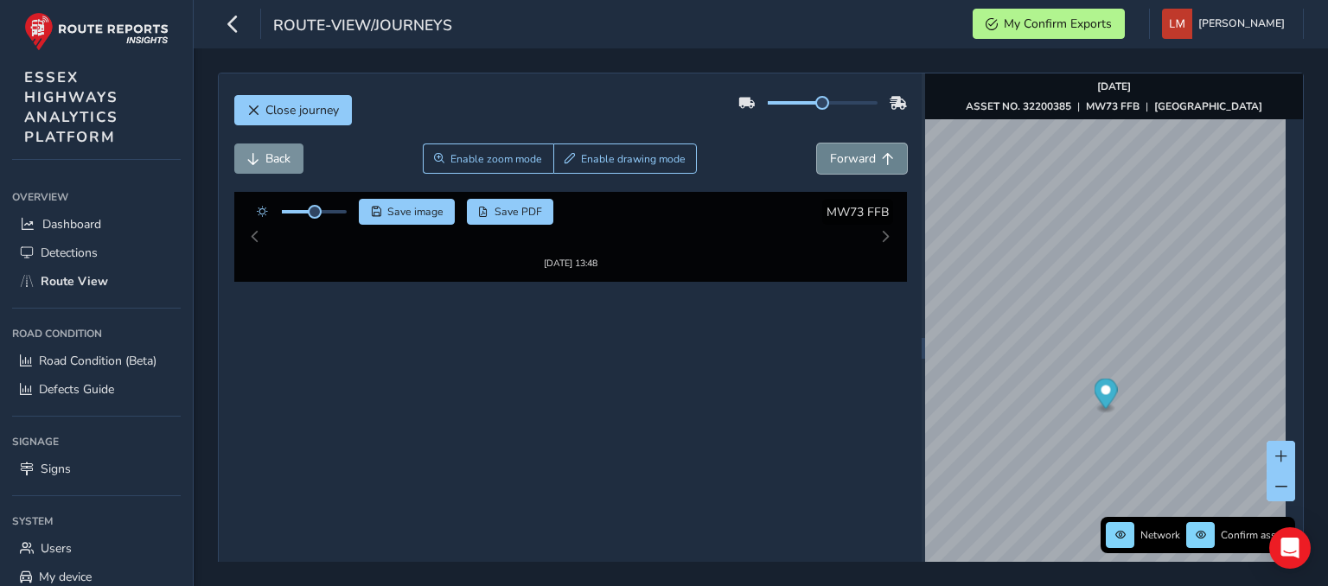
click at [833, 156] on span "Forward" at bounding box center [853, 158] width 46 height 16
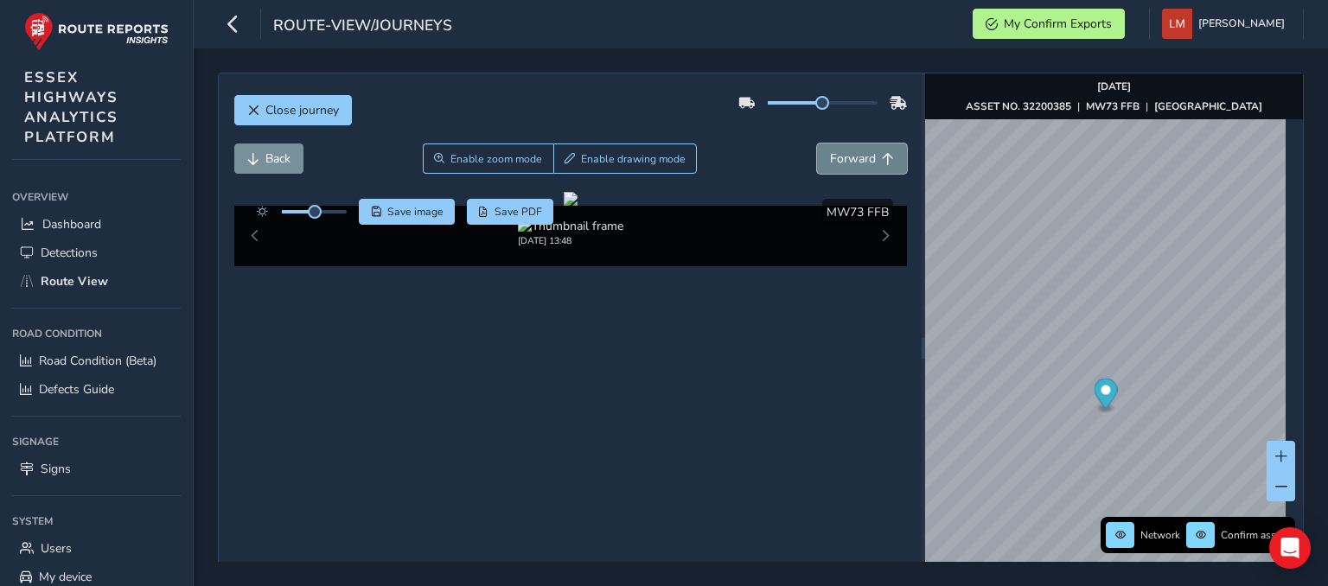
click at [833, 156] on span "Forward" at bounding box center [853, 158] width 46 height 16
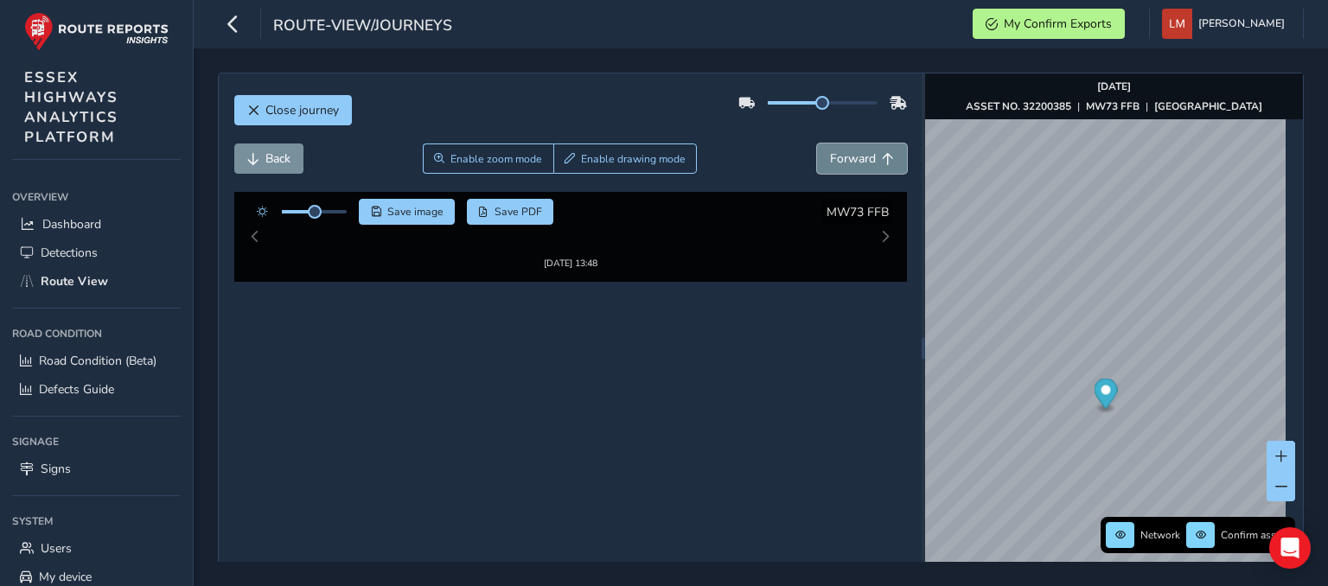
click at [833, 156] on span "Forward" at bounding box center [853, 158] width 46 height 16
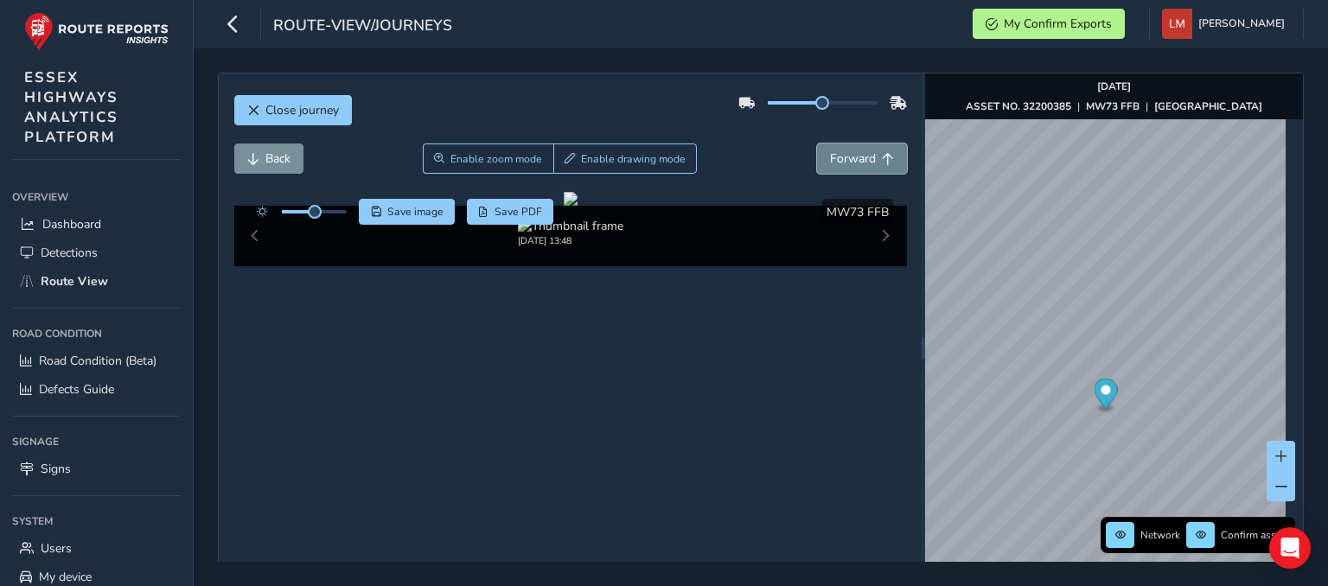
click at [833, 156] on span "Forward" at bounding box center [853, 158] width 46 height 16
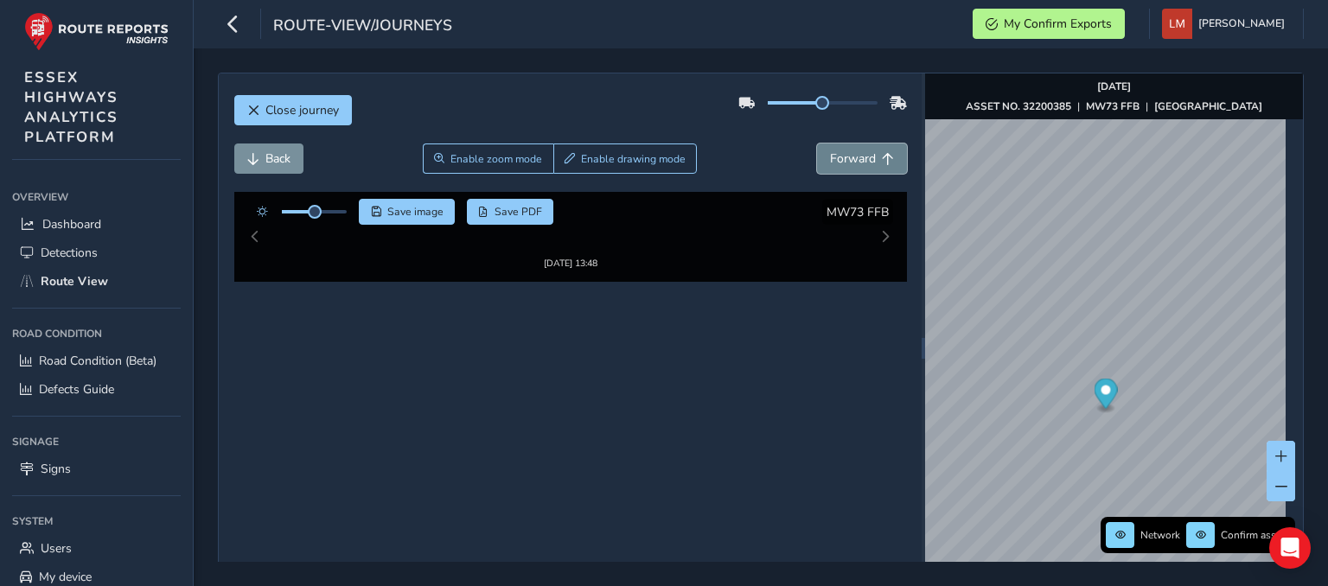
click at [833, 156] on span "Forward" at bounding box center [853, 158] width 46 height 16
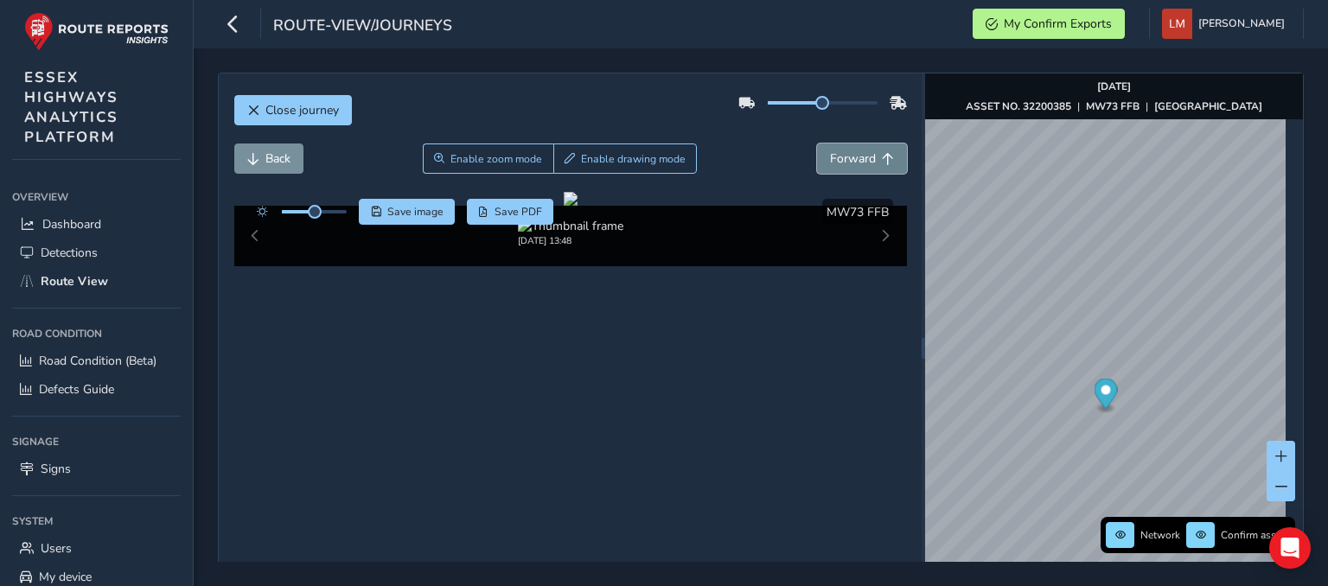
click at [833, 156] on span "Forward" at bounding box center [853, 158] width 46 height 16
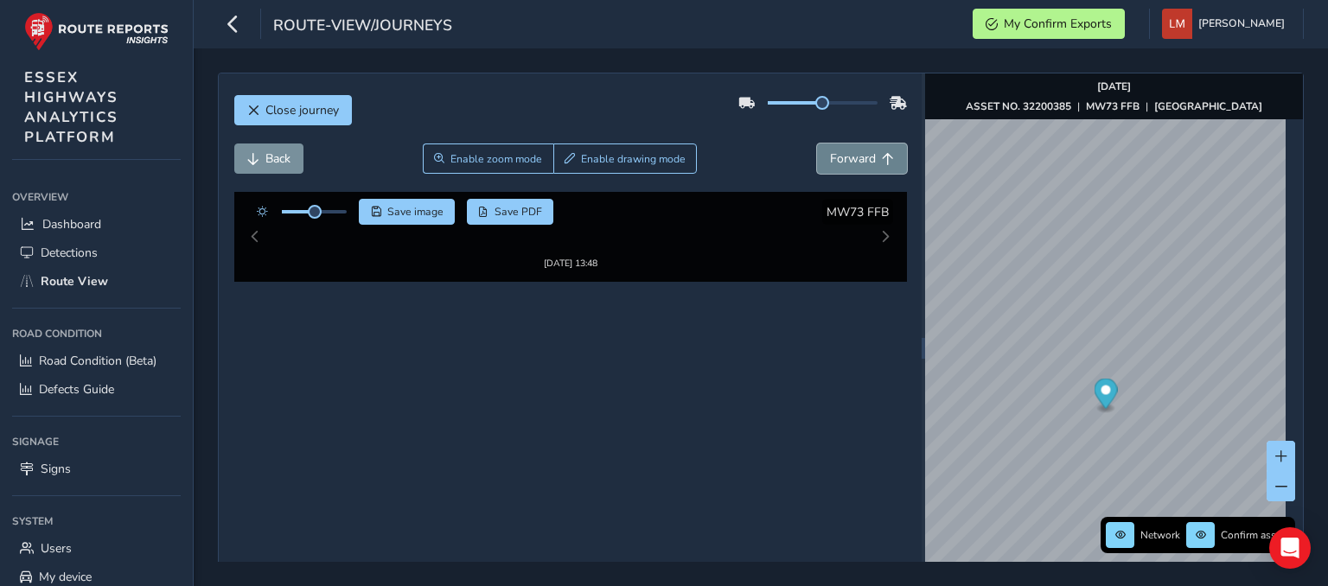
click at [833, 156] on span "Forward" at bounding box center [853, 158] width 46 height 16
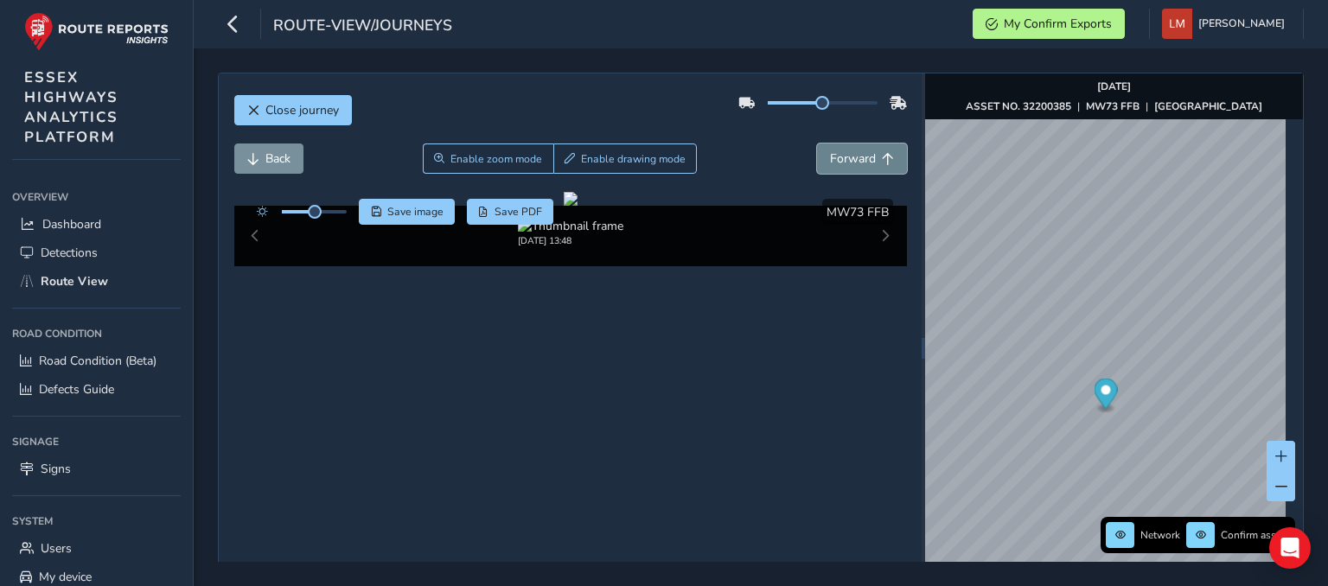
click at [833, 156] on span "Forward" at bounding box center [853, 158] width 46 height 16
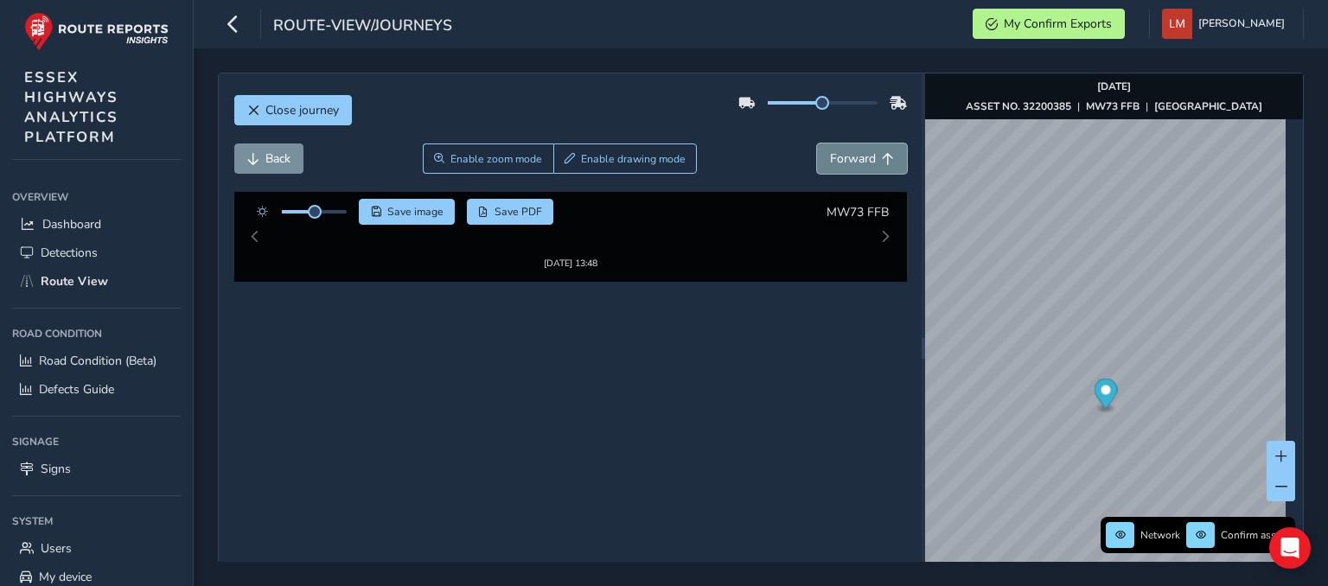
click at [833, 156] on span "Forward" at bounding box center [853, 158] width 46 height 16
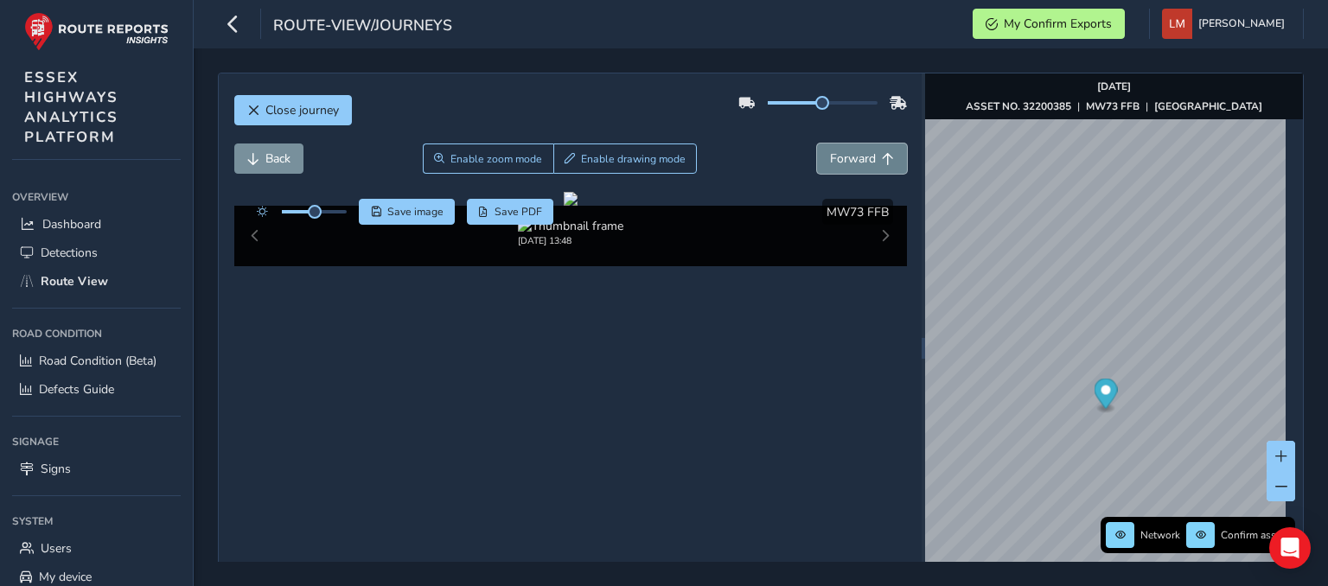
click at [833, 156] on span "Forward" at bounding box center [853, 158] width 46 height 16
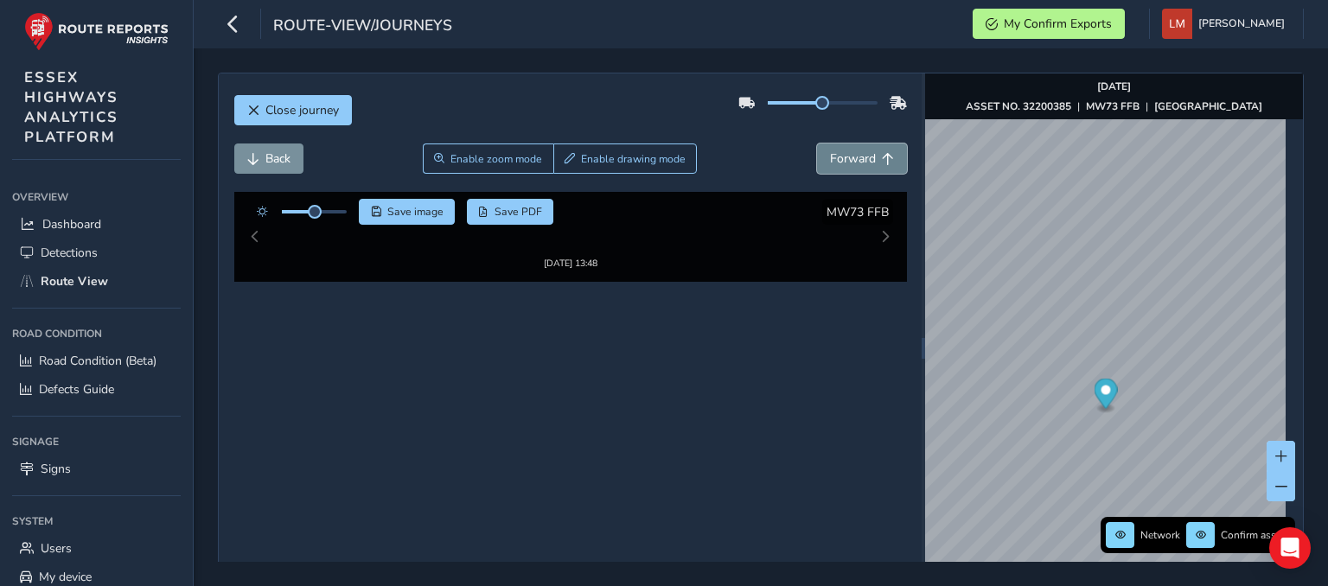
click at [833, 156] on span "Forward" at bounding box center [853, 158] width 46 height 16
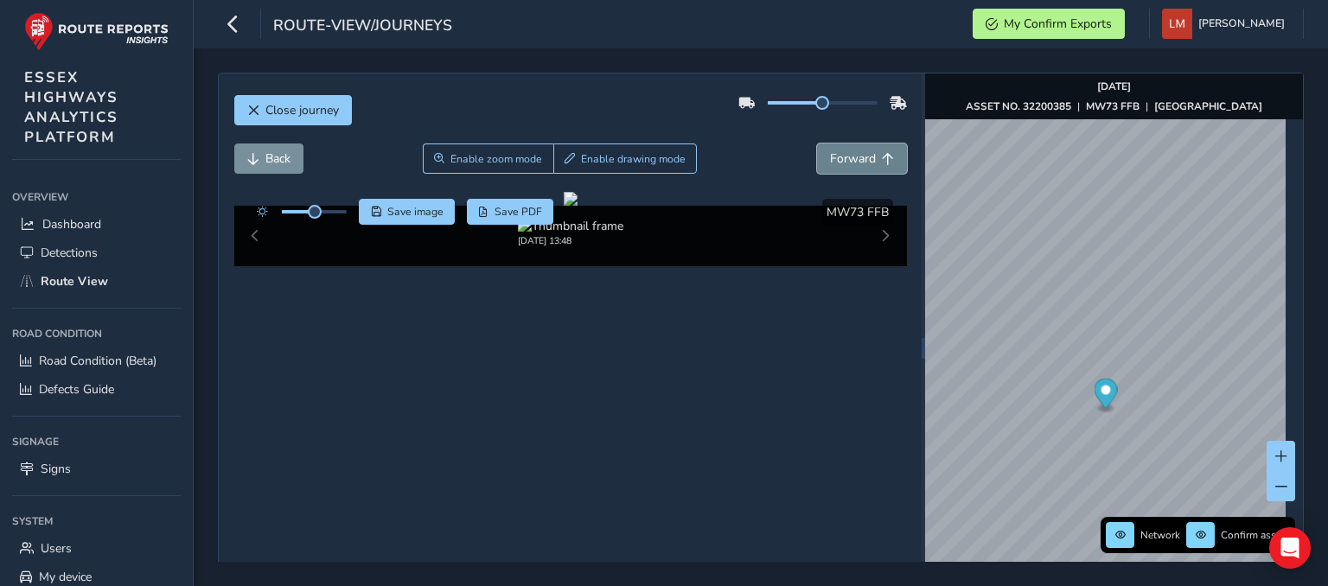
click at [833, 156] on span "Forward" at bounding box center [853, 158] width 46 height 16
click at [854, 173] on button "Forward" at bounding box center [862, 159] width 90 height 30
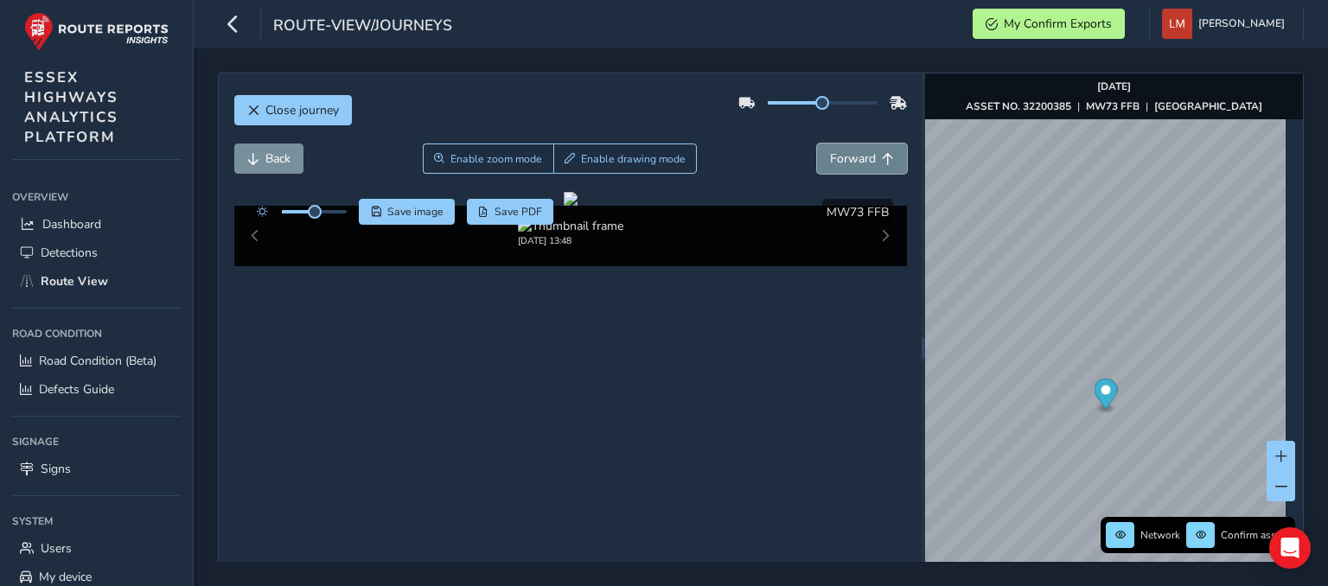
click at [853, 173] on button "Forward" at bounding box center [862, 159] width 90 height 30
click at [853, 174] on div "Back Enable zoom mode Enable drawing mode Forward" at bounding box center [570, 168] width 673 height 48
click at [776, 144] on div "Back Enable zoom mode Enable drawing mode Forward" at bounding box center [570, 159] width 673 height 30
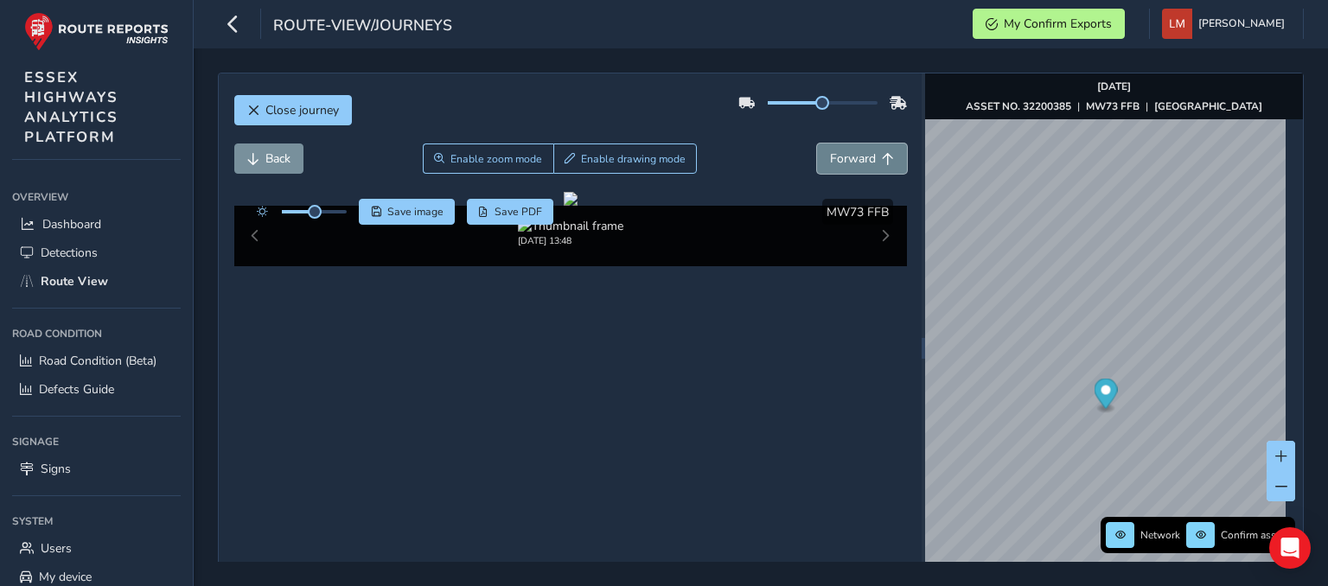
click at [857, 167] on button "Forward" at bounding box center [862, 159] width 90 height 30
click at [856, 167] on button "Forward" at bounding box center [862, 159] width 90 height 30
click at [846, 167] on button "Forward" at bounding box center [862, 159] width 90 height 30
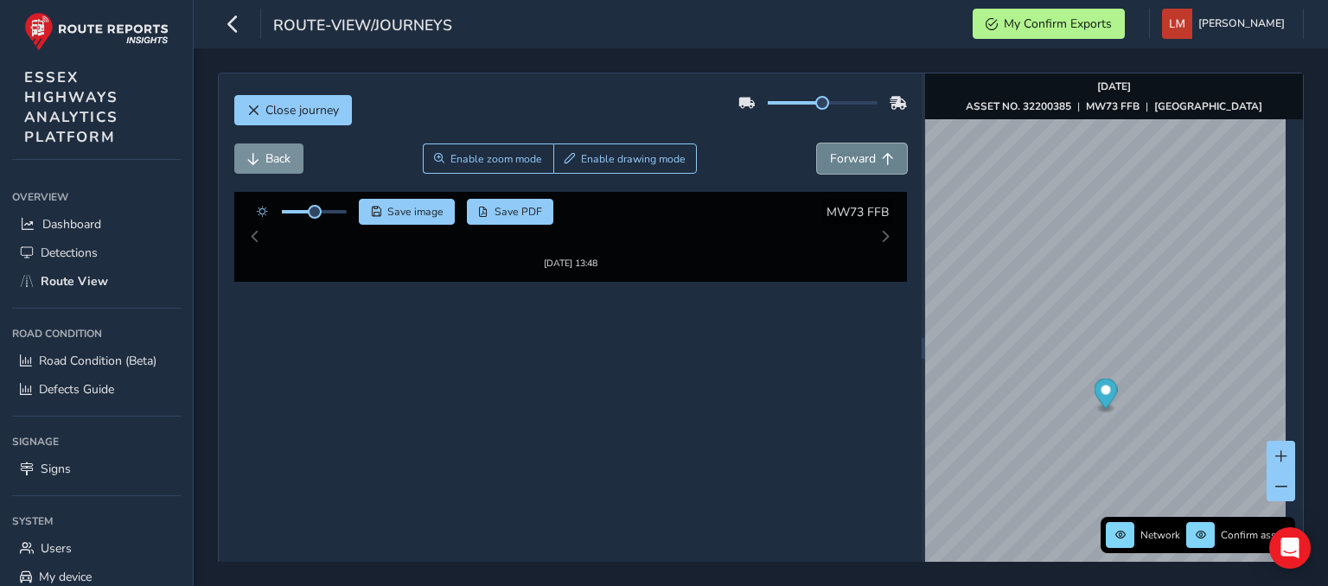
click at [845, 169] on button "Forward" at bounding box center [862, 159] width 90 height 30
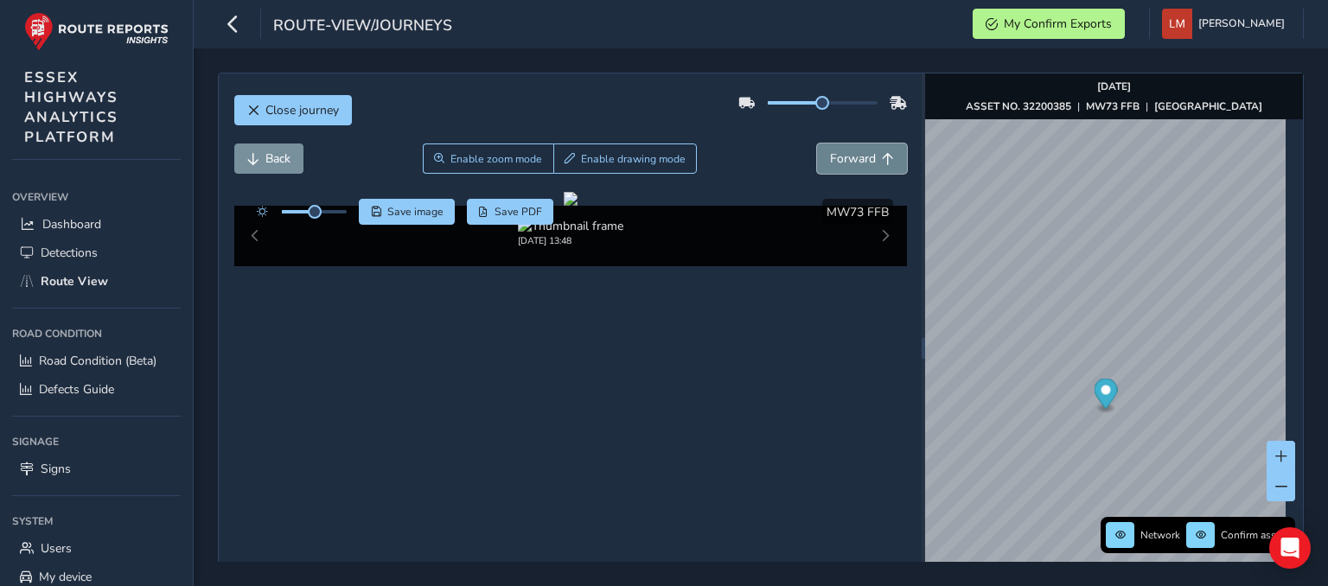
click at [845, 169] on button "Forward" at bounding box center [862, 159] width 90 height 30
click at [844, 169] on button "Forward" at bounding box center [862, 159] width 90 height 30
click at [843, 169] on button "Forward" at bounding box center [862, 159] width 90 height 30
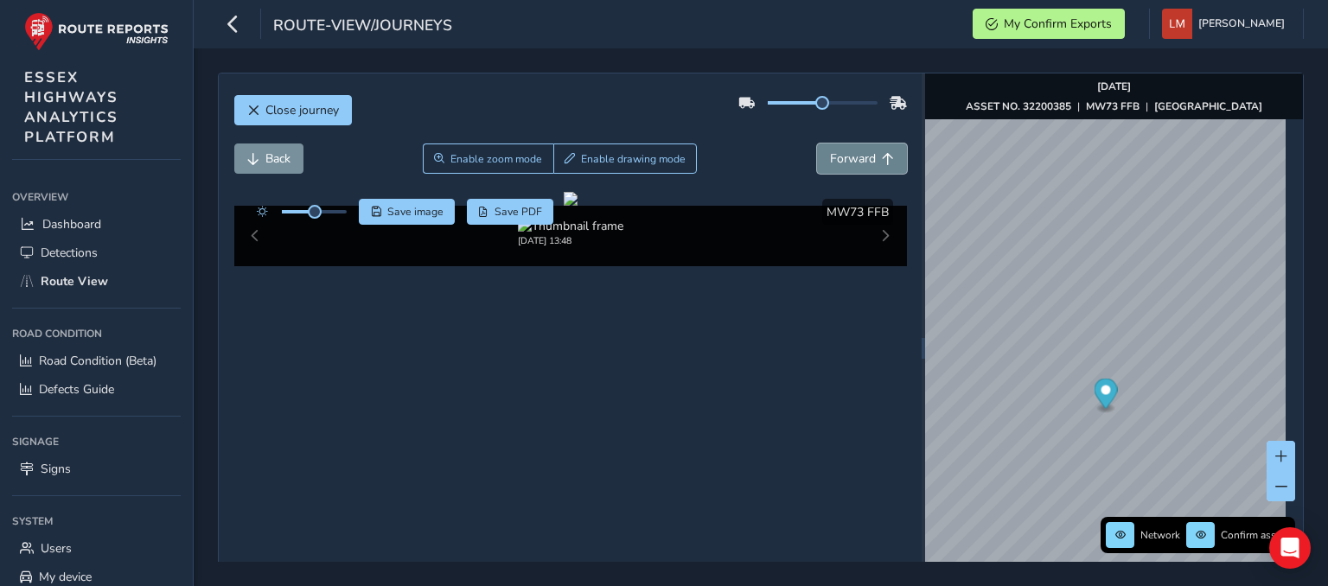
click at [843, 169] on button "Forward" at bounding box center [862, 159] width 90 height 30
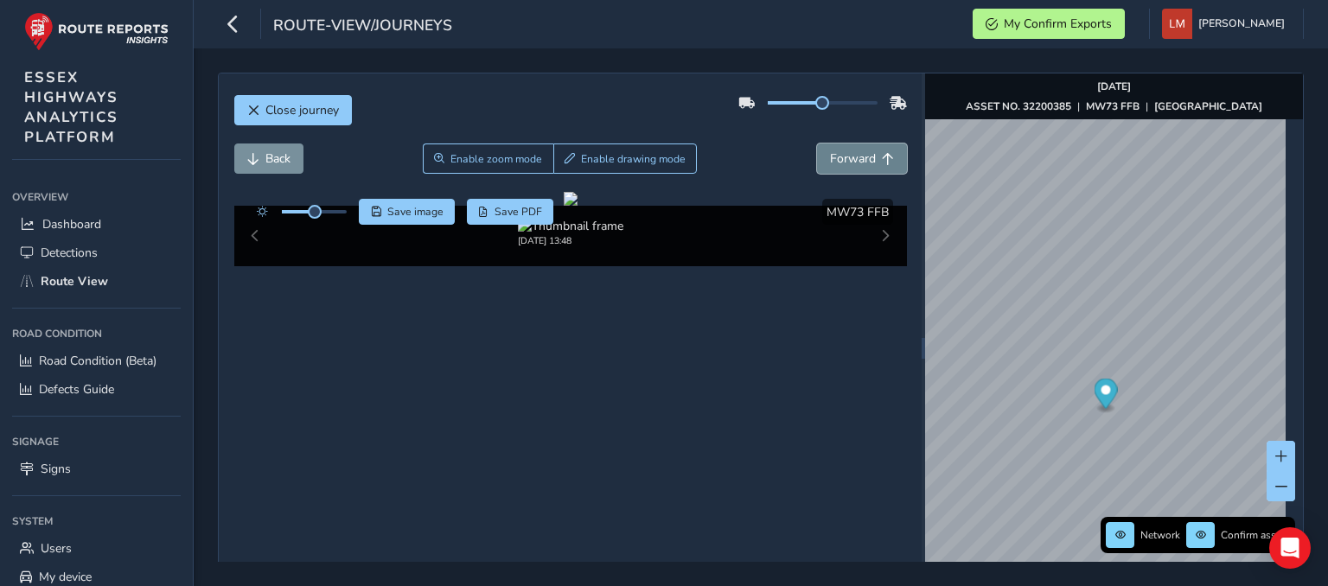
click at [843, 169] on button "Forward" at bounding box center [862, 159] width 90 height 30
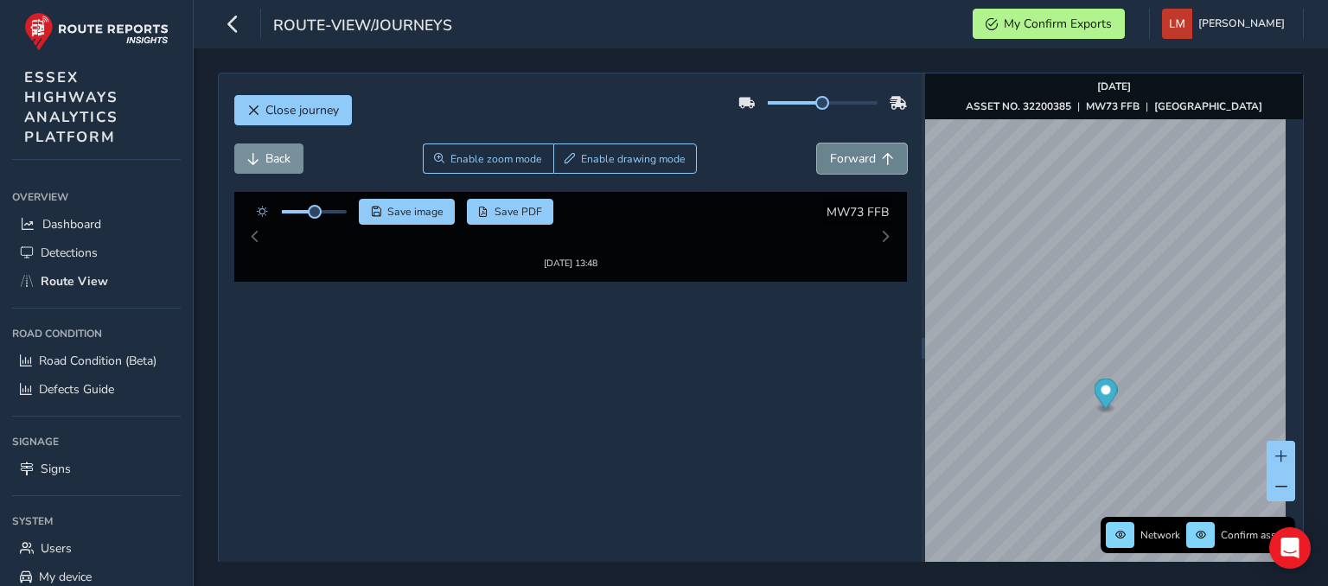
click at [843, 169] on button "Forward" at bounding box center [862, 159] width 90 height 30
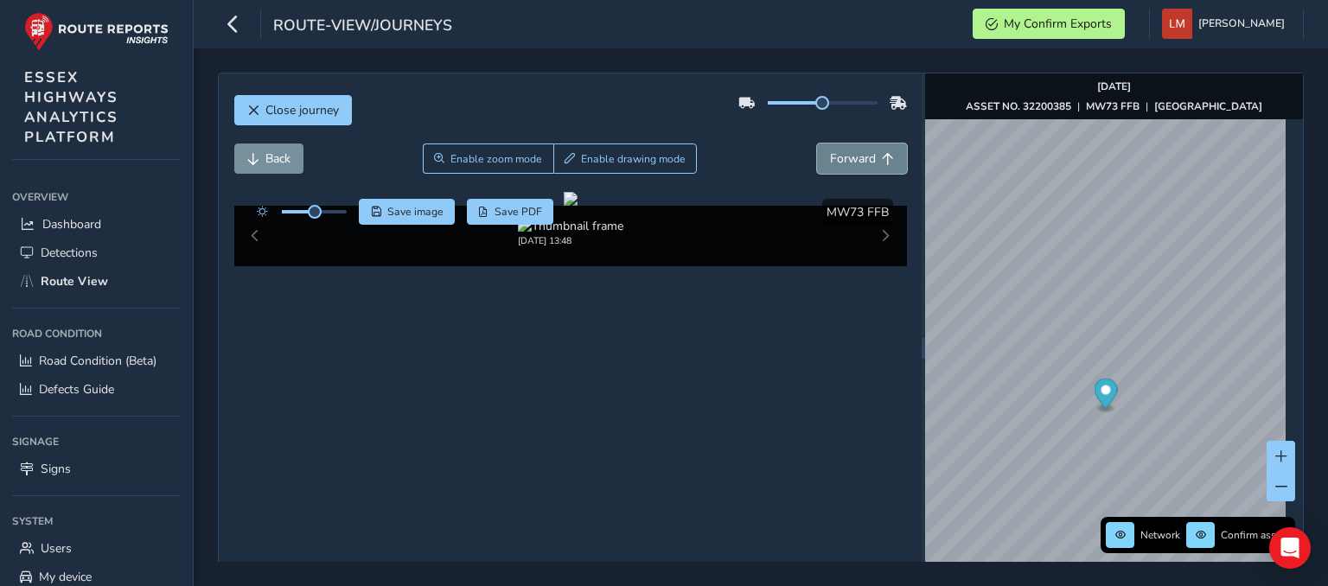
click at [843, 166] on span "Forward" at bounding box center [853, 158] width 46 height 16
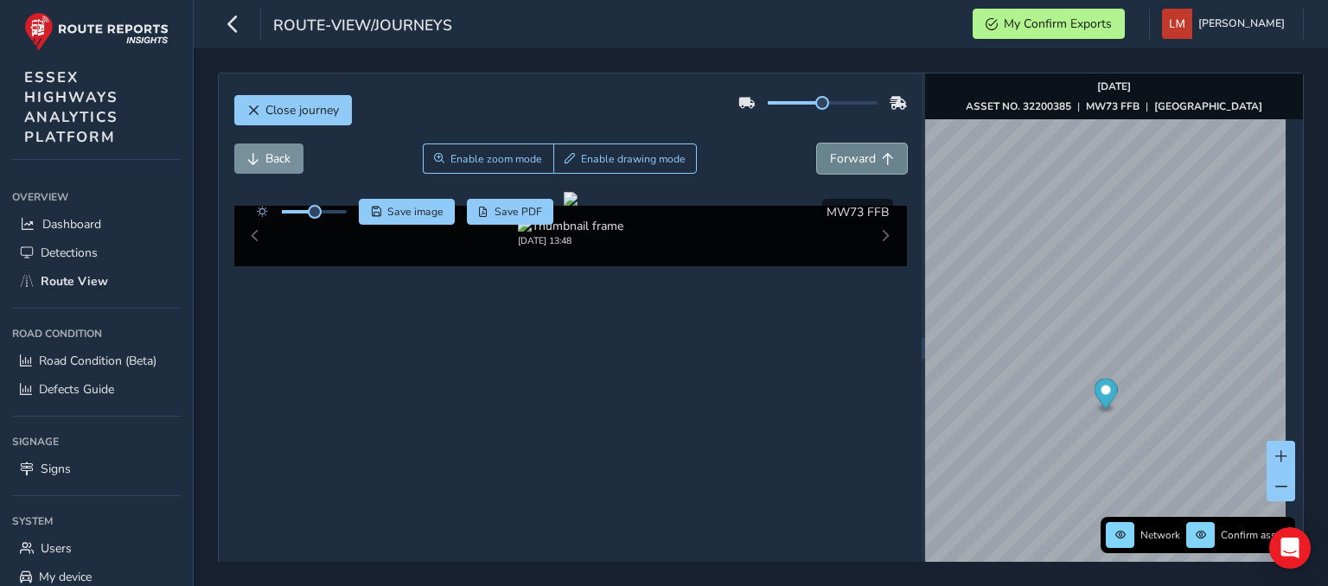
click at [843, 166] on span "Forward" at bounding box center [853, 158] width 46 height 16
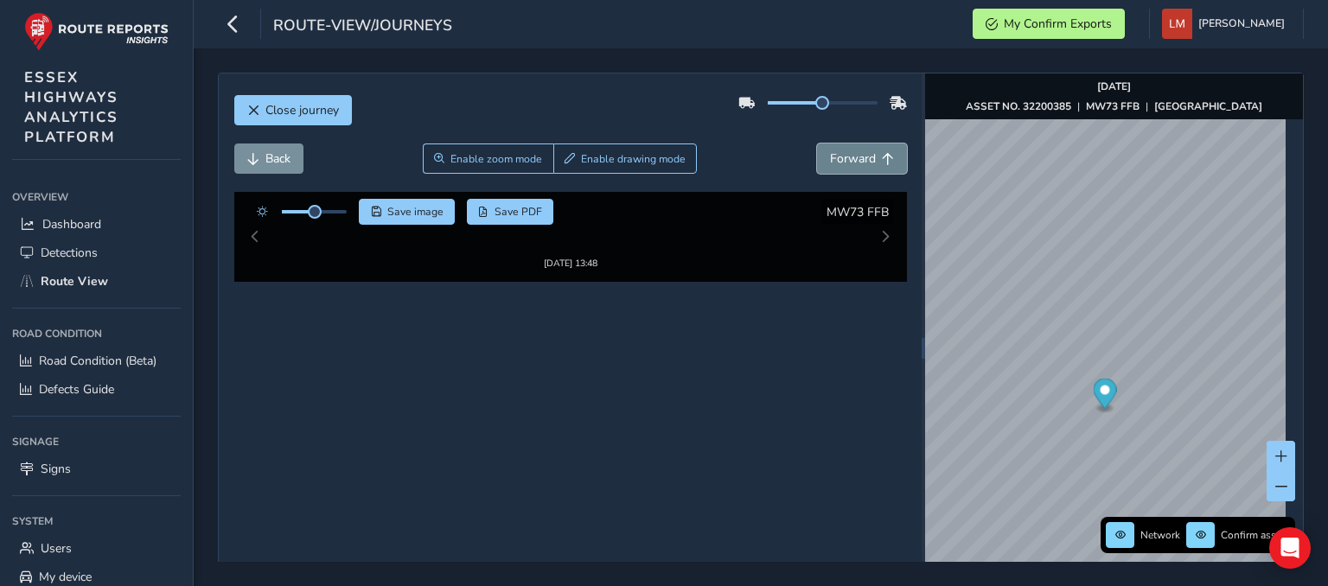
click at [843, 166] on span "Forward" at bounding box center [853, 158] width 46 height 16
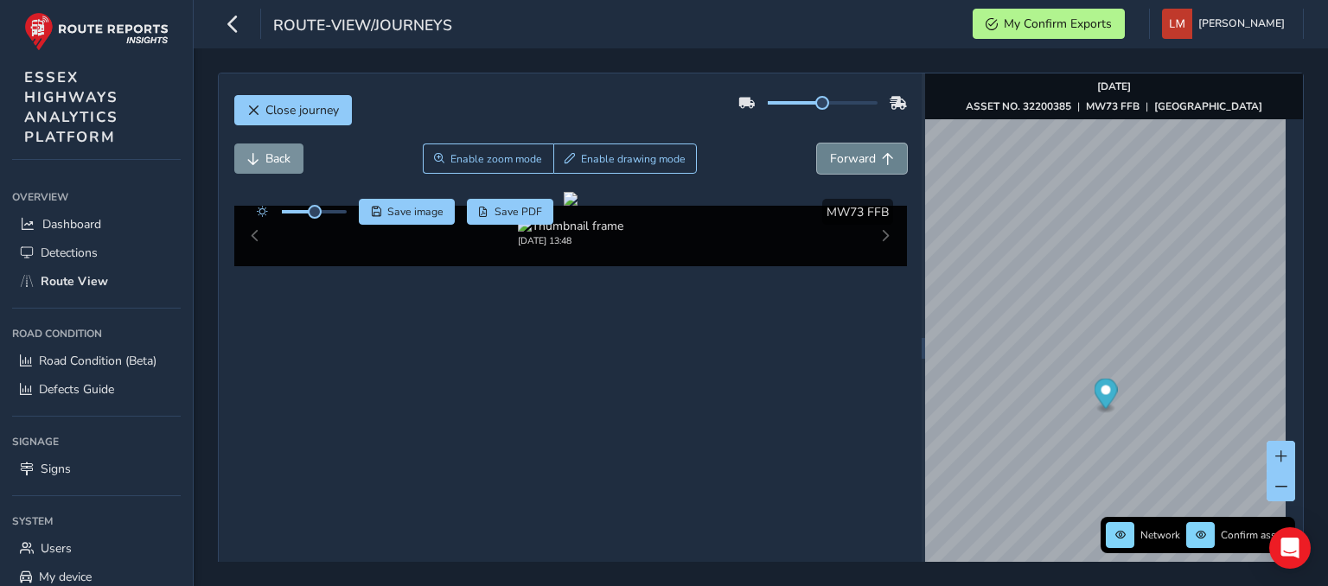
click at [843, 166] on span "Forward" at bounding box center [853, 158] width 46 height 16
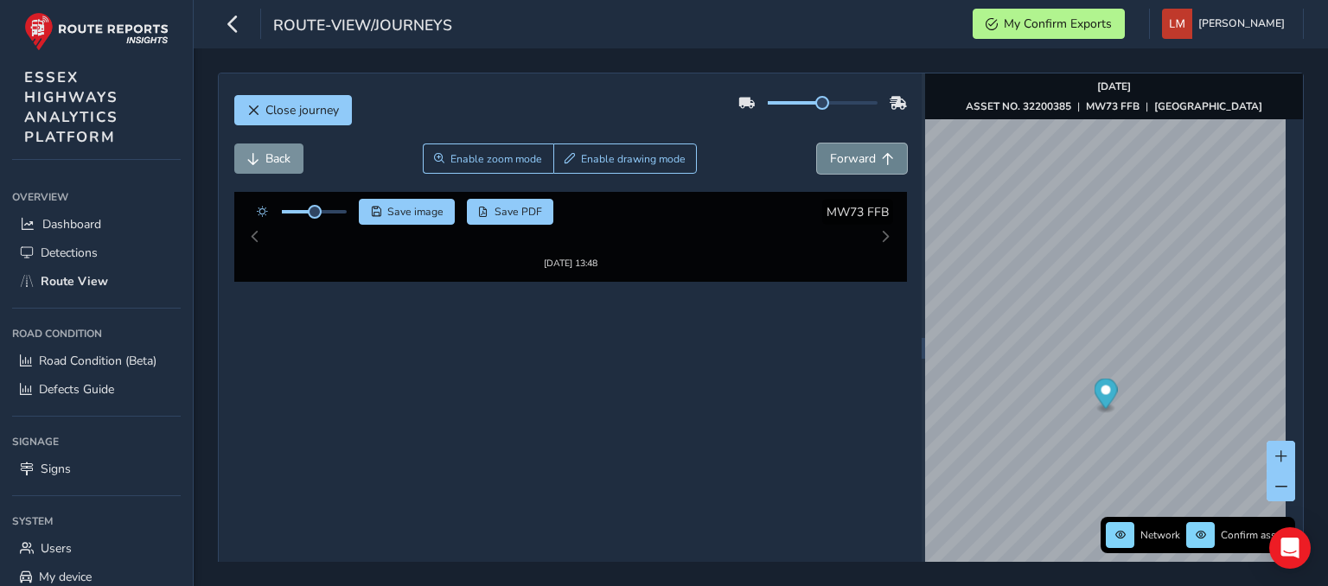
click at [843, 166] on span "Forward" at bounding box center [853, 158] width 46 height 16
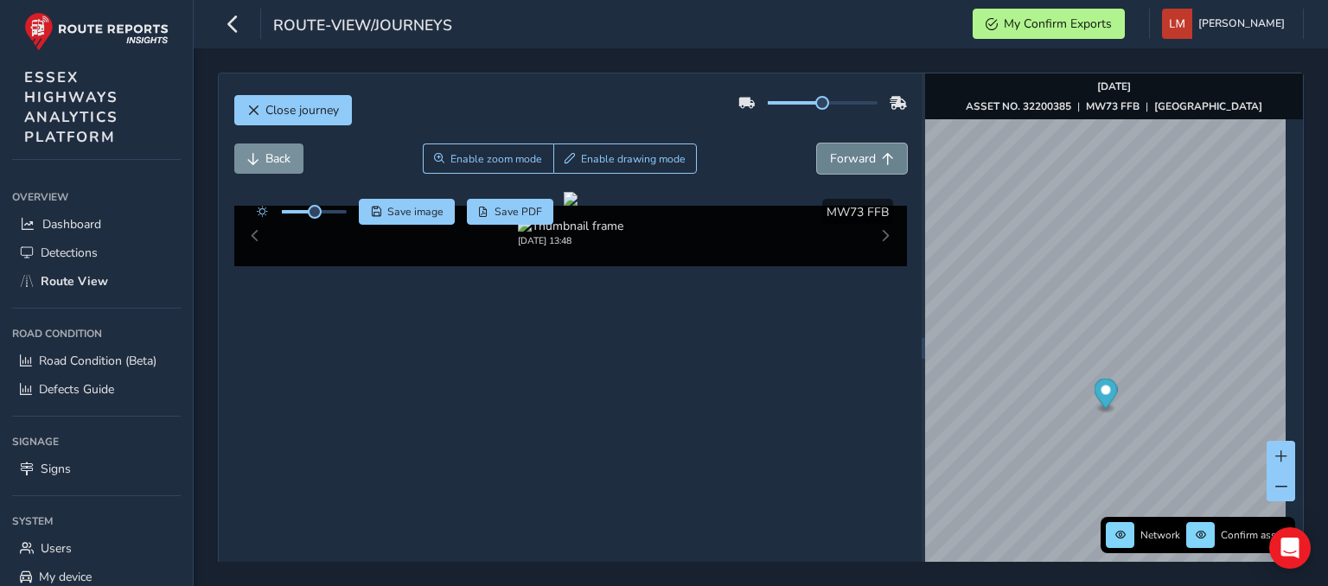
click at [843, 166] on span "Forward" at bounding box center [853, 158] width 46 height 16
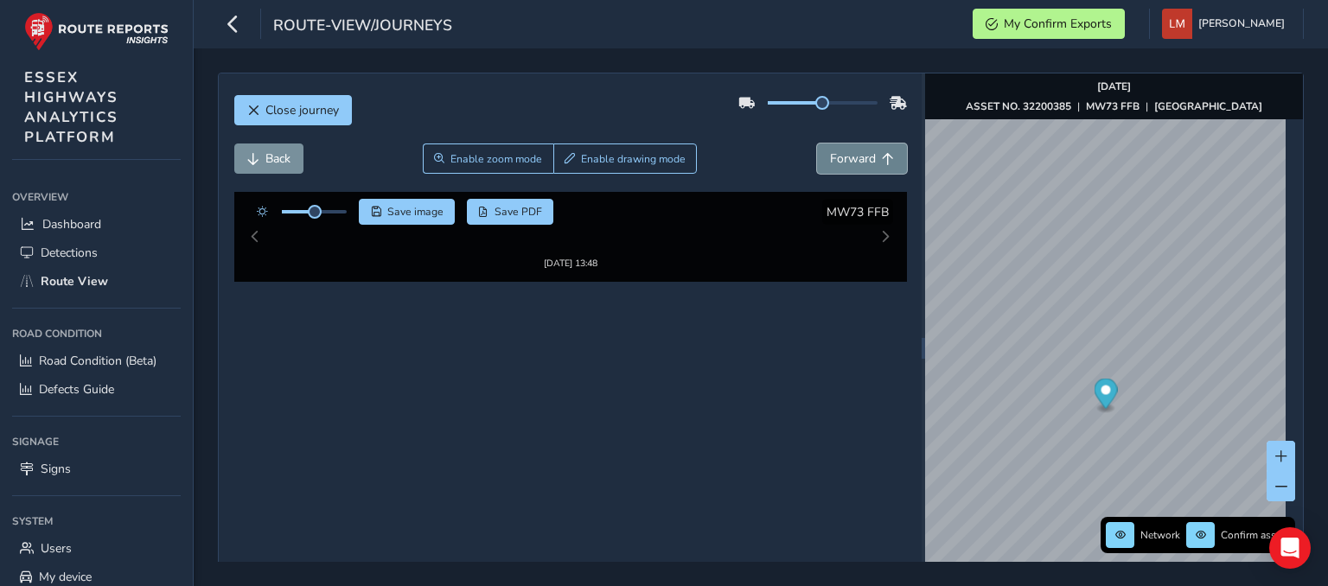
click at [843, 166] on span "Forward" at bounding box center [853, 158] width 46 height 16
